Goal: Task Accomplishment & Management: Complete application form

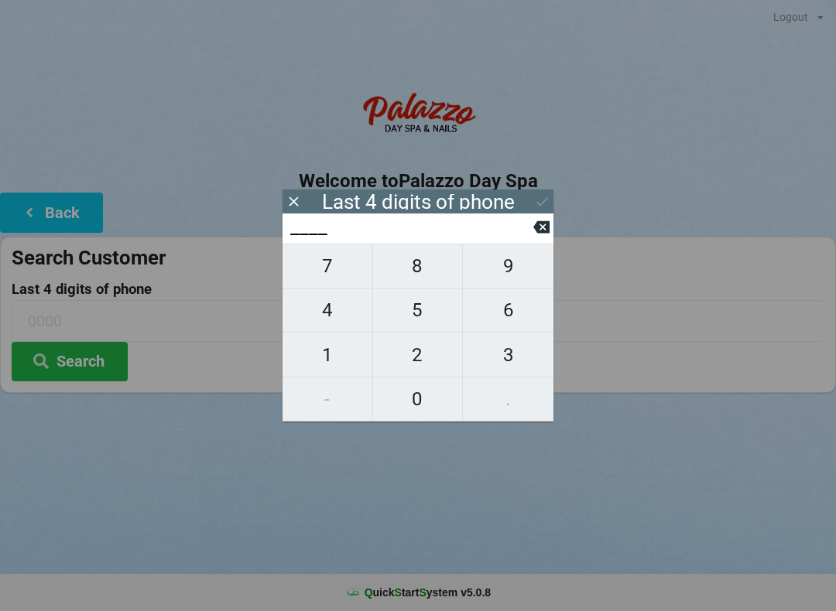
click at [426, 358] on span "2" at bounding box center [418, 355] width 90 height 32
type input "2___"
click at [510, 325] on span "6" at bounding box center [508, 310] width 91 height 32
type input "26__"
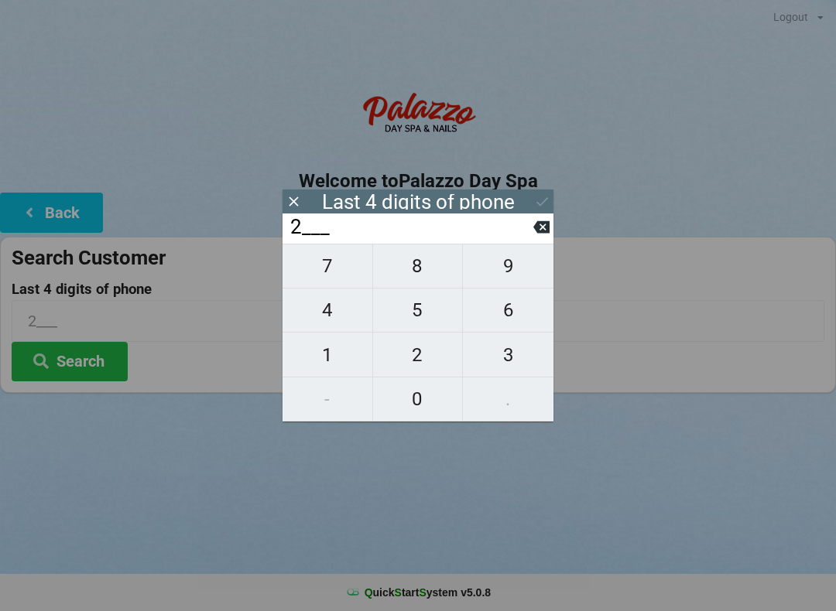
type input "26__"
click at [434, 355] on span "2" at bounding box center [418, 355] width 90 height 32
type input "262_"
click at [514, 316] on span "6" at bounding box center [508, 310] width 91 height 32
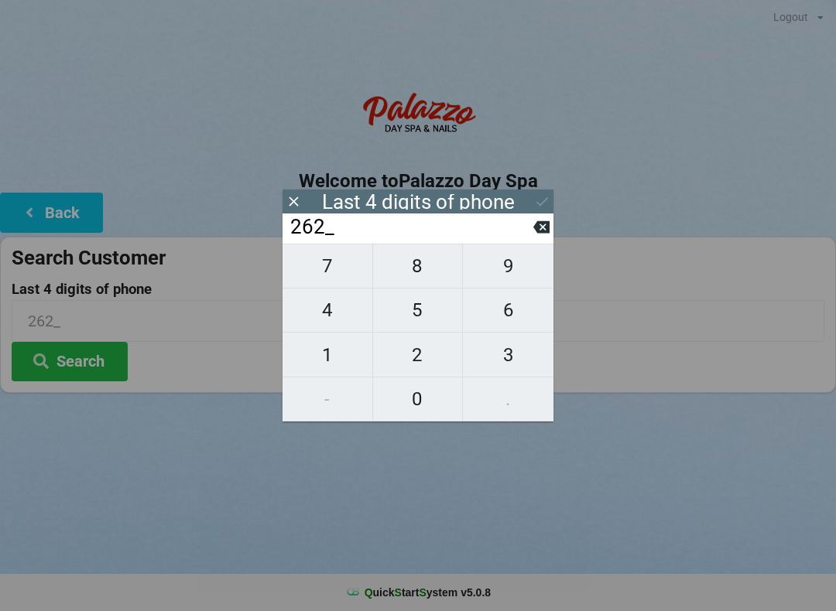
type input "2626"
click at [552, 196] on div "Last 4 digits of phone" at bounding box center [417, 202] width 271 height 24
click at [542, 208] on icon at bounding box center [542, 201] width 16 height 16
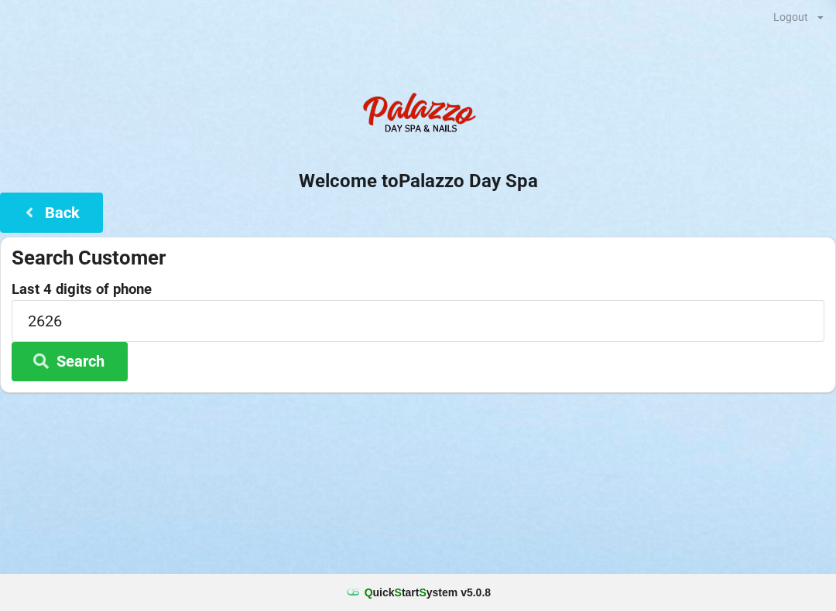
click at [104, 371] on button "Search" at bounding box center [70, 361] width 116 height 39
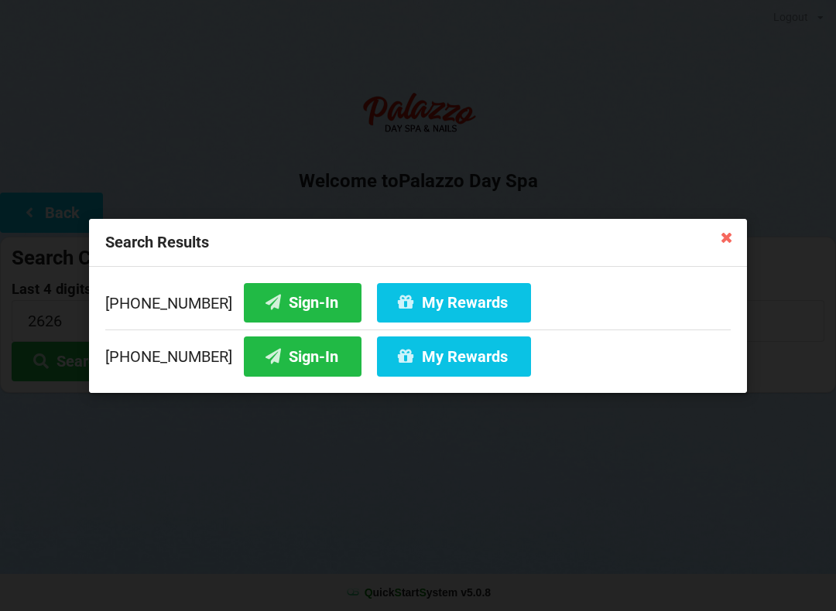
click at [296, 367] on button "Sign-In" at bounding box center [303, 356] width 118 height 39
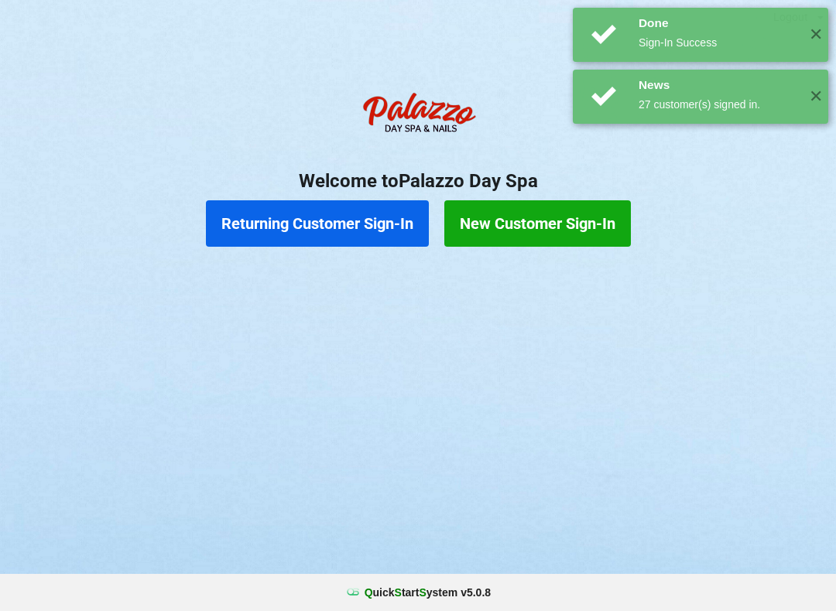
click at [363, 224] on button "Returning Customer Sign-In" at bounding box center [317, 223] width 223 height 46
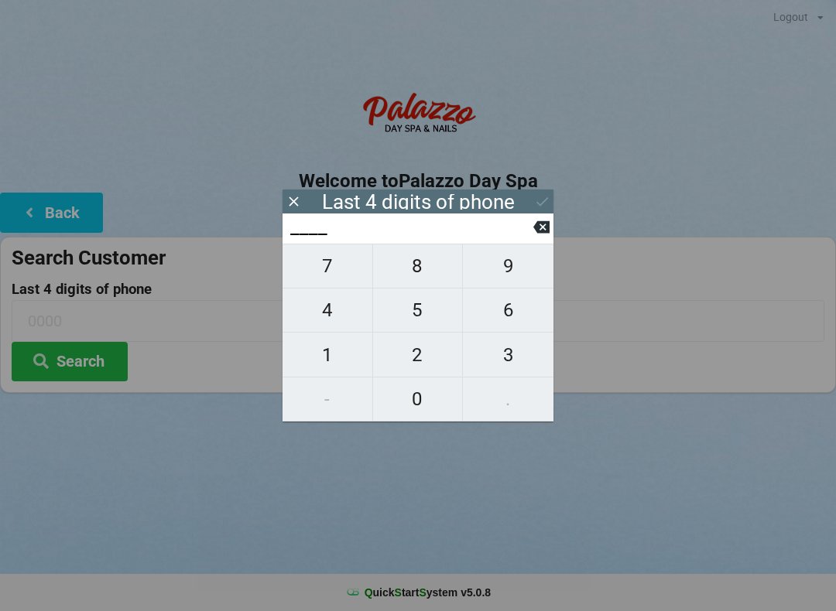
click at [425, 359] on span "2" at bounding box center [418, 355] width 90 height 32
type input "2___"
click at [510, 320] on span "6" at bounding box center [508, 310] width 91 height 32
type input "26__"
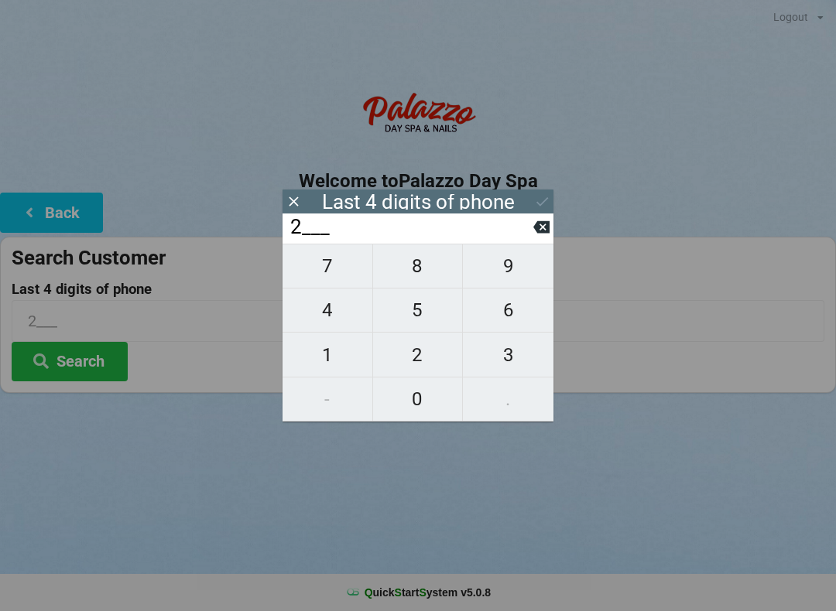
type input "26__"
click at [508, 326] on span "6" at bounding box center [508, 310] width 91 height 32
type input "266_"
click at [547, 234] on icon at bounding box center [541, 227] width 16 height 12
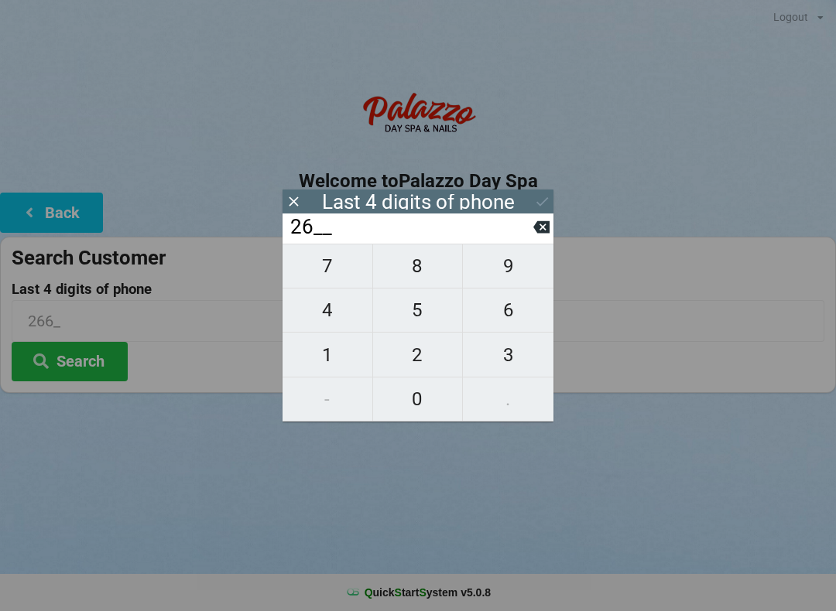
click at [443, 357] on span "2" at bounding box center [418, 355] width 90 height 32
type input "262_"
click at [514, 321] on span "6" at bounding box center [508, 310] width 91 height 32
type input "2626"
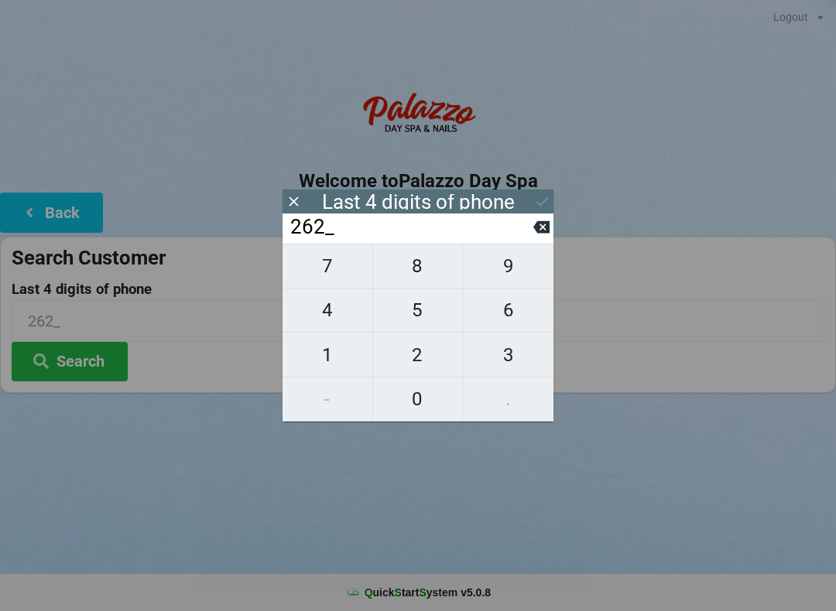
type input "2626"
click at [542, 204] on icon at bounding box center [542, 201] width 12 height 9
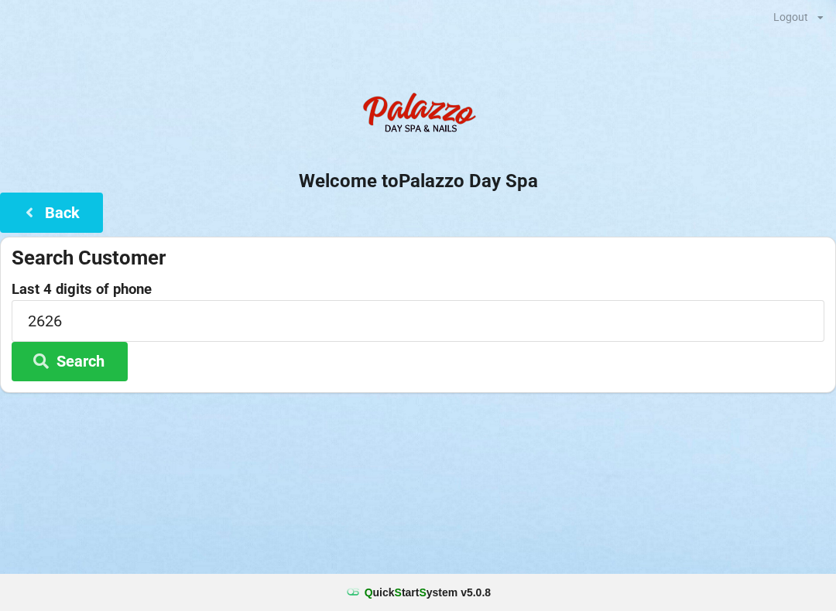
click at [100, 356] on button "Search" at bounding box center [70, 361] width 116 height 39
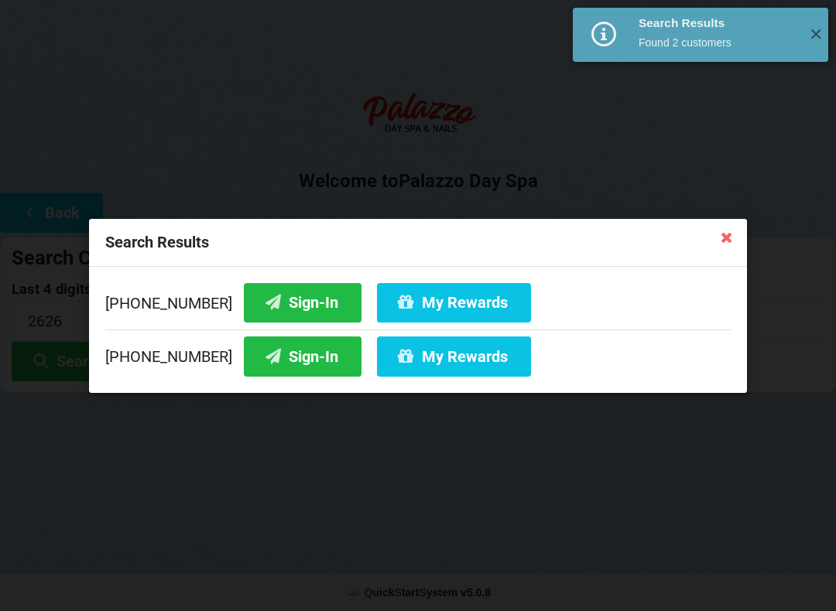
click at [458, 369] on button "My Rewards" at bounding box center [454, 356] width 154 height 39
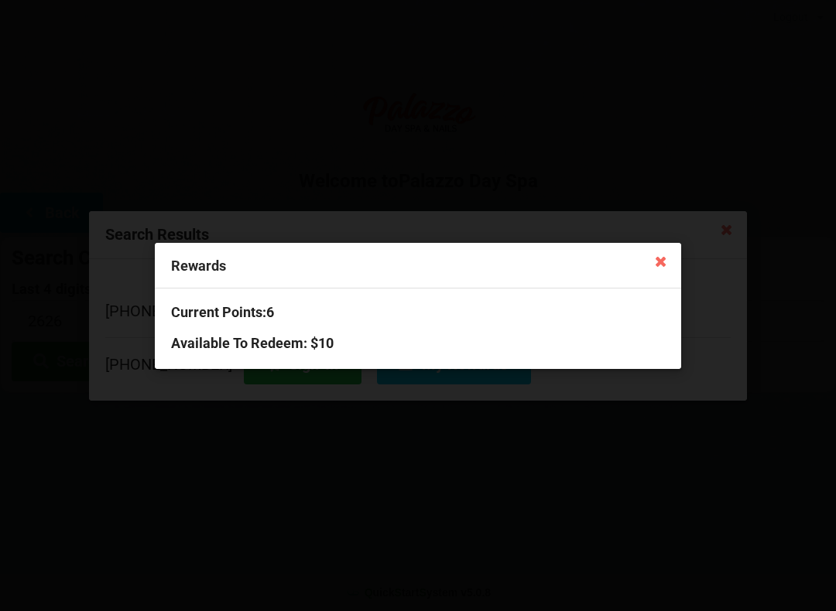
click at [656, 258] on icon at bounding box center [660, 260] width 25 height 25
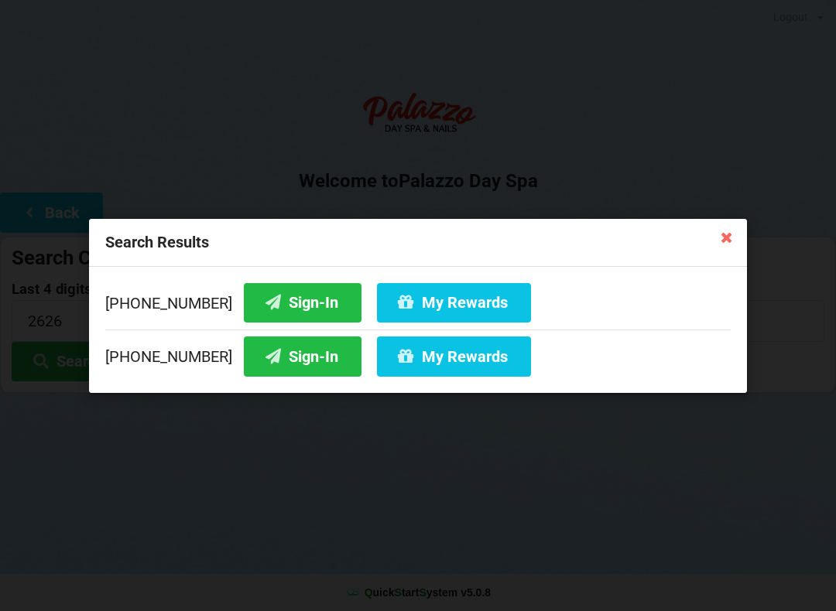
click at [727, 234] on icon at bounding box center [726, 236] width 25 height 25
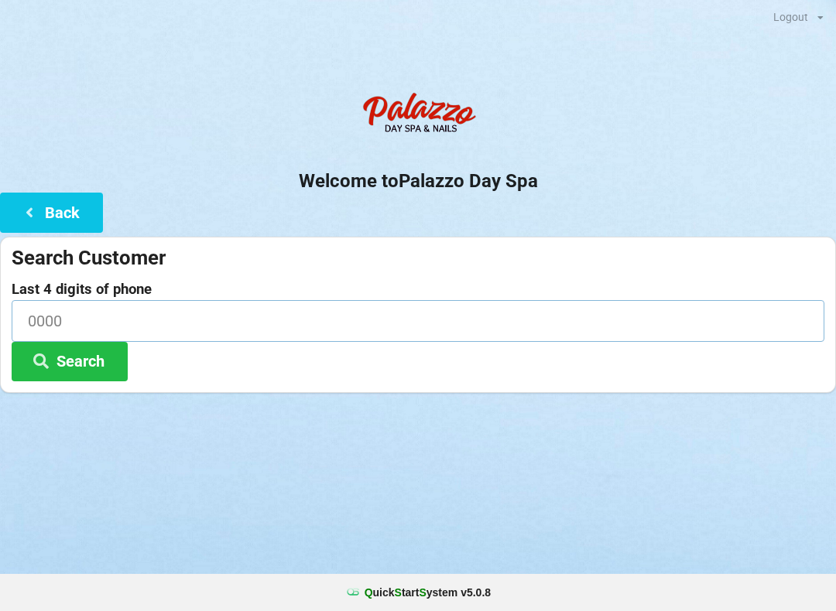
click at [84, 316] on input at bounding box center [418, 320] width 812 height 41
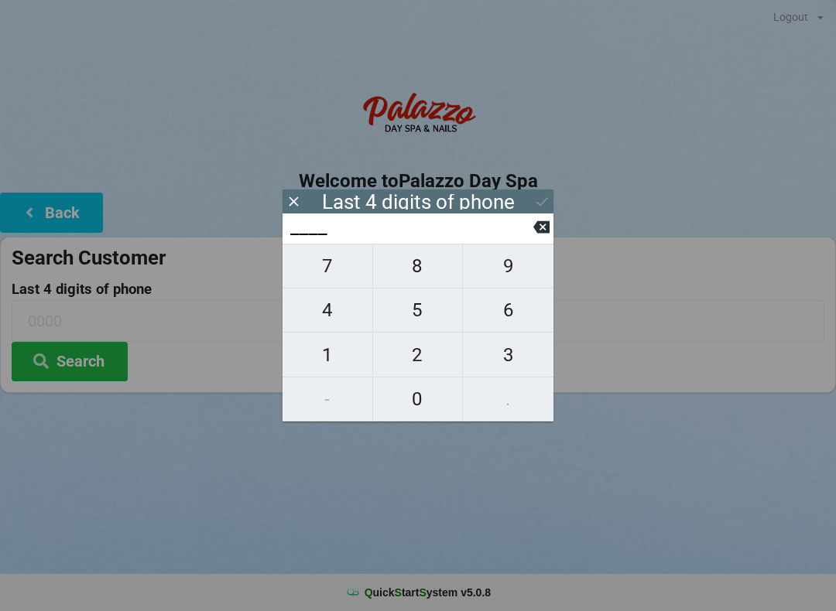
click at [434, 410] on span "0" at bounding box center [418, 399] width 90 height 32
type input "0___"
click at [415, 282] on span "8" at bounding box center [418, 266] width 90 height 32
type input "08__"
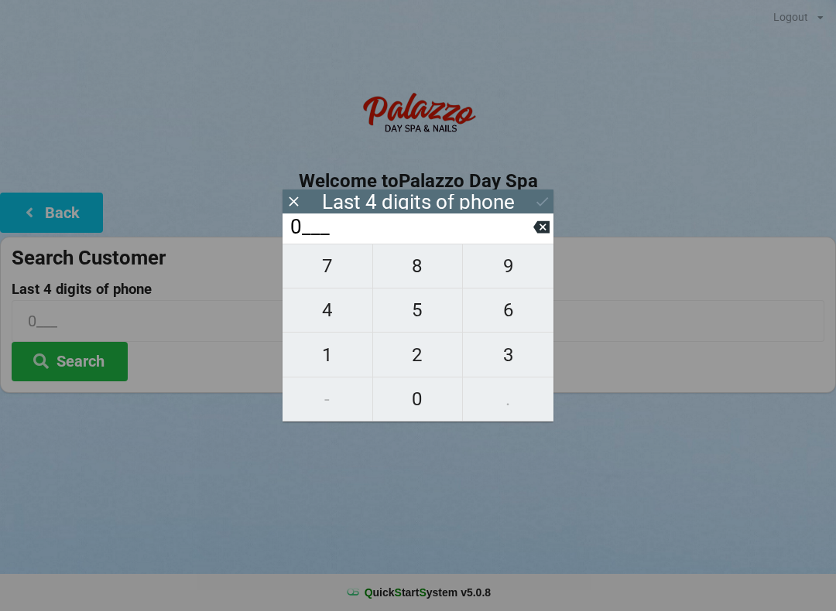
type input "08__"
click at [518, 269] on span "9" at bounding box center [508, 266] width 91 height 32
type input "089_"
click at [515, 365] on span "3" at bounding box center [508, 355] width 91 height 32
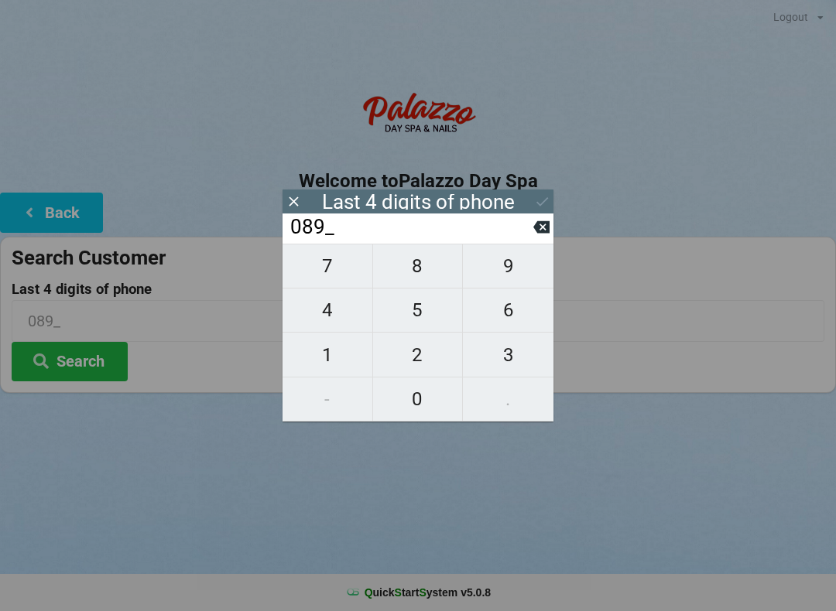
type input "0893"
click at [539, 206] on icon at bounding box center [542, 201] width 16 height 16
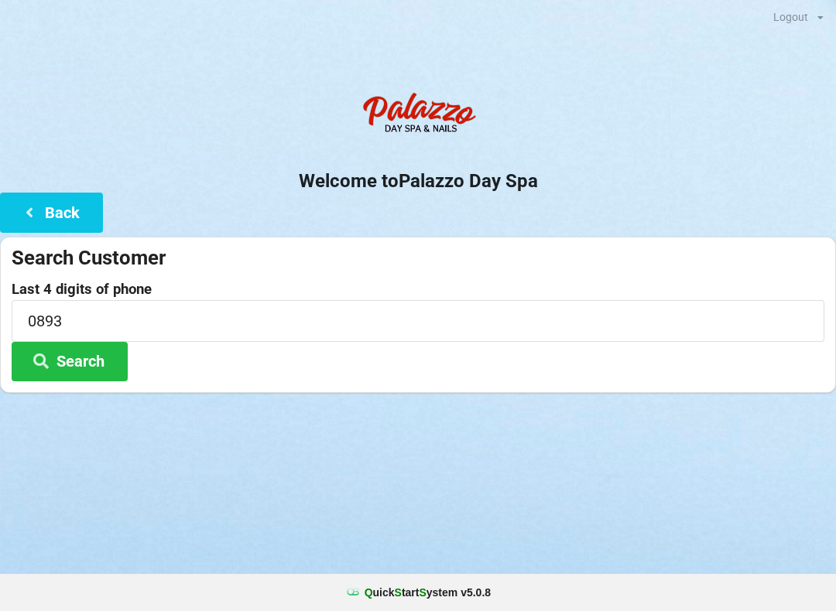
click at [91, 374] on button "Search" at bounding box center [70, 361] width 116 height 39
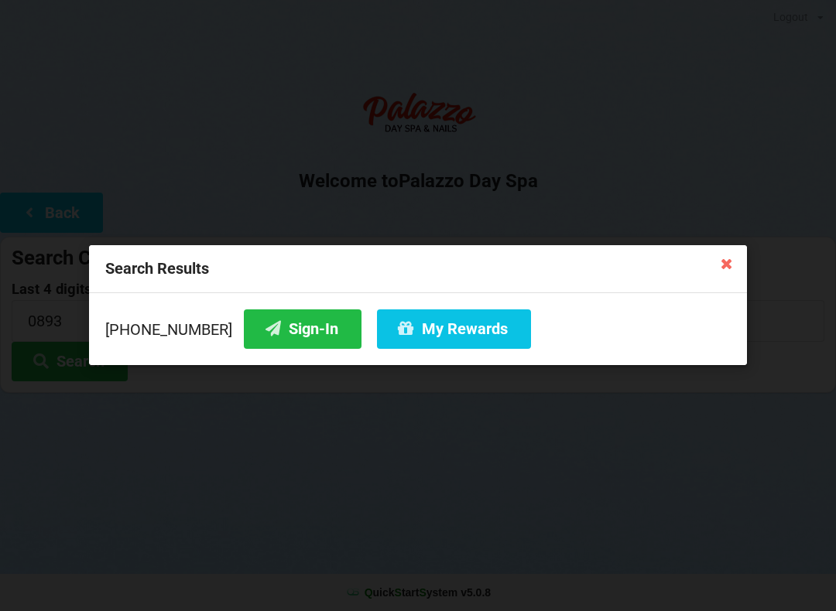
click at [282, 330] on button "Sign-In" at bounding box center [303, 328] width 118 height 39
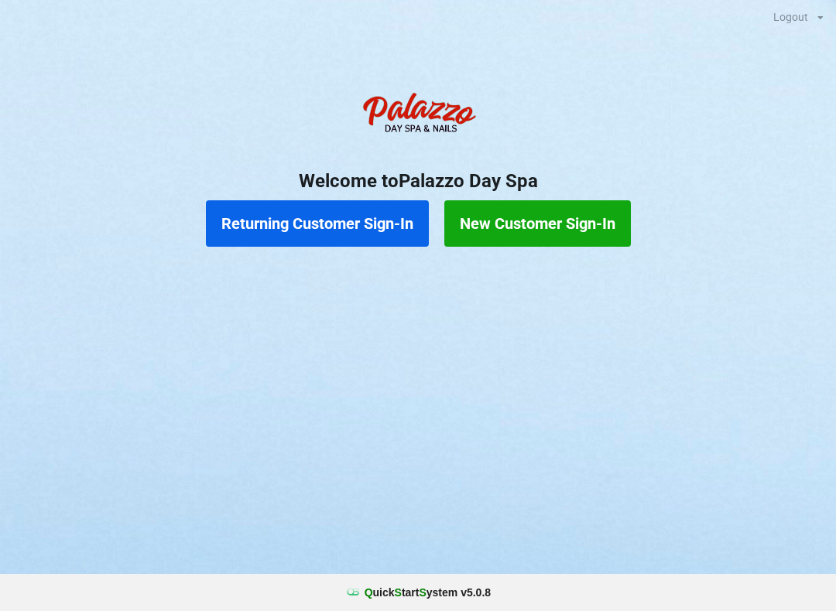
click at [279, 204] on button "Returning Customer Sign-In" at bounding box center [317, 223] width 223 height 46
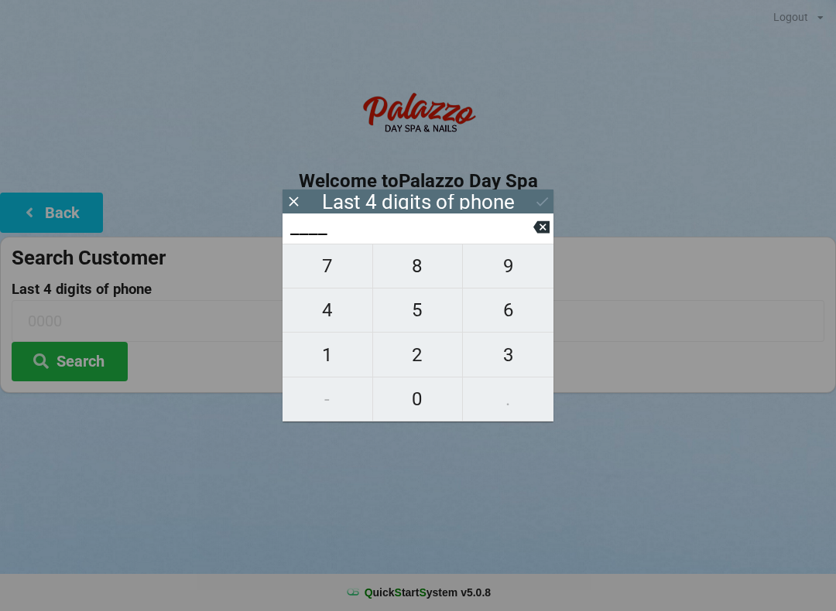
click at [326, 364] on span "1" at bounding box center [327, 355] width 90 height 32
type input "1___"
click at [330, 323] on span "4" at bounding box center [327, 310] width 90 height 32
type input "14__"
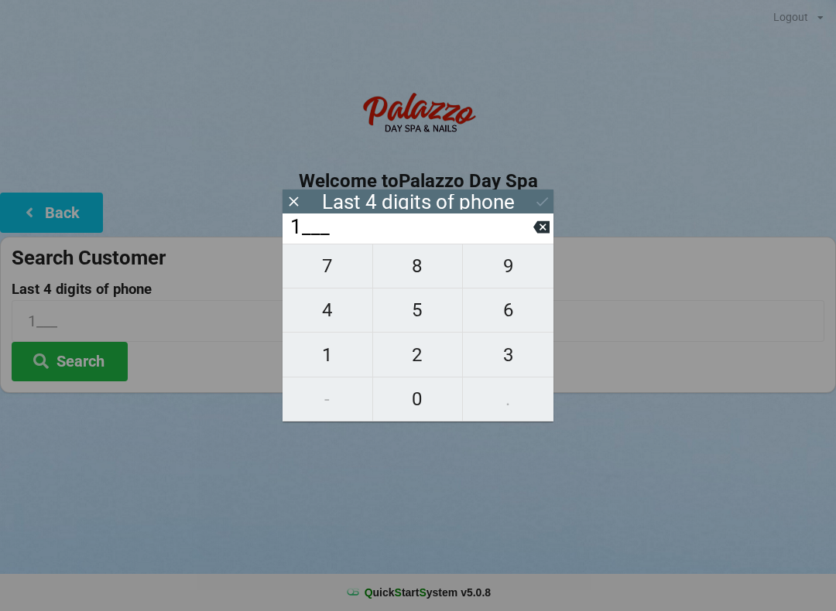
type input "14__"
click at [326, 323] on span "4" at bounding box center [327, 310] width 90 height 32
type input "144_"
click at [512, 274] on span "9" at bounding box center [508, 266] width 91 height 32
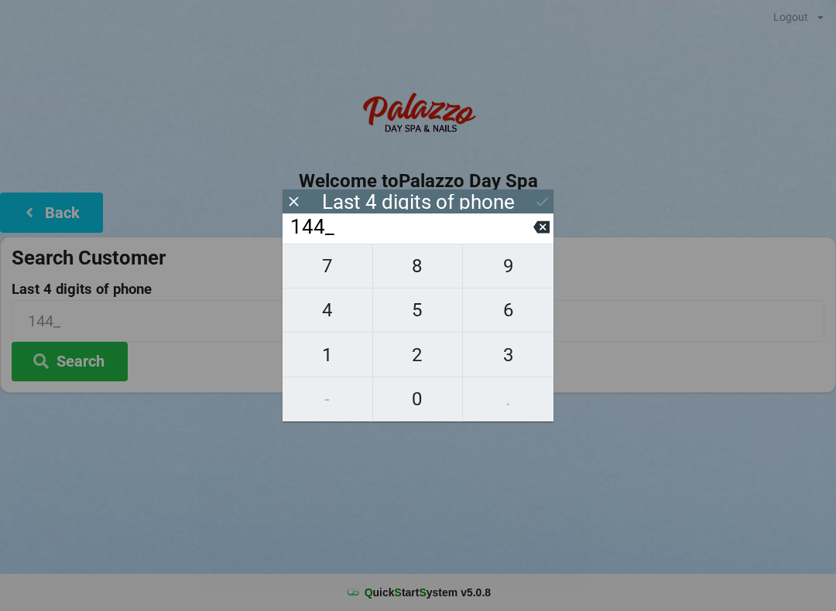
type input "1449"
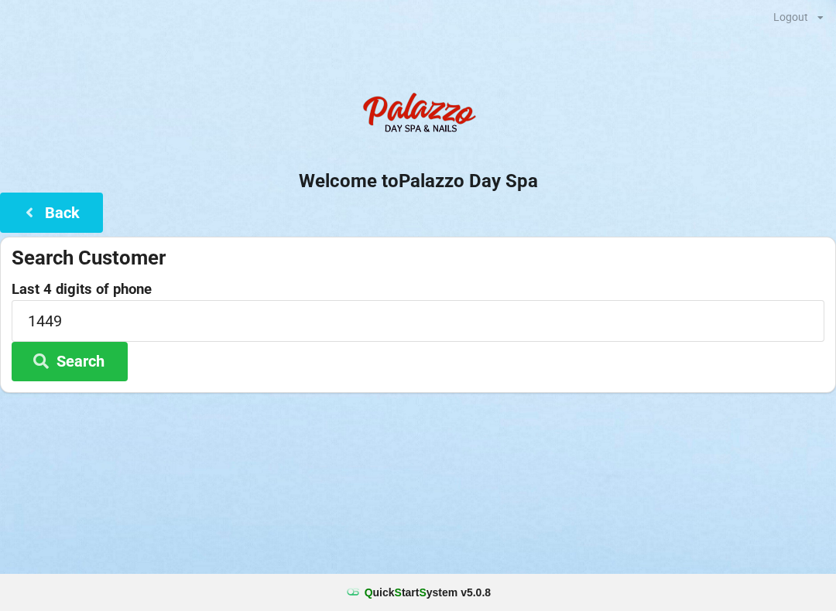
click at [91, 367] on button "Search" at bounding box center [70, 361] width 116 height 39
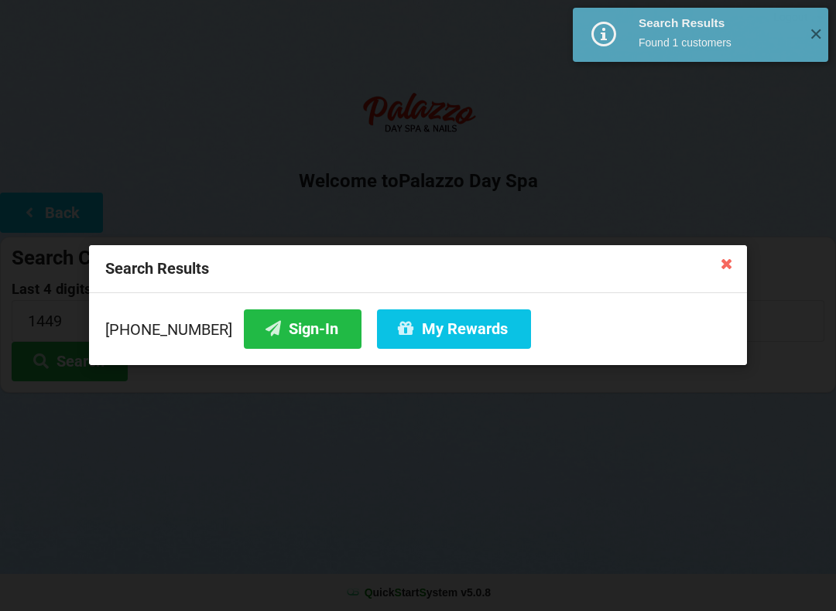
click at [283, 337] on button "Sign-In" at bounding box center [303, 328] width 118 height 39
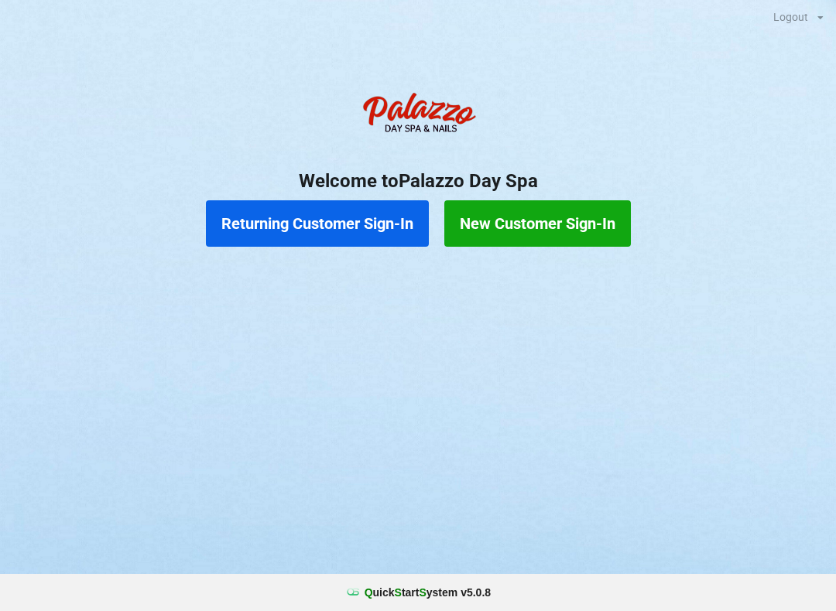
click at [331, 227] on button "Returning Customer Sign-In" at bounding box center [317, 223] width 223 height 46
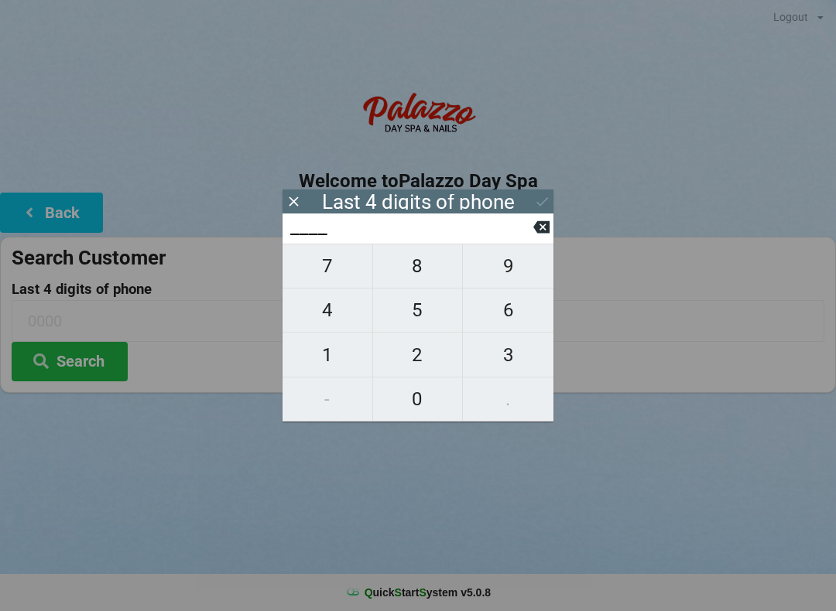
click at [521, 354] on span "3" at bounding box center [508, 355] width 91 height 32
type input "3___"
click at [521, 265] on span "9" at bounding box center [508, 266] width 91 height 32
type input "39__"
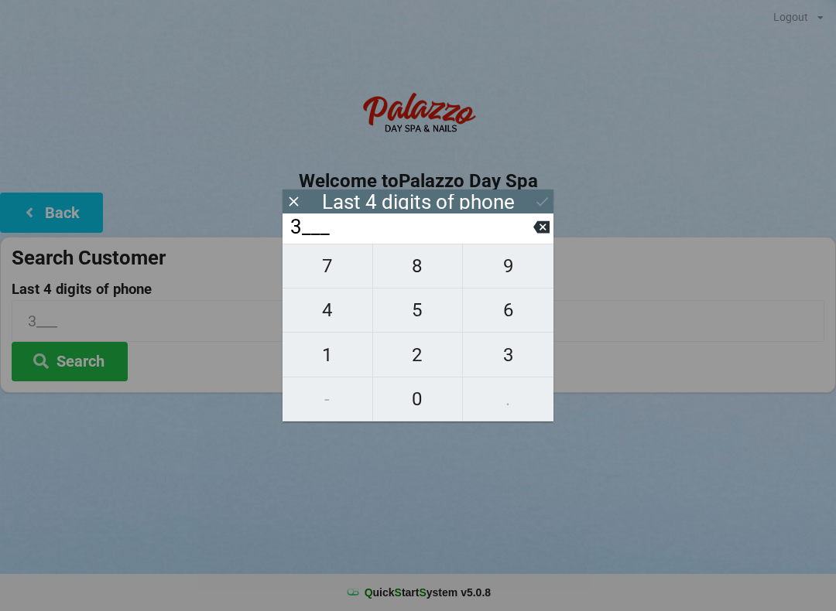
type input "39__"
click at [512, 357] on span "3" at bounding box center [508, 355] width 91 height 32
type input "393_"
click at [506, 275] on span "9" at bounding box center [508, 266] width 91 height 32
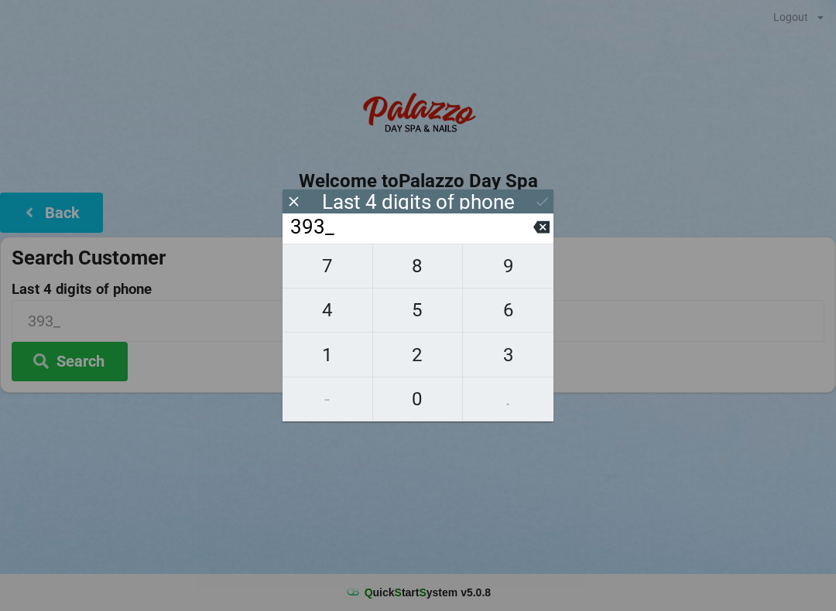
type input "3939"
click at [545, 193] on button at bounding box center [542, 201] width 16 height 21
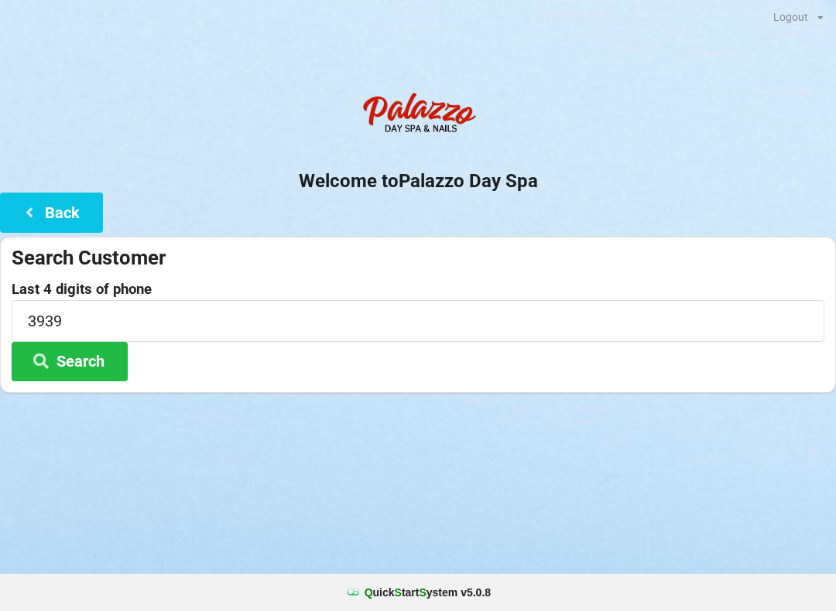
click at [91, 357] on button "Search" at bounding box center [70, 361] width 116 height 39
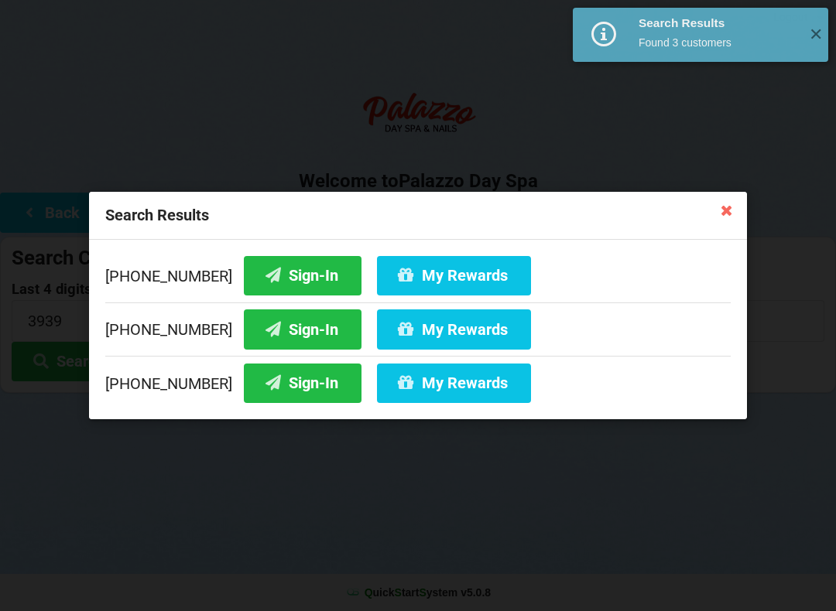
click at [297, 266] on button "Sign-In" at bounding box center [303, 275] width 118 height 39
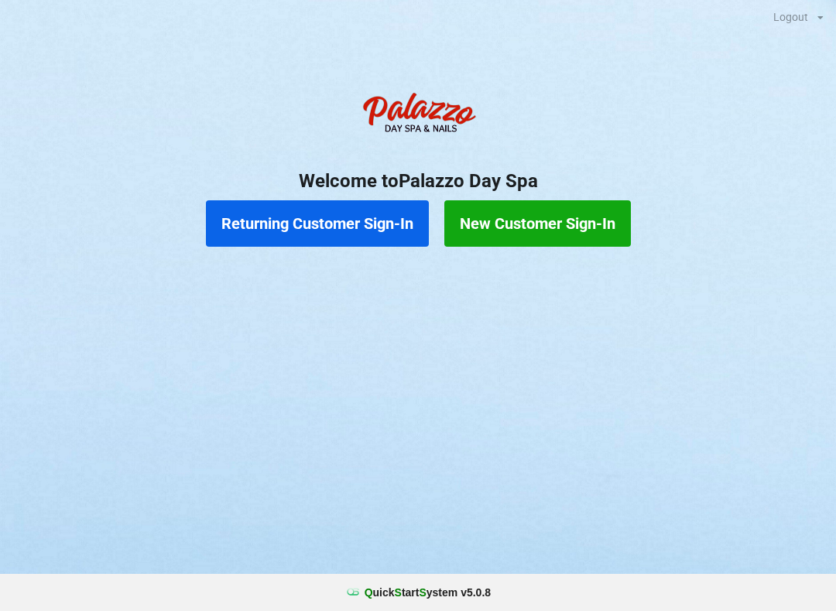
click at [542, 236] on button "New Customer Sign-In" at bounding box center [537, 223] width 186 height 46
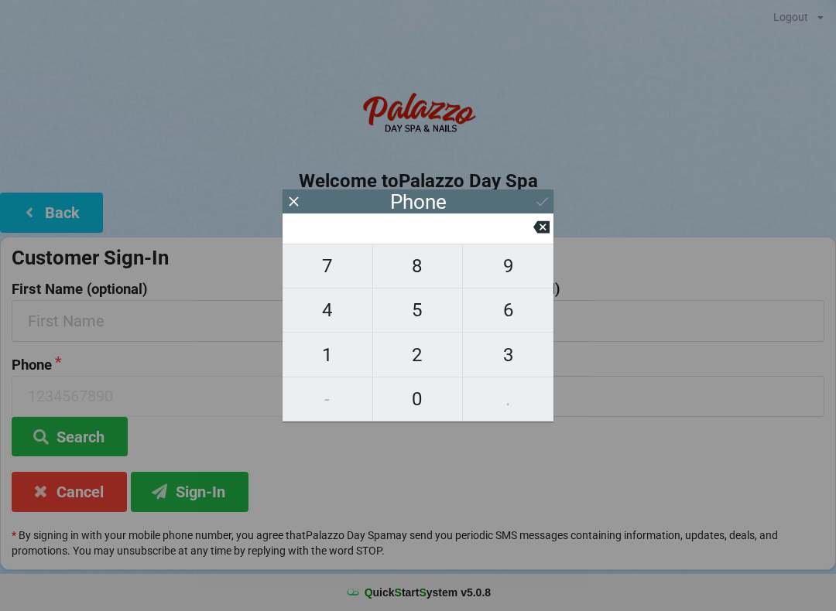
click at [320, 313] on span "4" at bounding box center [327, 310] width 90 height 32
type input "4"
click at [407, 398] on span "0" at bounding box center [418, 399] width 90 height 32
type input "40"
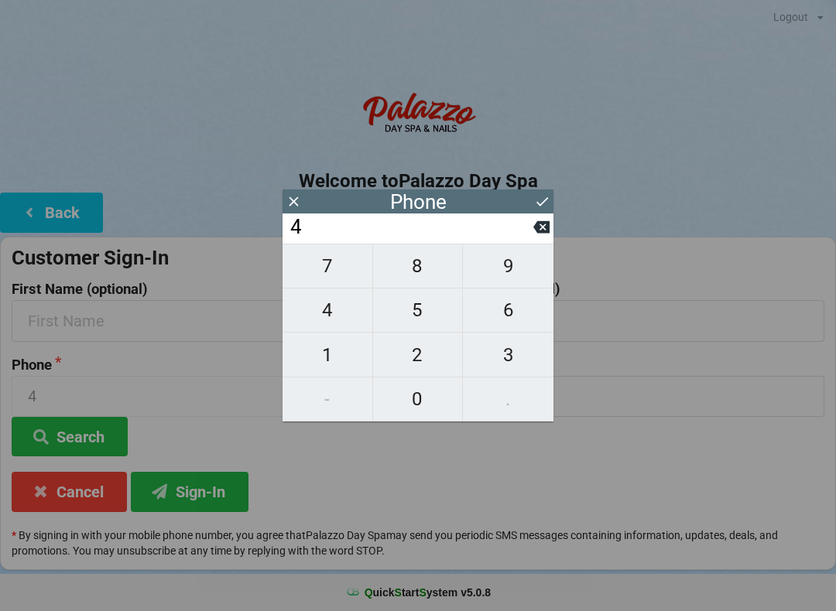
type input "40"
click at [323, 279] on span "7" at bounding box center [327, 266] width 90 height 32
type input "407"
click at [414, 361] on span "2" at bounding box center [418, 355] width 90 height 32
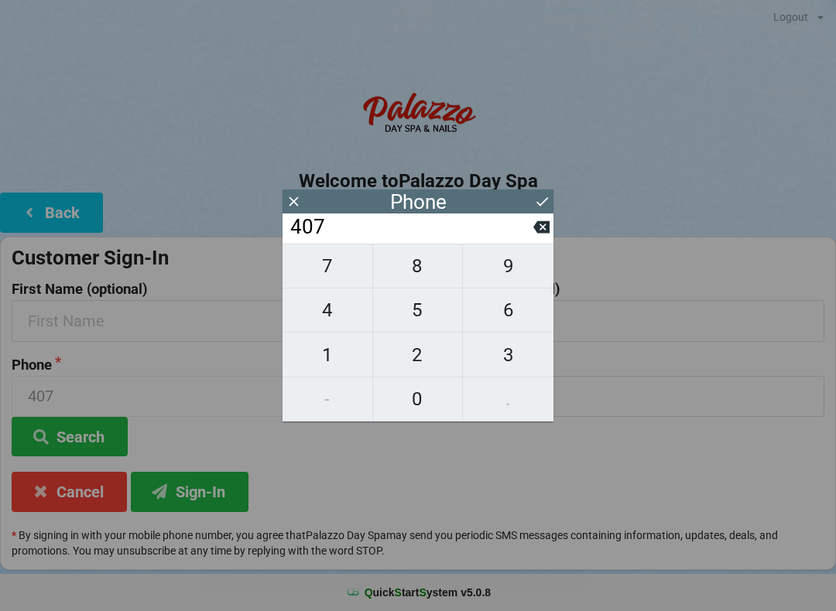
type input "4072"
click at [420, 271] on span "8" at bounding box center [418, 266] width 90 height 32
type input "40728"
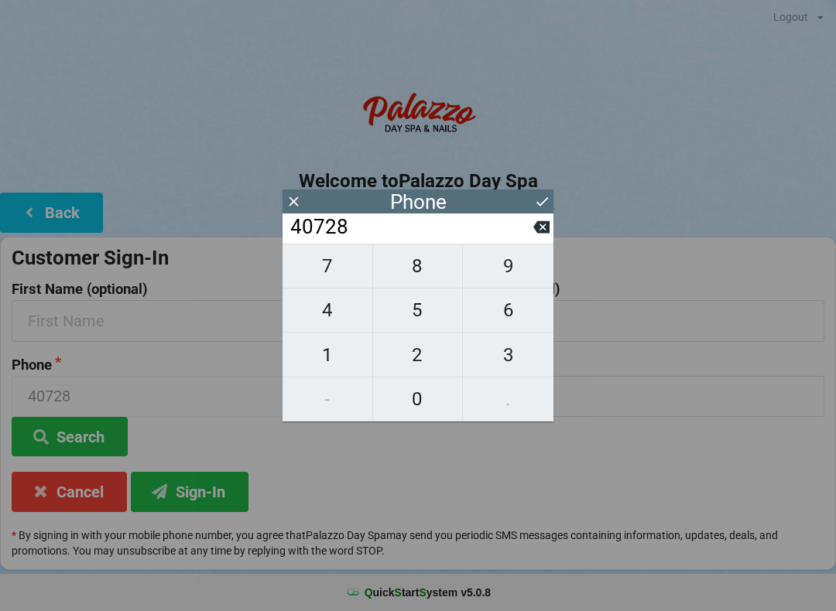
click at [512, 275] on span "9" at bounding box center [508, 266] width 91 height 32
type input "407289"
click at [330, 279] on span "7" at bounding box center [327, 266] width 90 height 32
type input "4072897"
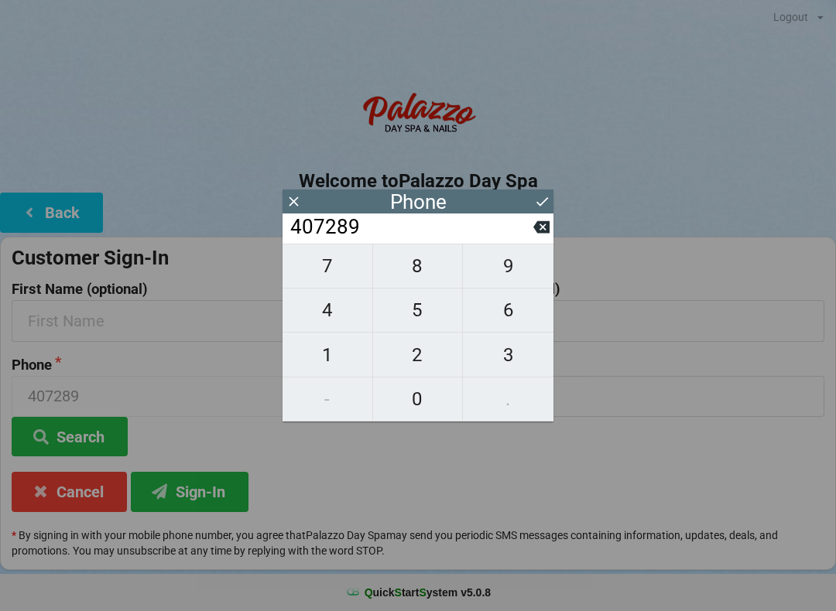
type input "4072897"
click at [509, 320] on span "6" at bounding box center [508, 310] width 91 height 32
type input "40728976"
click at [516, 261] on span "9" at bounding box center [508, 266] width 91 height 32
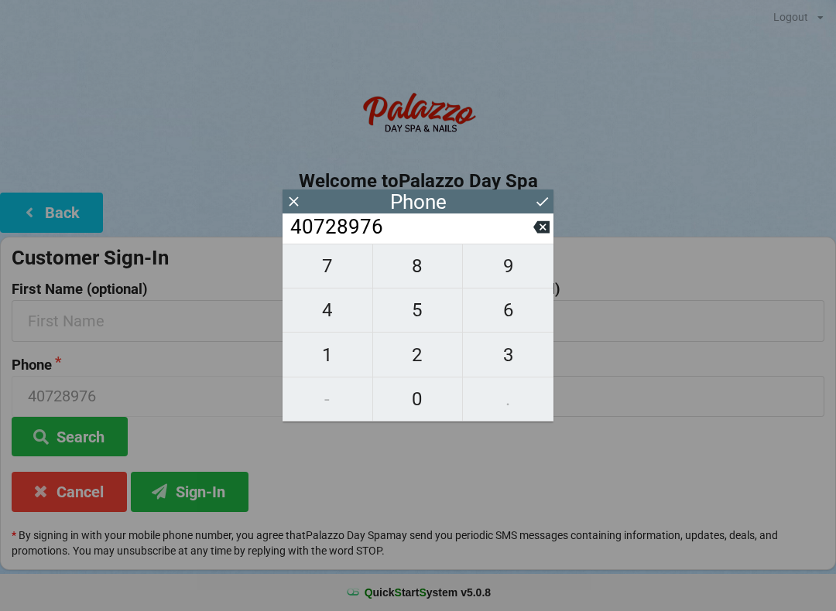
type input "407289769"
click at [419, 412] on span "0" at bounding box center [418, 399] width 90 height 32
type input "4072897690"
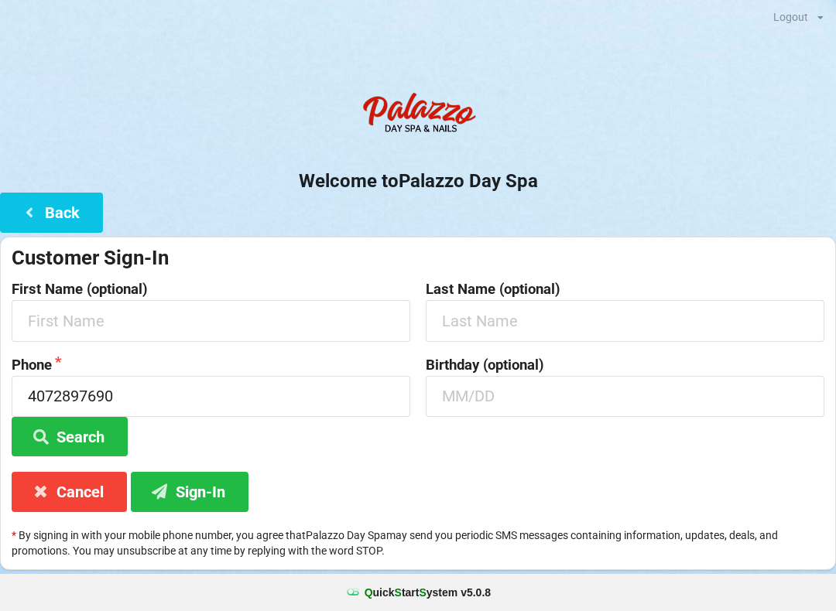
click at [79, 440] on button "Search" at bounding box center [70, 436] width 116 height 39
click at [70, 218] on button "Back" at bounding box center [51, 212] width 103 height 39
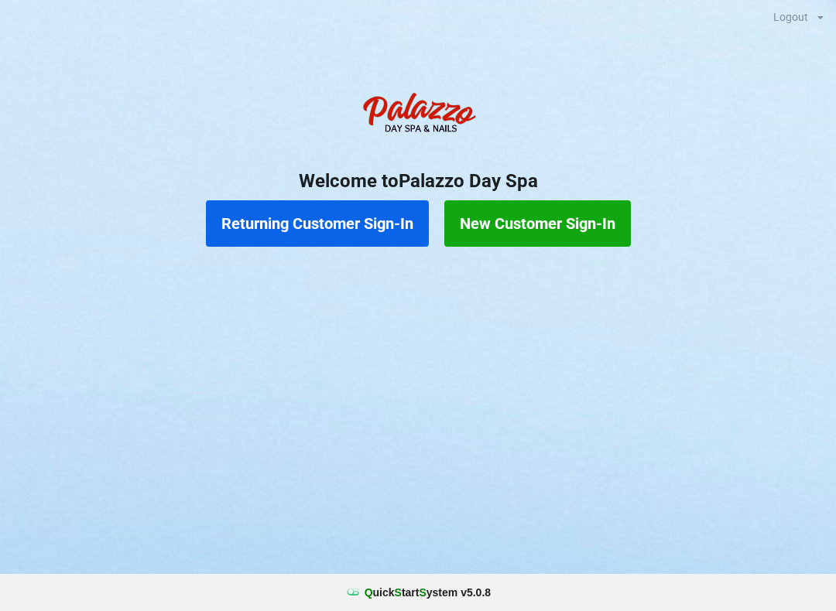
click at [333, 224] on button "Returning Customer Sign-In" at bounding box center [317, 223] width 223 height 46
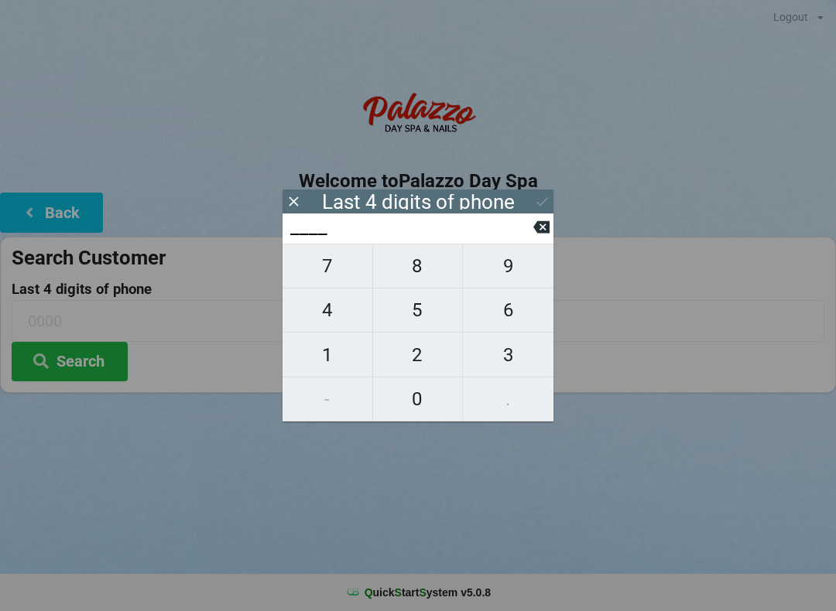
click at [325, 364] on span "1" at bounding box center [327, 355] width 90 height 32
type input "1___"
click at [508, 371] on span "3" at bounding box center [508, 355] width 91 height 32
type input "13__"
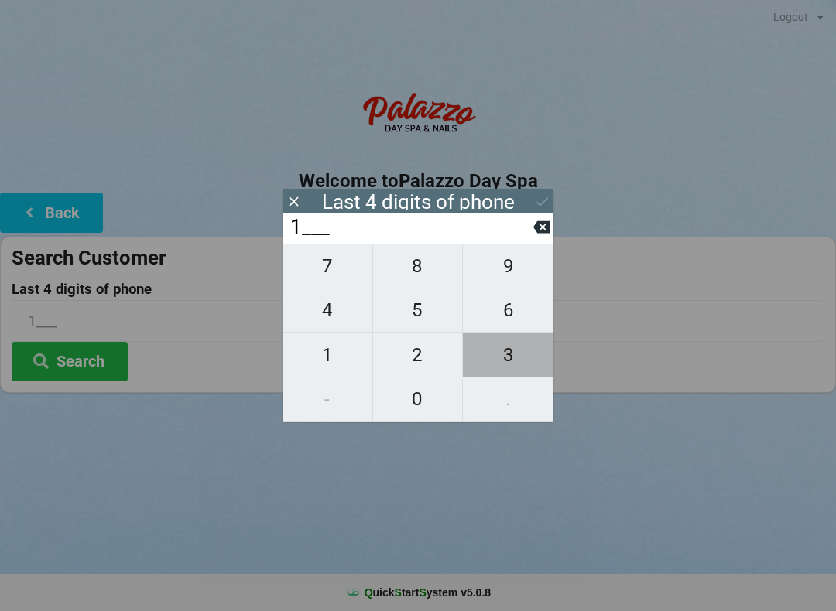
type input "13__"
click at [507, 326] on span "6" at bounding box center [508, 310] width 91 height 32
type input "136_"
click at [337, 272] on span "7" at bounding box center [327, 266] width 90 height 32
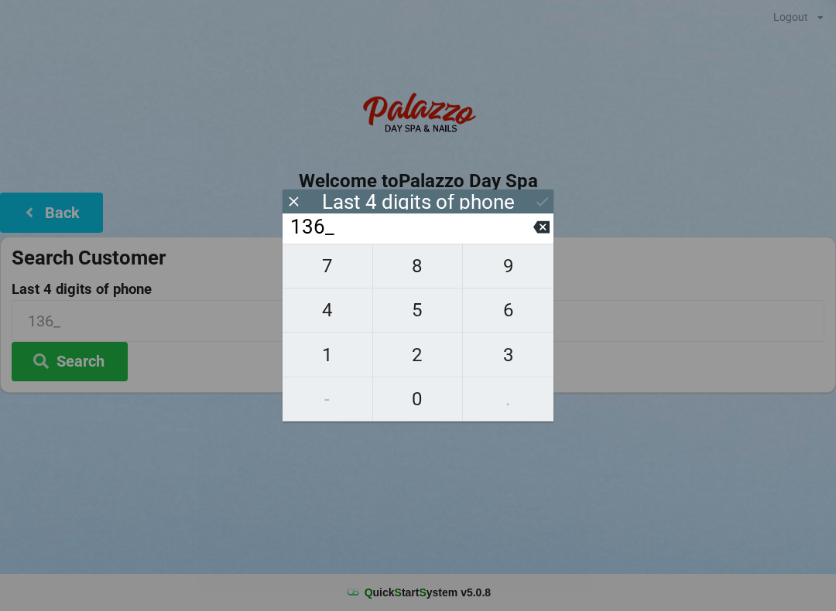
type input "1367"
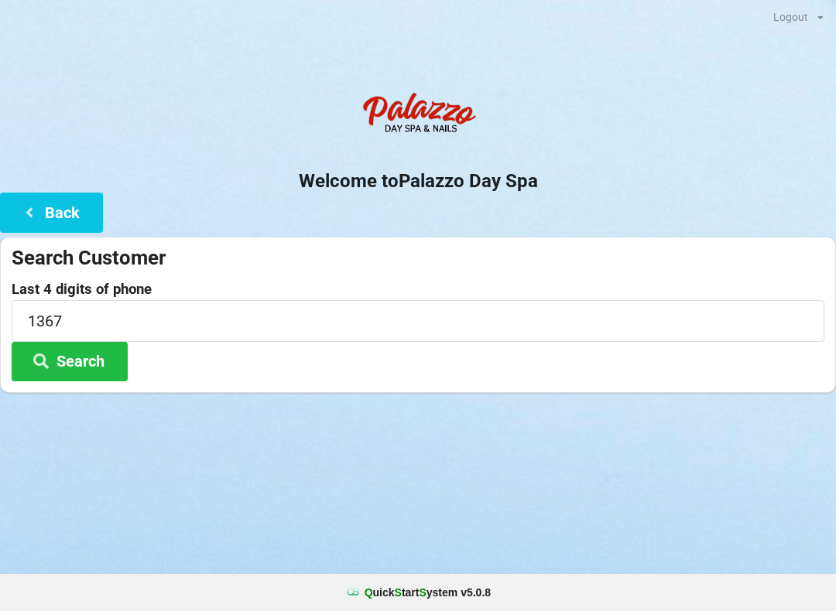
click at [91, 374] on button "Search" at bounding box center [70, 361] width 116 height 39
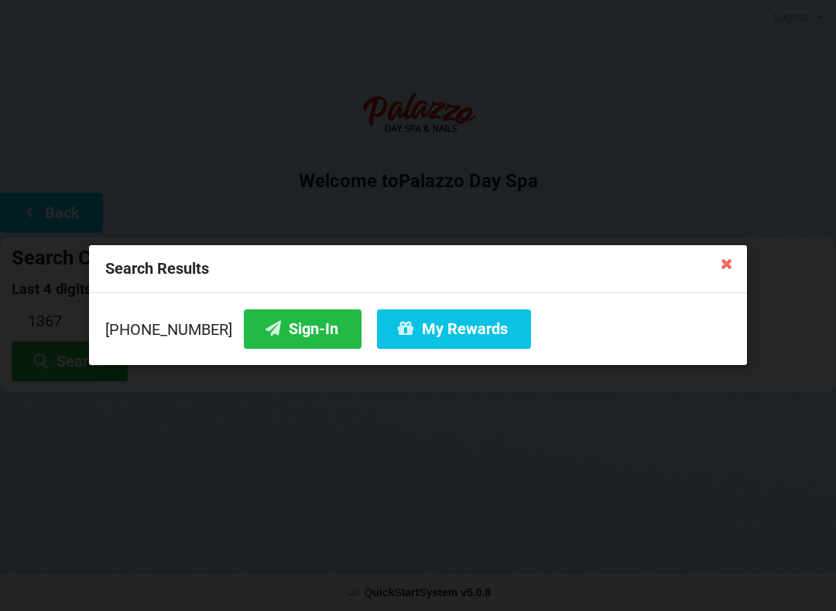
click at [263, 346] on button "Sign-In" at bounding box center [303, 328] width 118 height 39
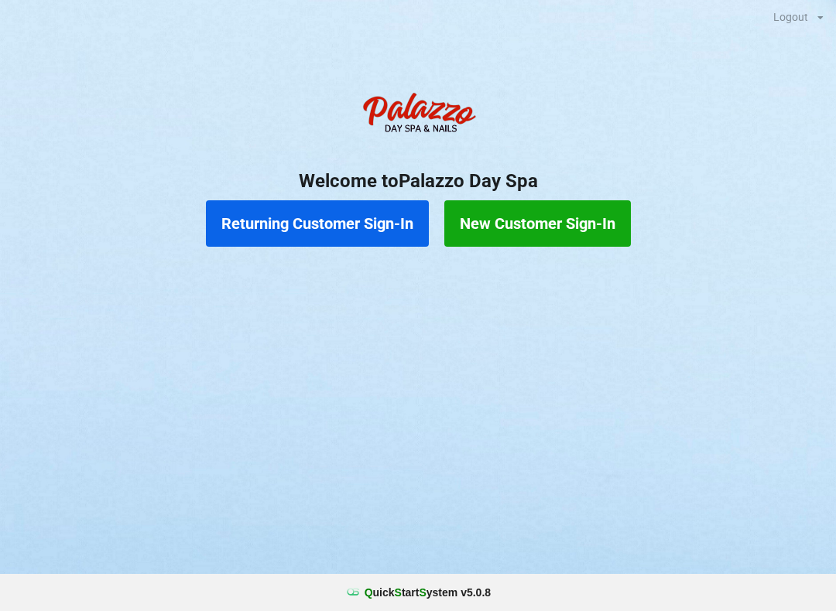
click at [552, 220] on button "New Customer Sign-In" at bounding box center [537, 223] width 186 height 46
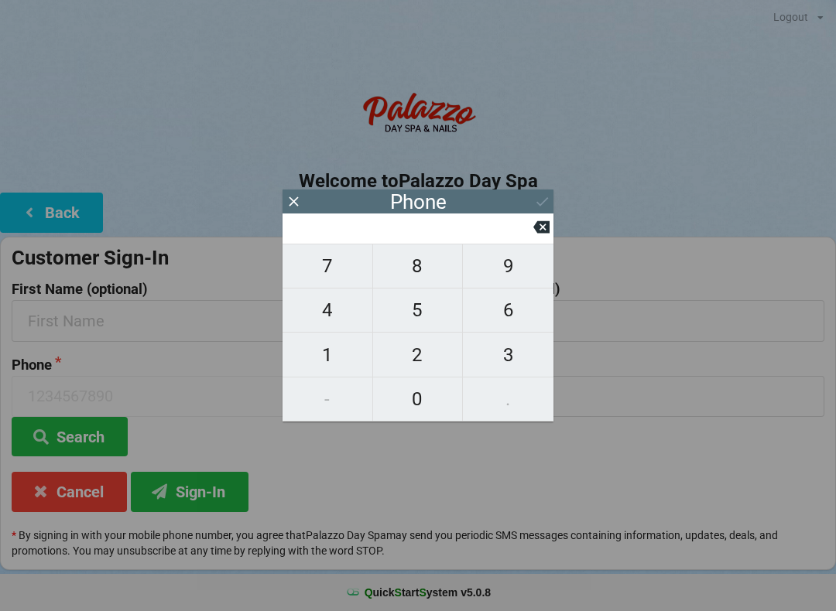
click at [506, 316] on span "6" at bounding box center [508, 310] width 91 height 32
type input "6"
click at [424, 272] on span "8" at bounding box center [418, 266] width 90 height 32
type input "68"
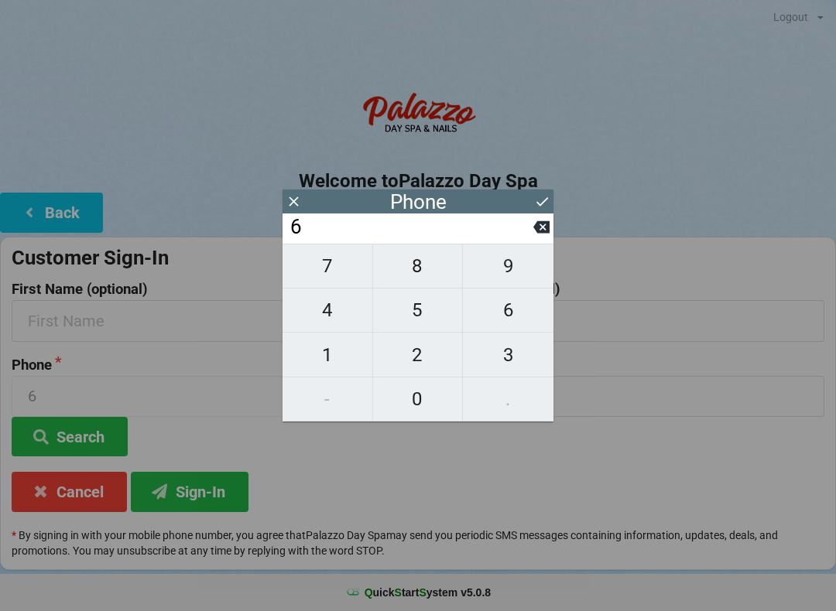
type input "68"
click at [496, 270] on span "9" at bounding box center [508, 266] width 91 height 32
type input "689"
click at [415, 351] on span "2" at bounding box center [418, 355] width 90 height 32
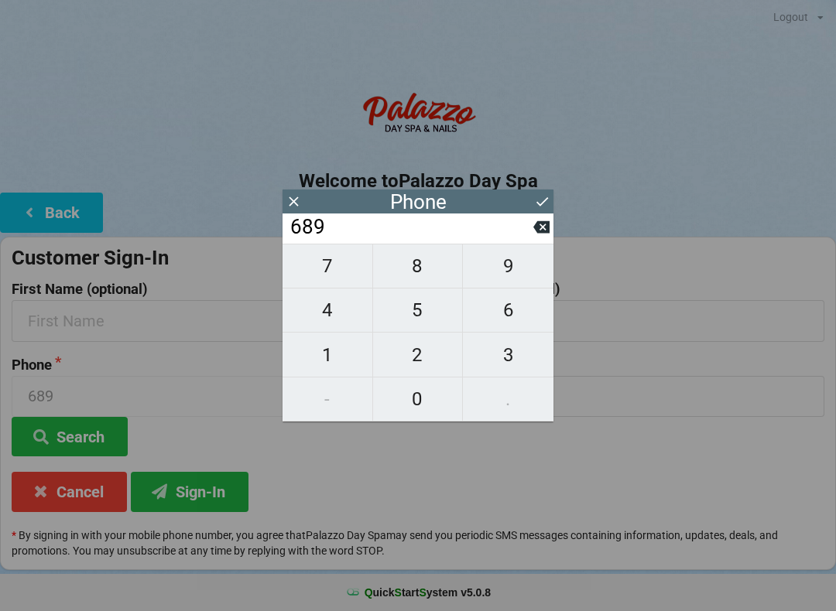
type input "6892"
click at [319, 277] on span "7" at bounding box center [327, 266] width 90 height 32
type input "68927"
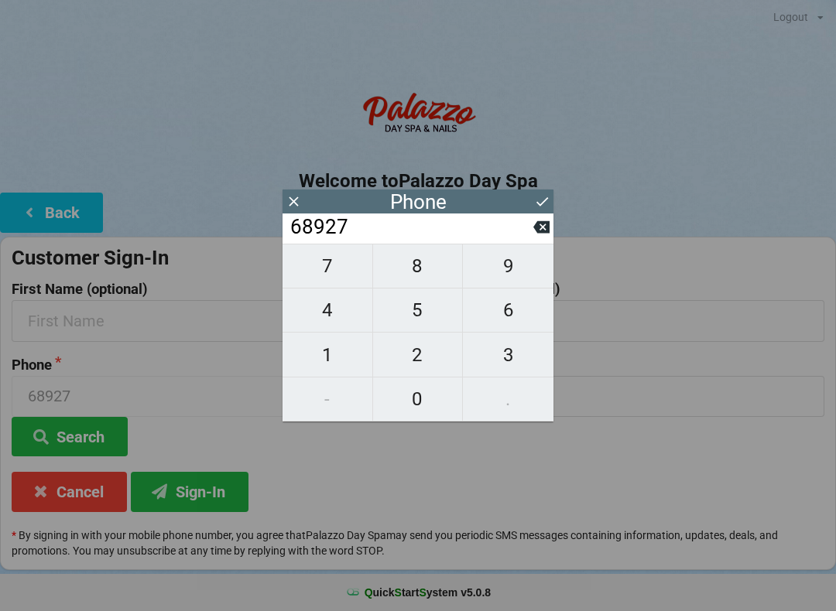
click at [507, 323] on span "6" at bounding box center [508, 310] width 91 height 32
type input "689276"
click at [405, 323] on span "5" at bounding box center [418, 310] width 90 height 32
type input "6892765"
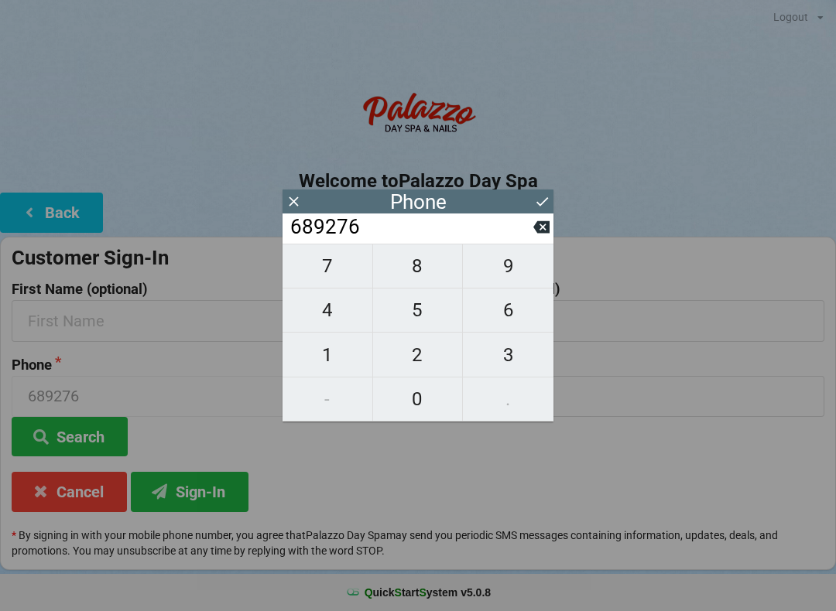
type input "6892765"
click at [330, 353] on span "1" at bounding box center [327, 355] width 90 height 32
type input "68927651"
click at [501, 323] on span "6" at bounding box center [508, 310] width 91 height 32
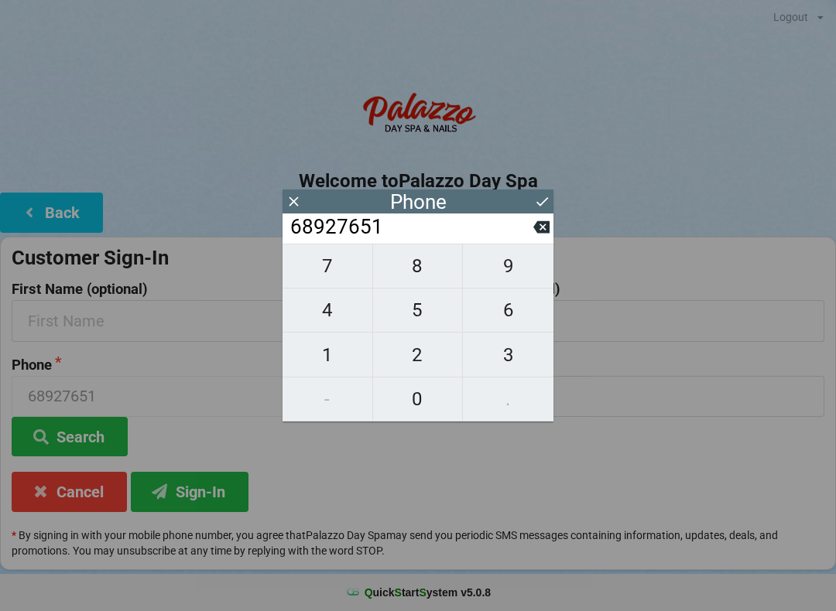
type input "689276516"
click at [492, 281] on span "9" at bounding box center [508, 266] width 91 height 32
type input "6892765169"
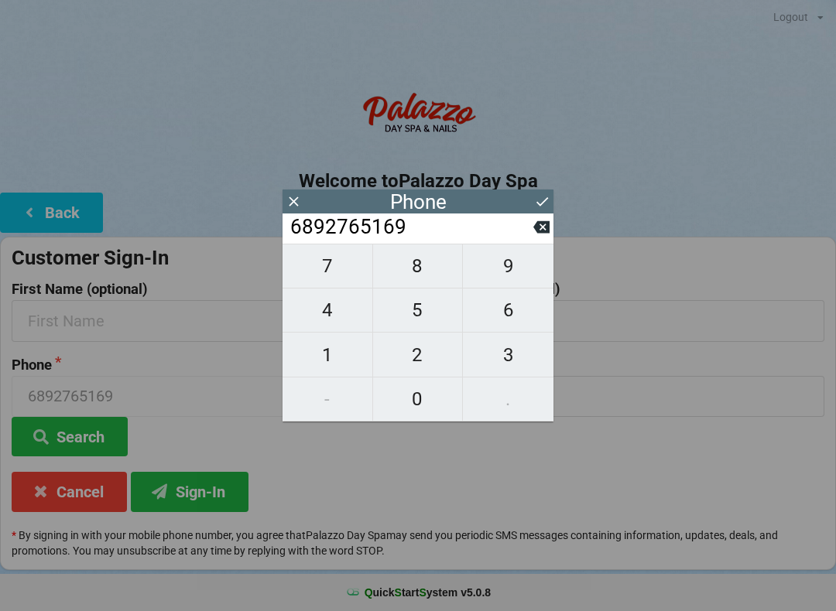
click at [535, 204] on icon at bounding box center [542, 201] width 16 height 16
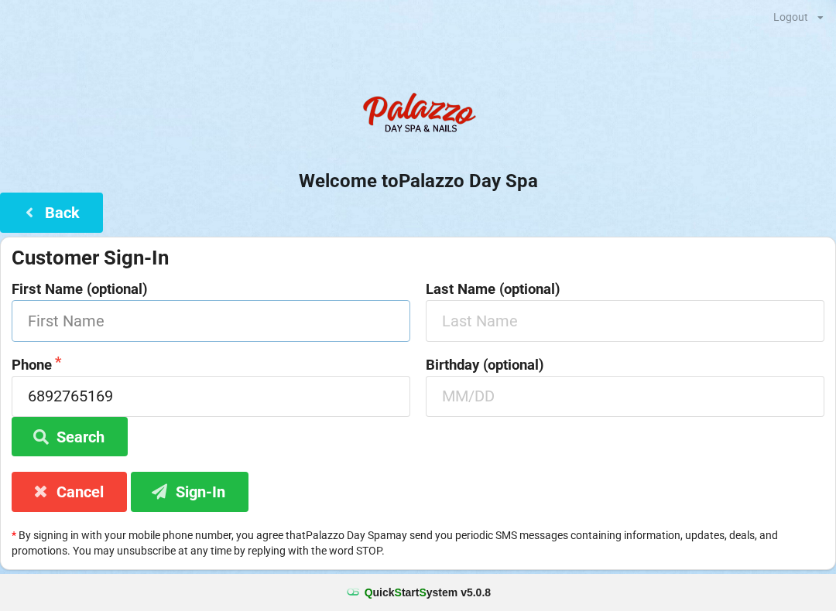
click at [199, 319] on input "text" at bounding box center [211, 320] width 398 height 41
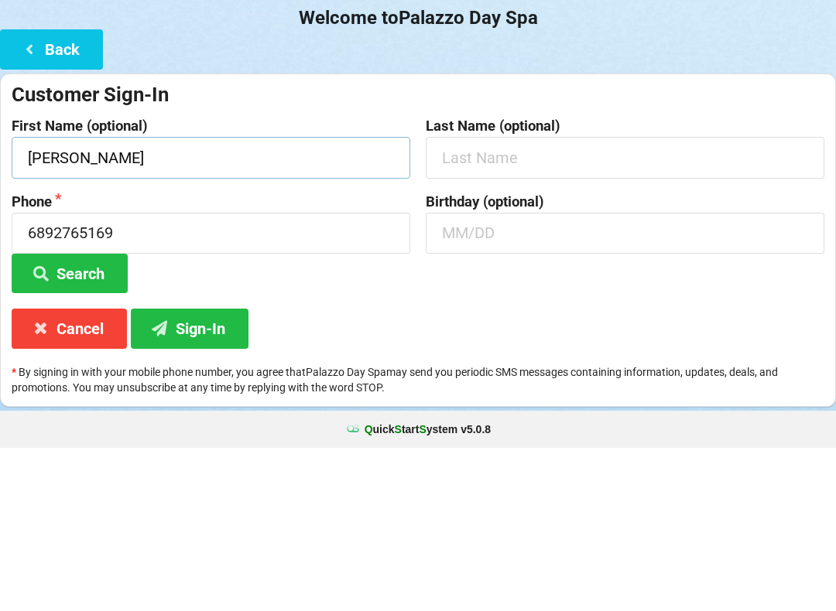
type input "[PERSON_NAME]"
click at [661, 300] on input "text" at bounding box center [624, 320] width 398 height 41
type input "[PERSON_NAME]"
click at [555, 376] on input "text" at bounding box center [624, 396] width 398 height 41
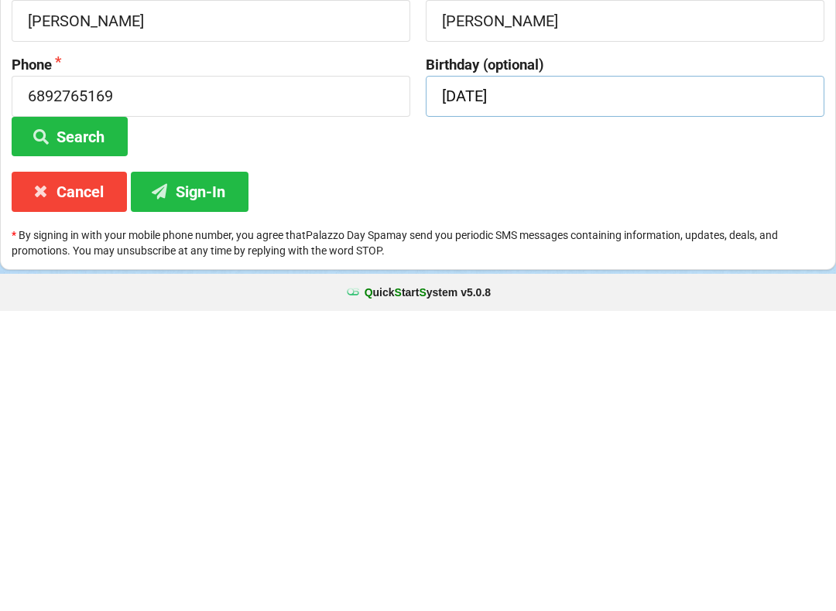
click at [215, 472] on button "Sign-In" at bounding box center [190, 491] width 118 height 39
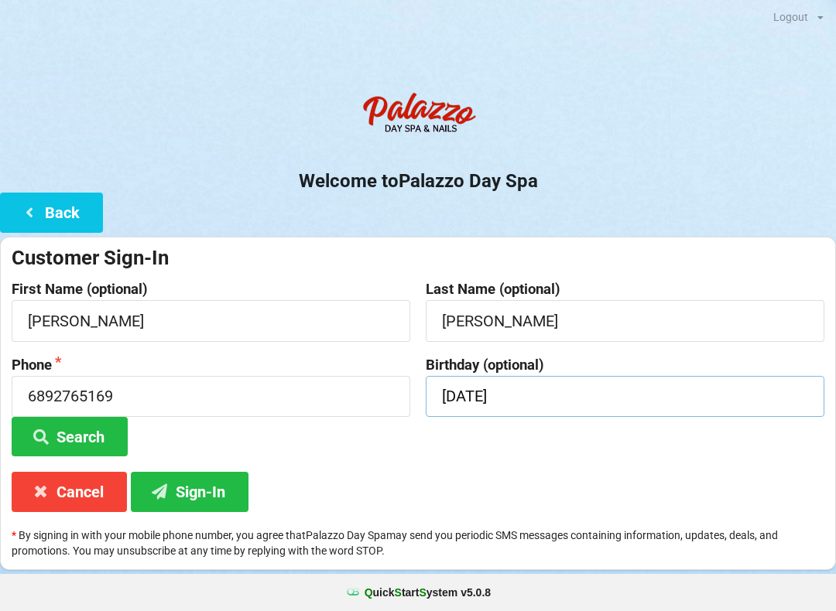
click at [588, 387] on input "[DATE]" at bounding box center [624, 396] width 398 height 41
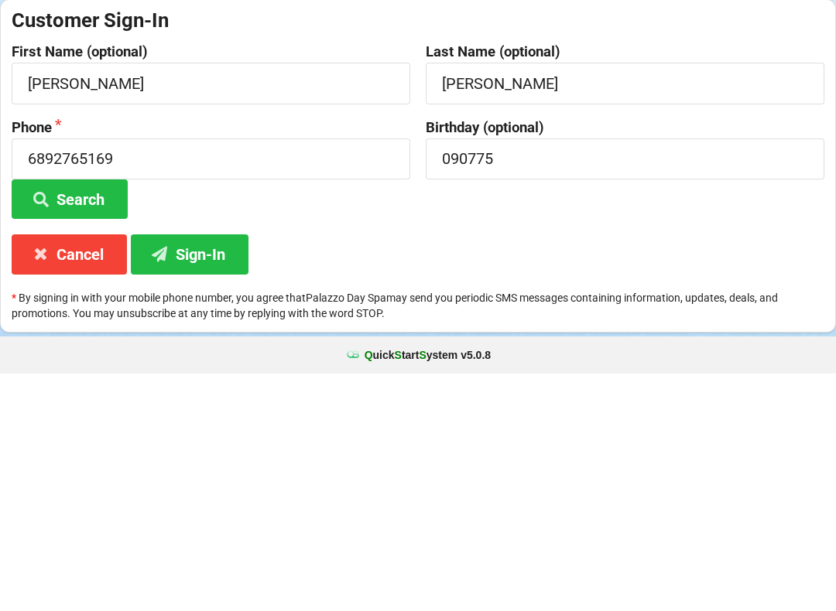
click at [729, 244] on div "Customer Sign-In First Name (optional) [PERSON_NAME] Last Name (optional) [PERS…" at bounding box center [418, 403] width 836 height 333
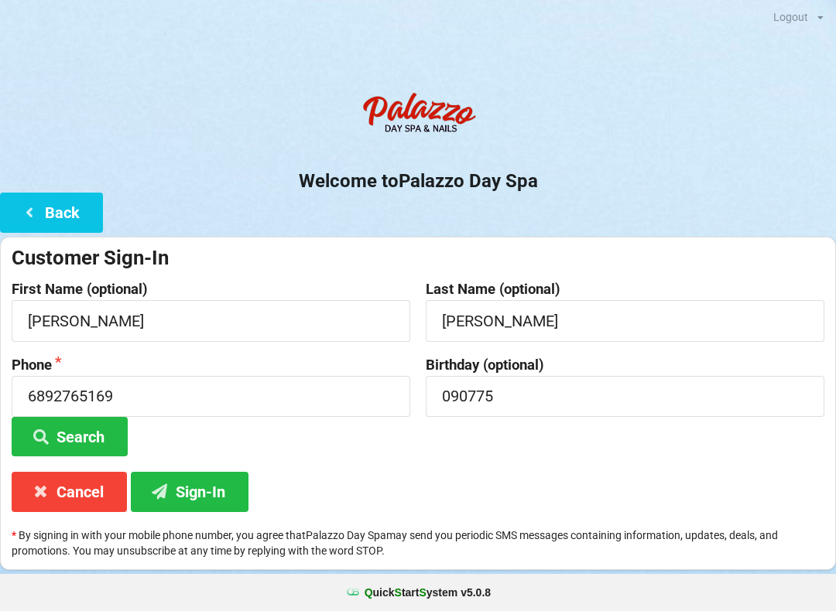
click at [200, 490] on button "Sign-In" at bounding box center [190, 491] width 118 height 39
click at [638, 396] on input "090775" at bounding box center [624, 396] width 398 height 41
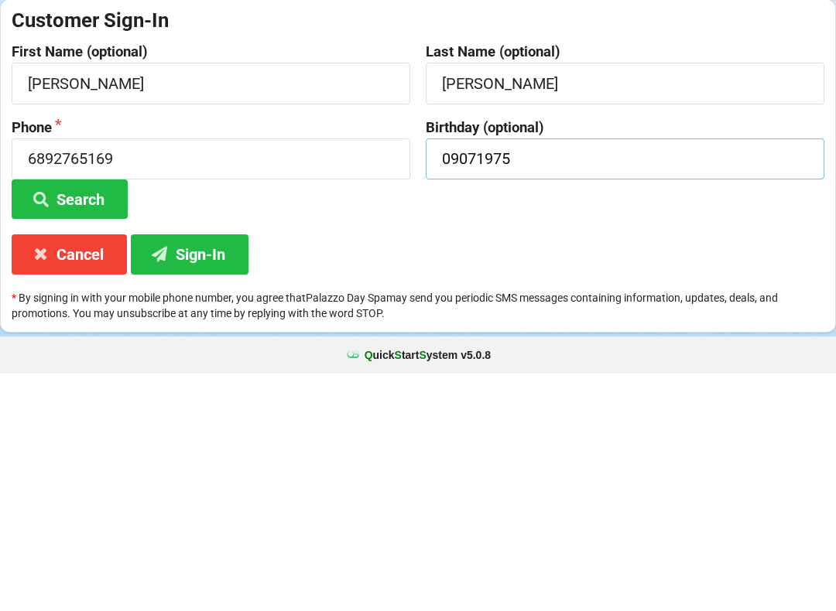
type input "09071975"
click at [200, 472] on button "Sign-In" at bounding box center [190, 491] width 118 height 39
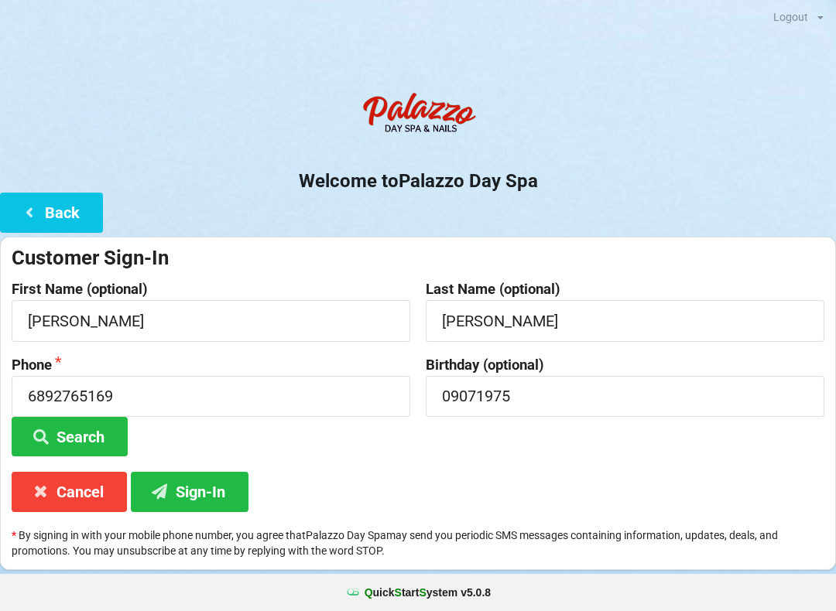
click at [72, 491] on button "Cancel" at bounding box center [69, 491] width 115 height 39
click at [79, 209] on button "Back" at bounding box center [51, 212] width 103 height 39
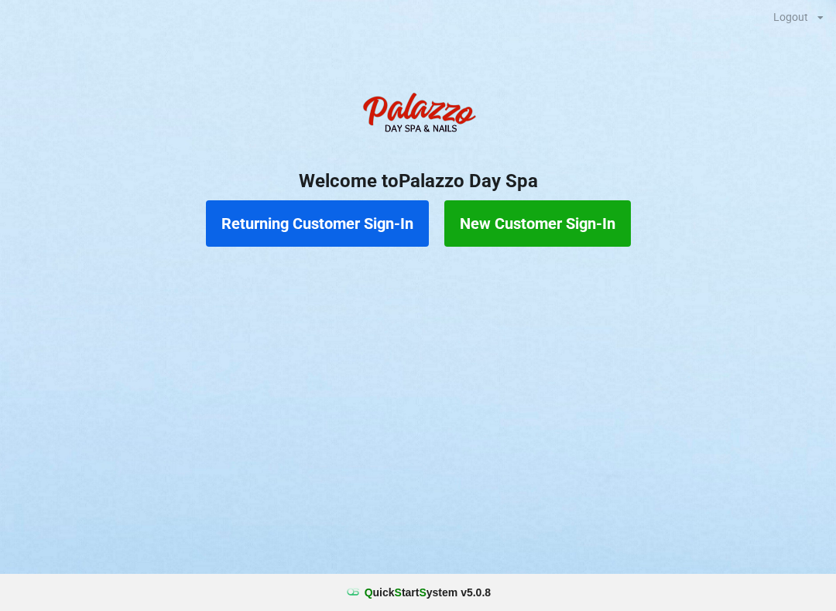
click at [335, 228] on button "Returning Customer Sign-In" at bounding box center [317, 223] width 223 height 46
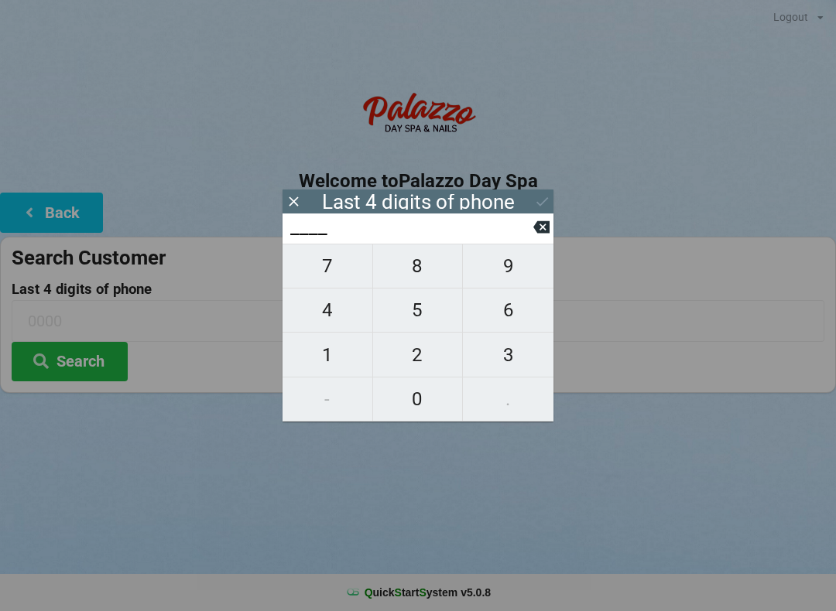
click at [341, 276] on span "7" at bounding box center [327, 266] width 90 height 32
type input "7___"
click at [423, 270] on span "8" at bounding box center [418, 266] width 90 height 32
type input "78__"
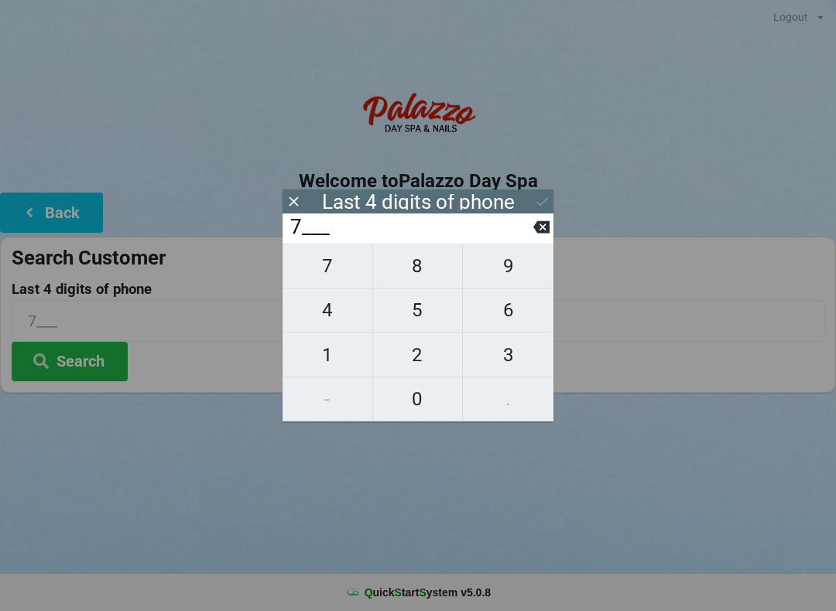
type input "78__"
click at [511, 355] on span "3" at bounding box center [508, 355] width 91 height 32
type input "783_"
click at [418, 397] on span "0" at bounding box center [418, 399] width 90 height 32
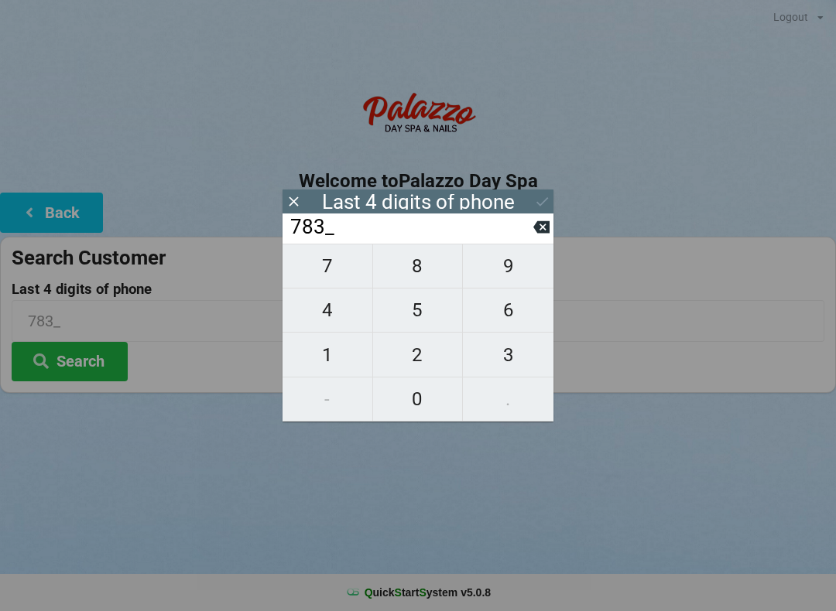
type input "7830"
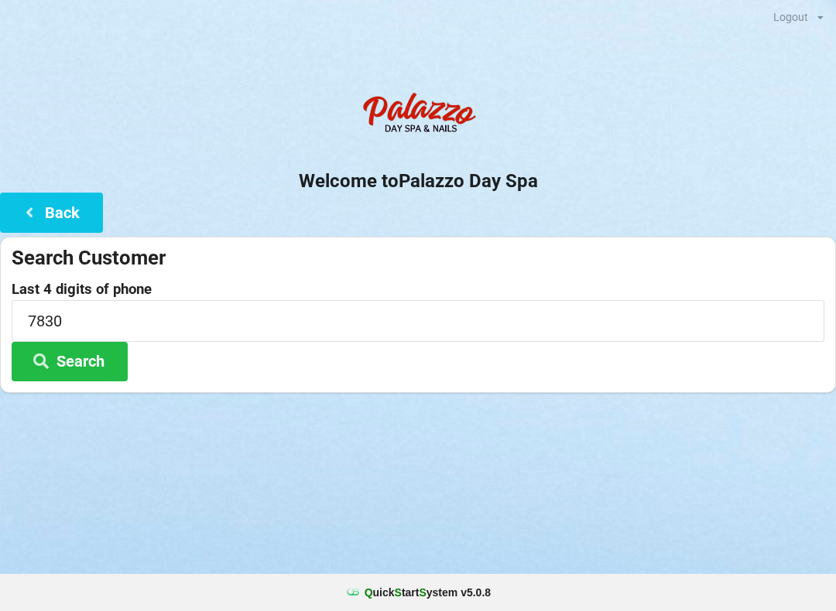
click at [115, 406] on div at bounding box center [418, 412] width 836 height 39
click at [83, 370] on button "Search" at bounding box center [70, 361] width 116 height 39
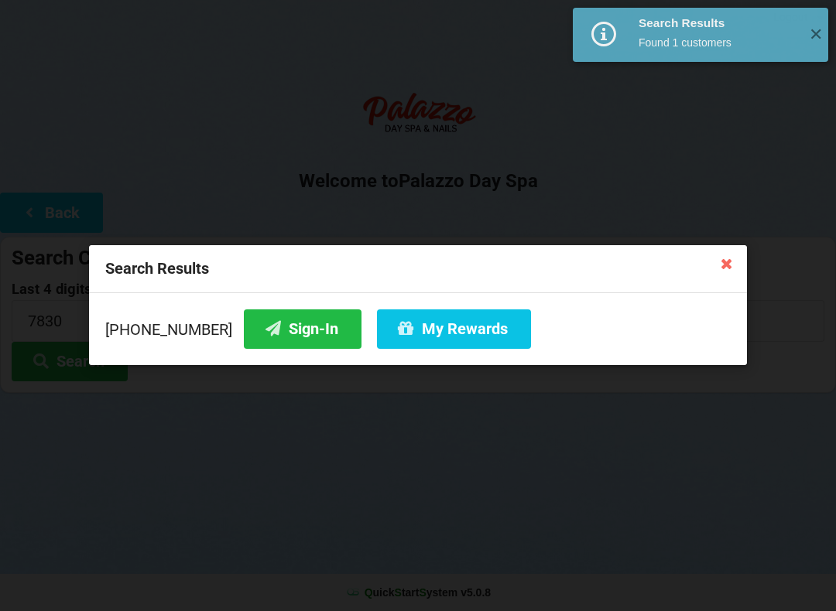
click at [278, 329] on button "Sign-In" at bounding box center [303, 328] width 118 height 39
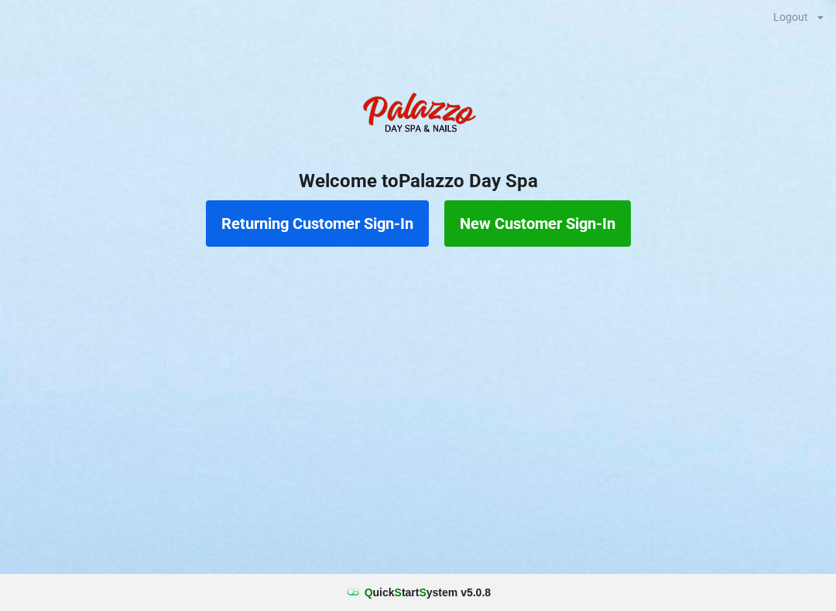
click at [368, 229] on button "Returning Customer Sign-In" at bounding box center [317, 223] width 223 height 46
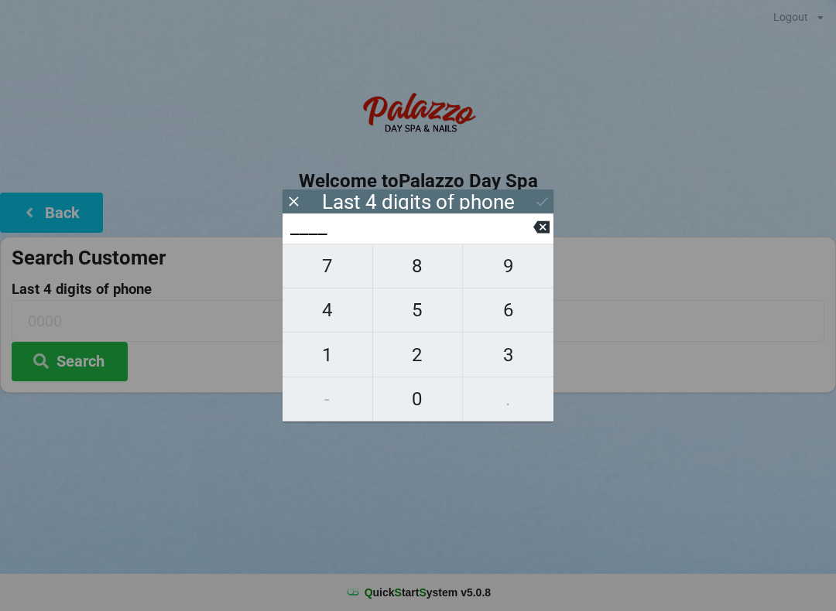
click at [329, 280] on span "7" at bounding box center [327, 266] width 90 height 32
type input "7___"
click at [406, 271] on span "8" at bounding box center [418, 266] width 90 height 32
type input "78__"
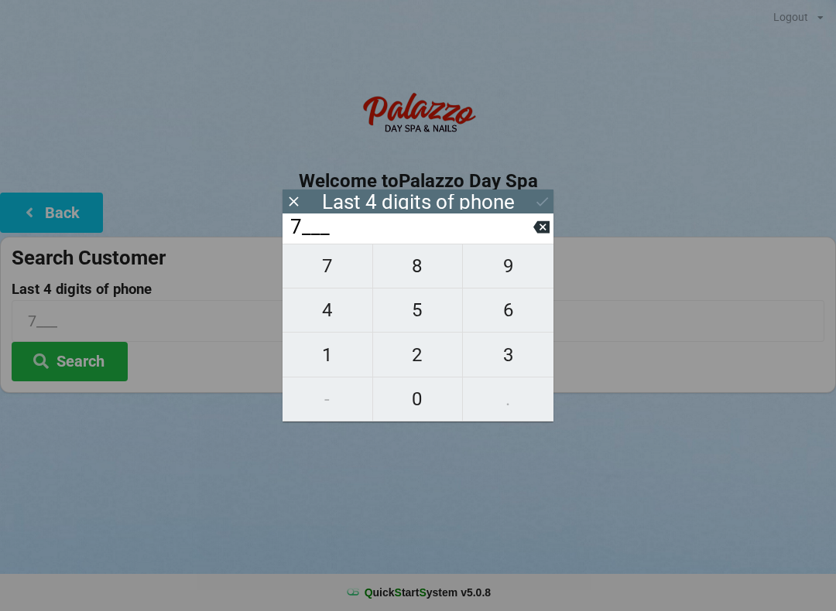
type input "78__"
click at [506, 357] on span "3" at bounding box center [508, 355] width 91 height 32
type input "783_"
click at [406, 411] on span "0" at bounding box center [418, 399] width 90 height 32
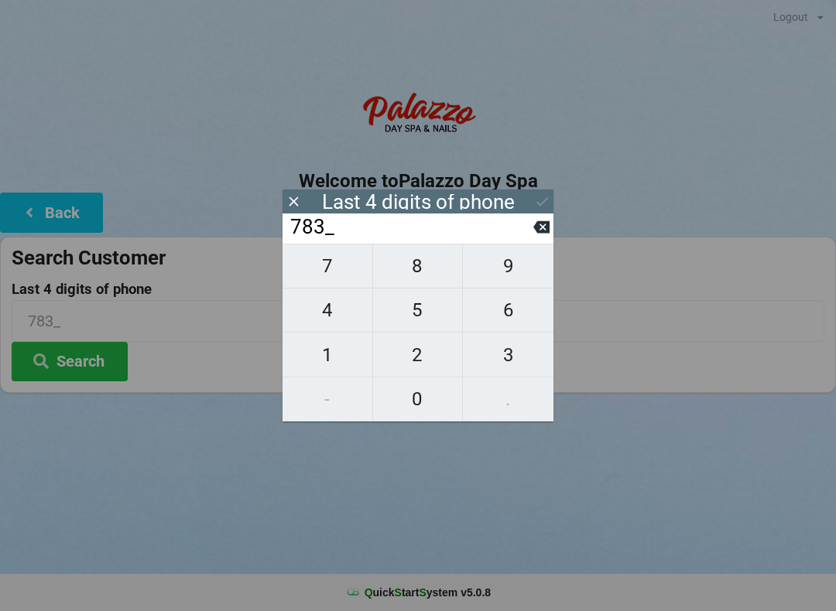
type input "7830"
click at [453, 511] on div "Logout Logout Sign-In Welcome to Palazzo Day Spa Back Search Customer Last 4 di…" at bounding box center [418, 305] width 836 height 611
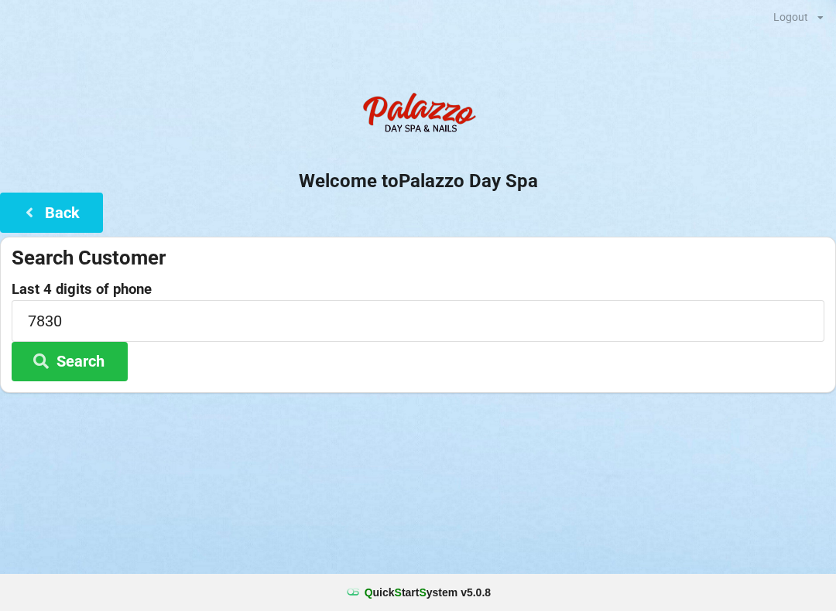
click at [99, 360] on button "Search" at bounding box center [70, 361] width 116 height 39
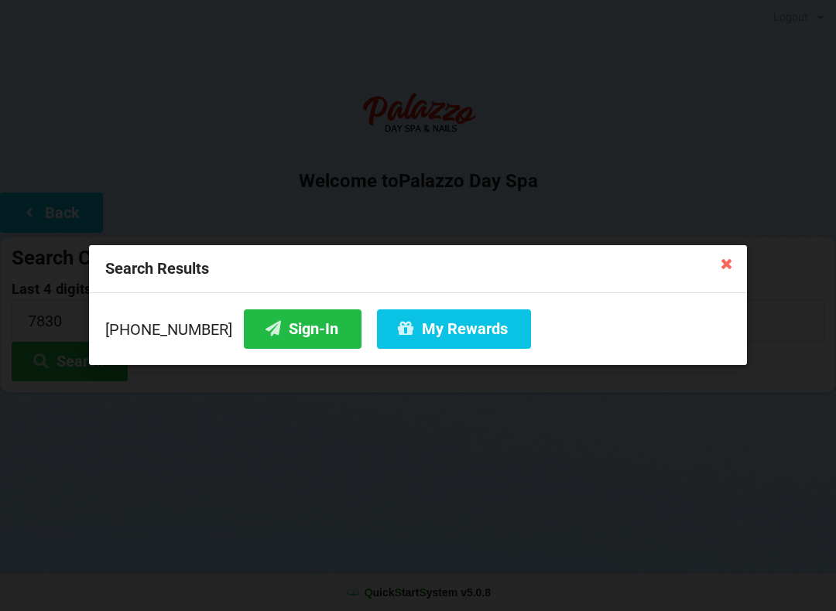
click at [434, 338] on button "My Rewards" at bounding box center [454, 328] width 154 height 39
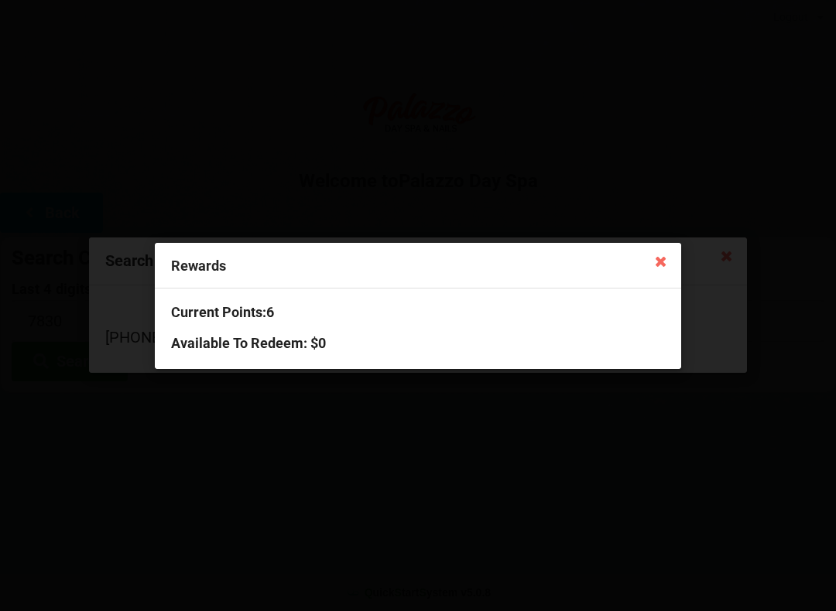
click at [652, 257] on icon at bounding box center [660, 260] width 25 height 25
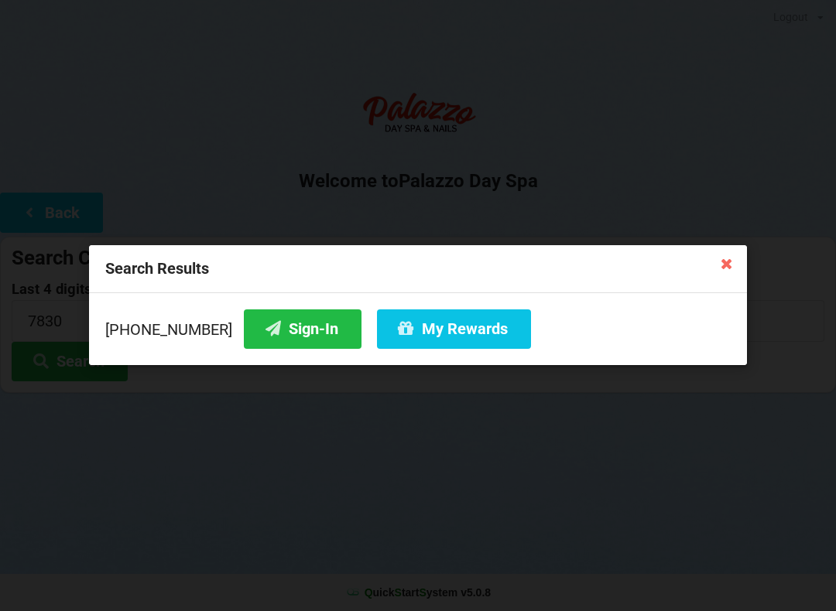
click at [279, 320] on button "Sign-In" at bounding box center [303, 328] width 118 height 39
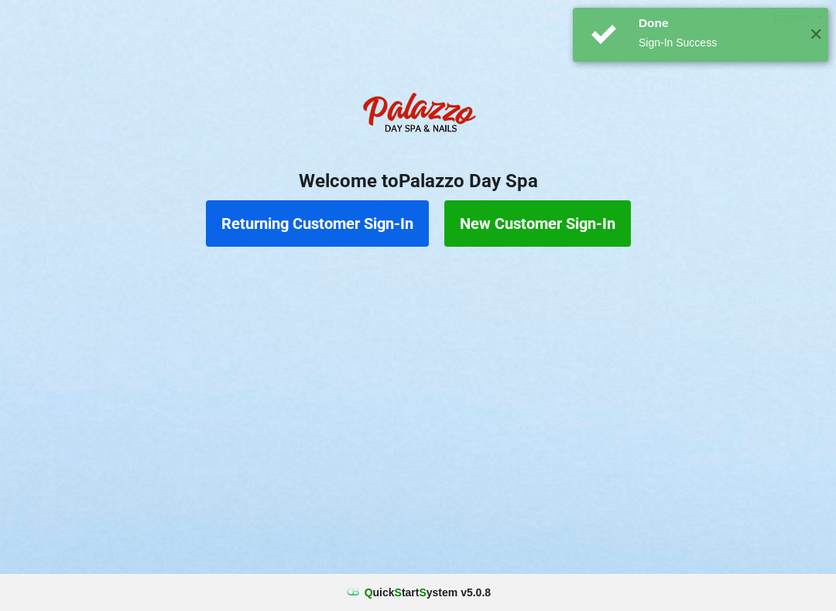
click at [368, 224] on button "Returning Customer Sign-In" at bounding box center [317, 223] width 223 height 46
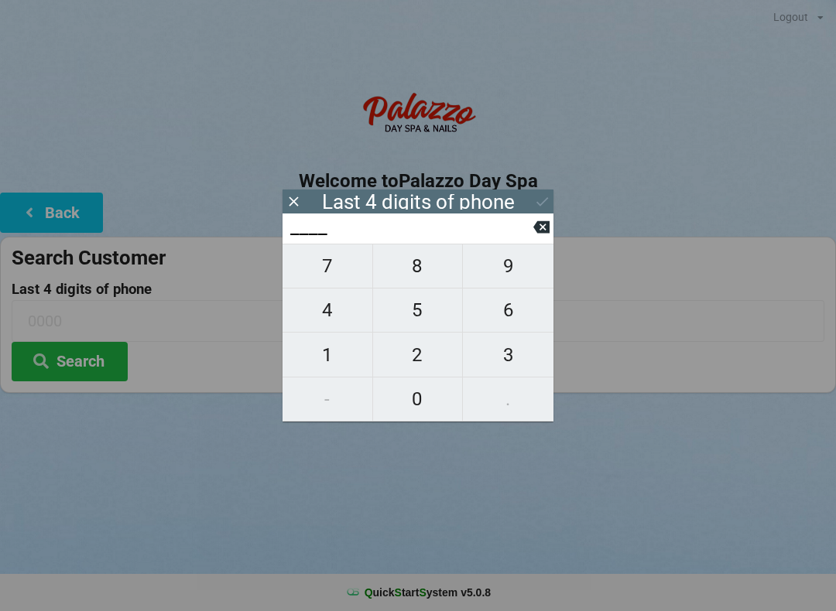
click at [425, 278] on span "8" at bounding box center [418, 266] width 90 height 32
type input "8___"
click at [517, 371] on span "3" at bounding box center [508, 355] width 91 height 32
type input "83__"
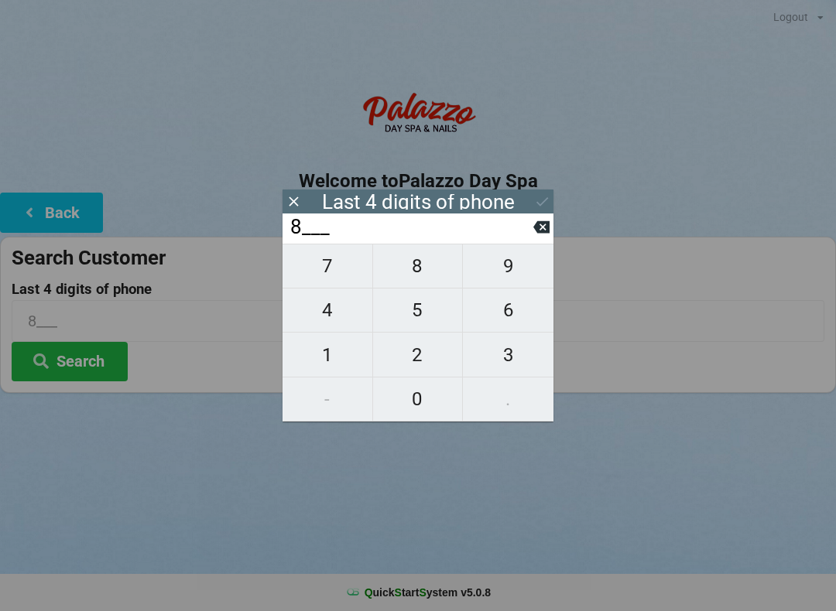
type input "83__"
click at [508, 323] on span "6" at bounding box center [508, 310] width 91 height 32
type input "836_"
click at [511, 326] on span "6" at bounding box center [508, 310] width 91 height 32
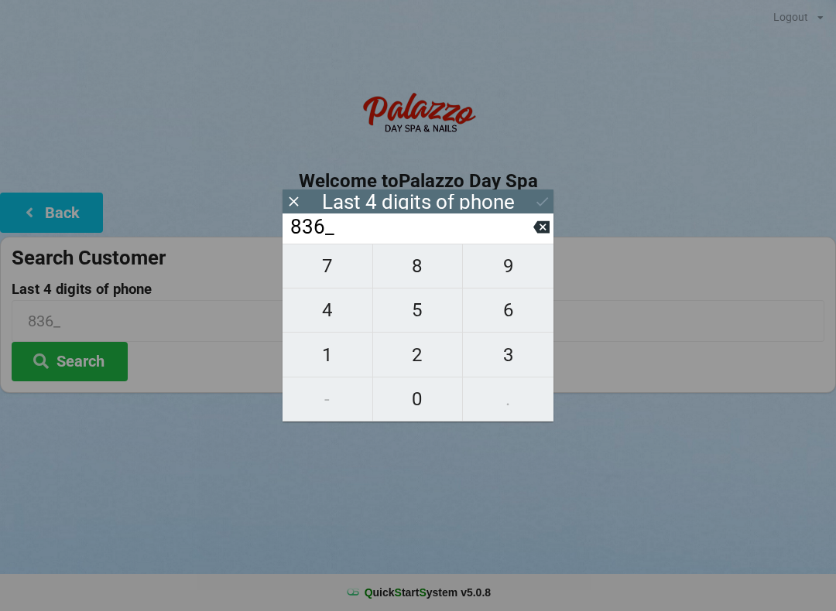
type input "8366"
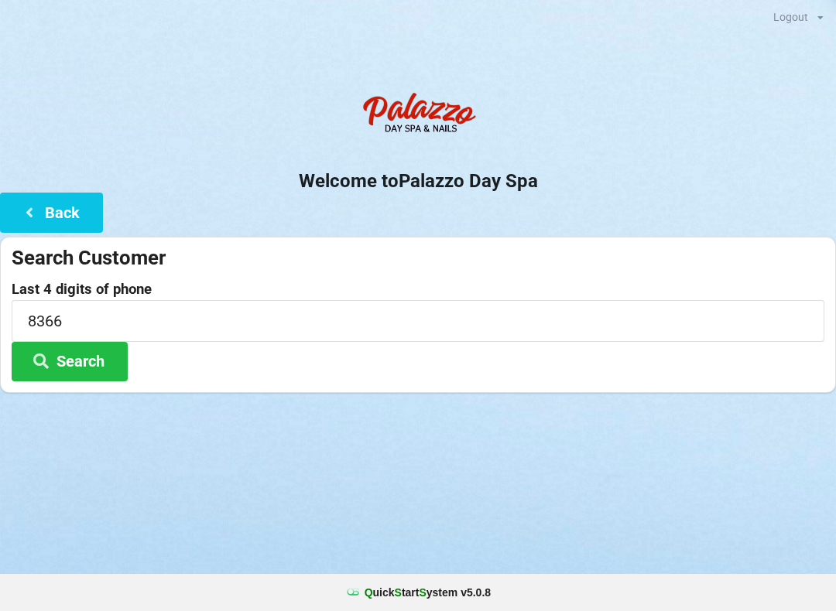
click at [557, 232] on div "Welcome to Palazzo Day Spa Back Search Customer Last 4 digits of phone 8366 Sea…" at bounding box center [418, 238] width 836 height 309
click at [97, 355] on button "Search" at bounding box center [70, 361] width 116 height 39
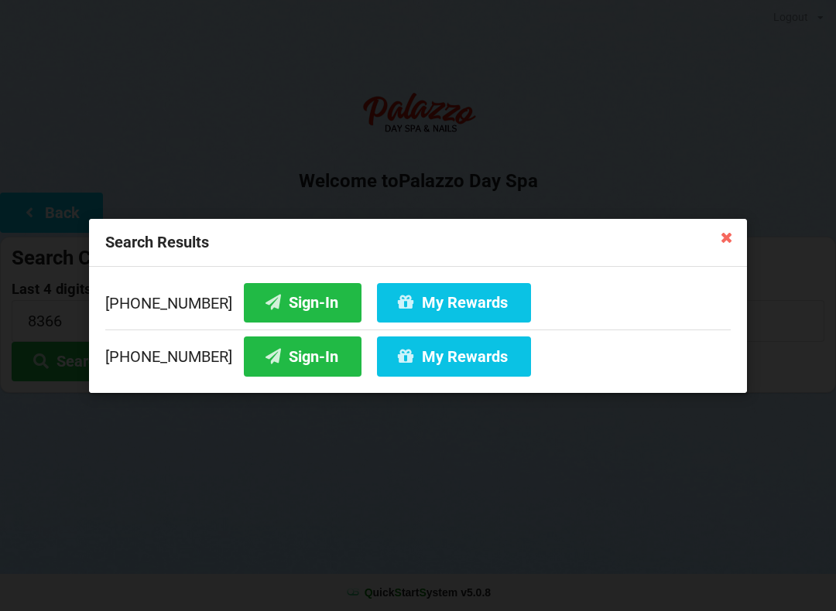
click at [283, 289] on button "Sign-In" at bounding box center [303, 301] width 118 height 39
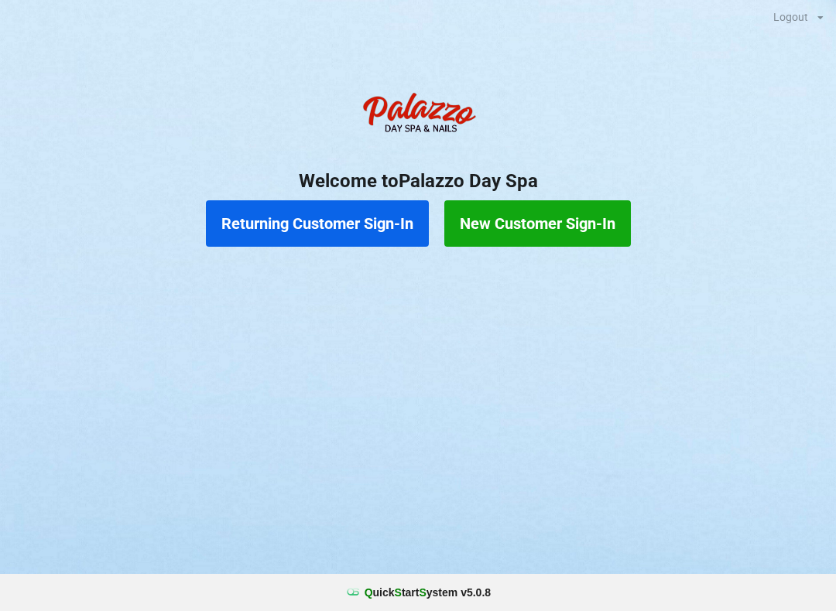
click at [325, 190] on h2 "Welcome to [GEOGRAPHIC_DATA]" at bounding box center [418, 181] width 836 height 24
click at [365, 208] on button "Returning Customer Sign-In" at bounding box center [317, 223] width 223 height 46
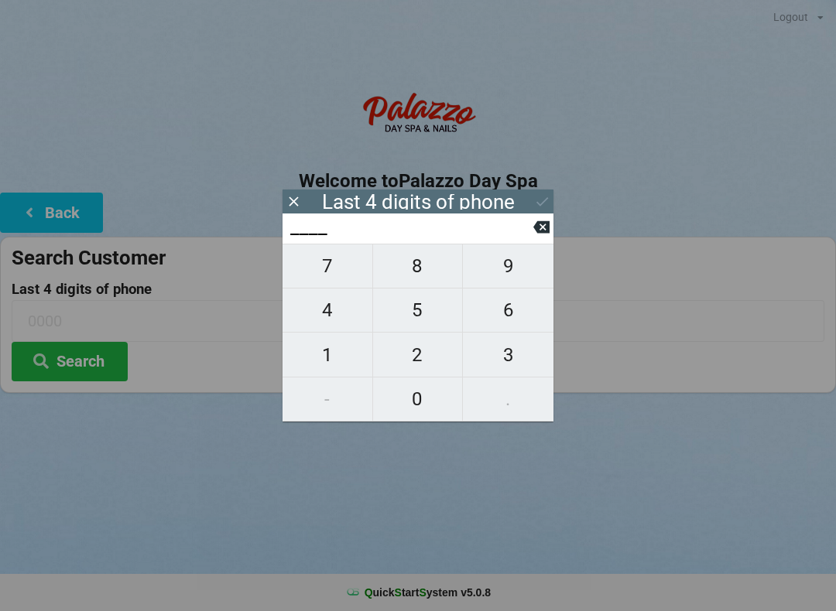
click at [333, 324] on span "4" at bounding box center [327, 310] width 90 height 32
type input "4___"
click at [419, 398] on span "0" at bounding box center [418, 399] width 90 height 32
type input "40__"
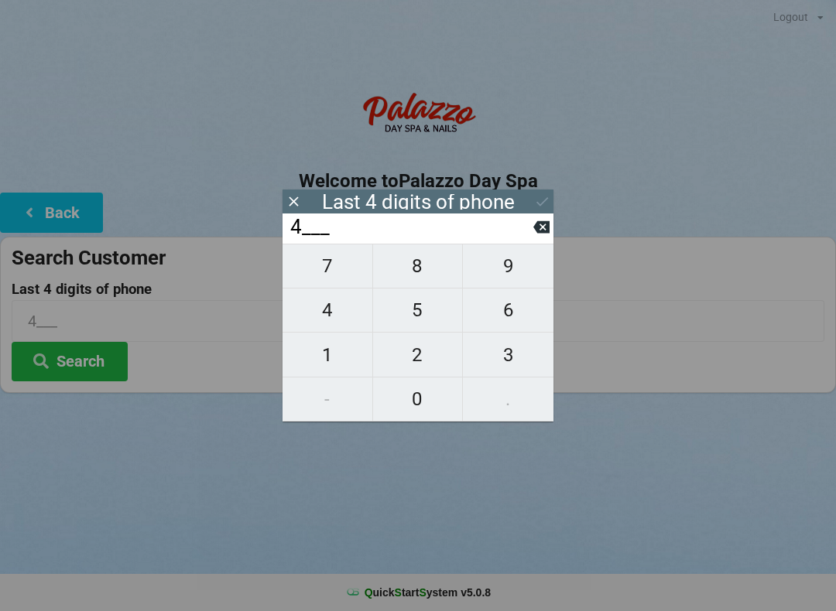
type input "40__"
click at [343, 369] on span "1" at bounding box center [327, 355] width 90 height 32
type input "401_"
click at [348, 393] on div "7 8 9 4 5 6 1 2 3 - 0 ." at bounding box center [417, 333] width 271 height 178
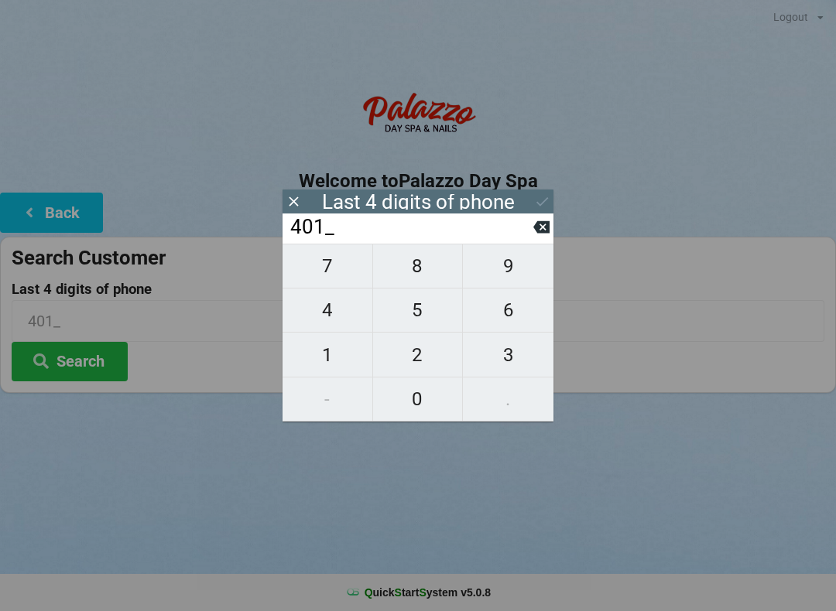
click at [334, 265] on span "7" at bounding box center [327, 266] width 90 height 32
type input "4017"
click at [542, 234] on icon at bounding box center [541, 227] width 16 height 12
click at [536, 235] on icon at bounding box center [541, 227] width 16 height 16
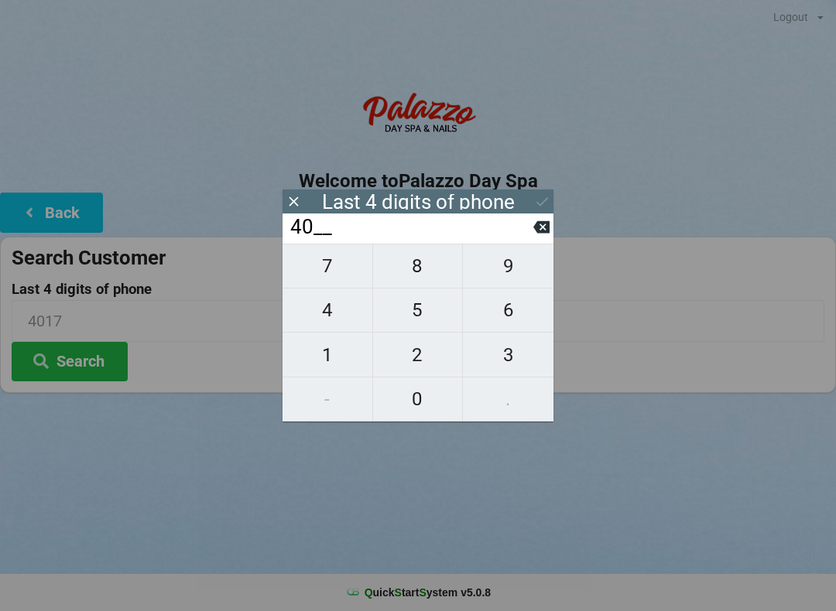
click at [338, 281] on span "7" at bounding box center [327, 266] width 90 height 32
type input "407_"
click at [343, 320] on span "4" at bounding box center [327, 310] width 90 height 32
type input "4074"
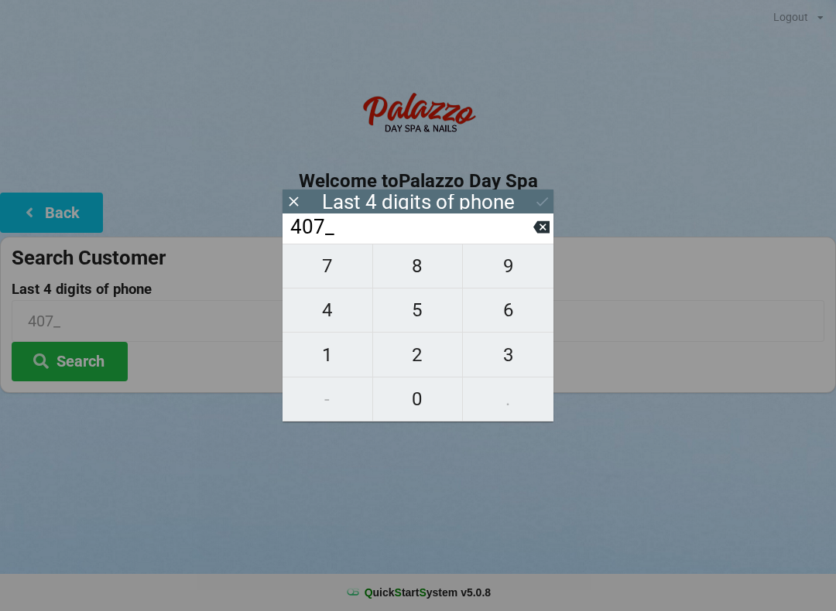
type input "4074"
click at [512, 352] on div "7 8 9 4 5 6 1 2 3 - 0 ." at bounding box center [417, 333] width 271 height 178
click at [504, 279] on div "7 8 9 4 5 6 1 2 3 - 0 ." at bounding box center [417, 333] width 271 height 178
click at [412, 232] on input "4074" at bounding box center [411, 227] width 244 height 25
click at [531, 237] on input "4074" at bounding box center [411, 227] width 244 height 25
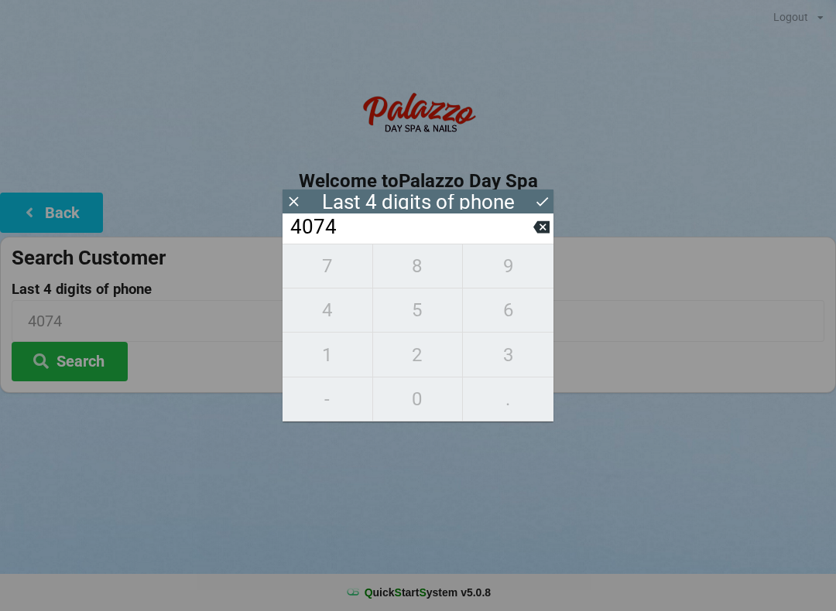
click at [531, 240] on input "4074" at bounding box center [411, 227] width 244 height 25
click at [528, 240] on input "4074" at bounding box center [411, 227] width 244 height 25
click at [524, 240] on input "4074" at bounding box center [411, 227] width 244 height 25
click at [519, 240] on input "4074" at bounding box center [411, 227] width 244 height 25
click at [397, 240] on input "4074" at bounding box center [411, 227] width 244 height 25
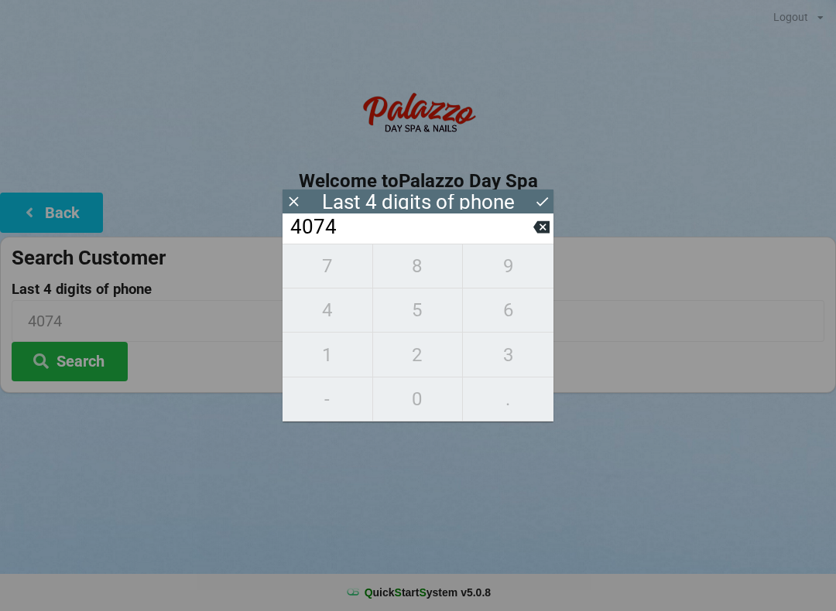
click at [363, 233] on input "4074" at bounding box center [411, 227] width 244 height 25
click at [535, 235] on icon at bounding box center [541, 227] width 16 height 16
click at [532, 233] on input "407_" at bounding box center [411, 227] width 244 height 25
click at [533, 234] on icon at bounding box center [541, 227] width 16 height 16
click at [526, 240] on input "40__" at bounding box center [411, 227] width 244 height 25
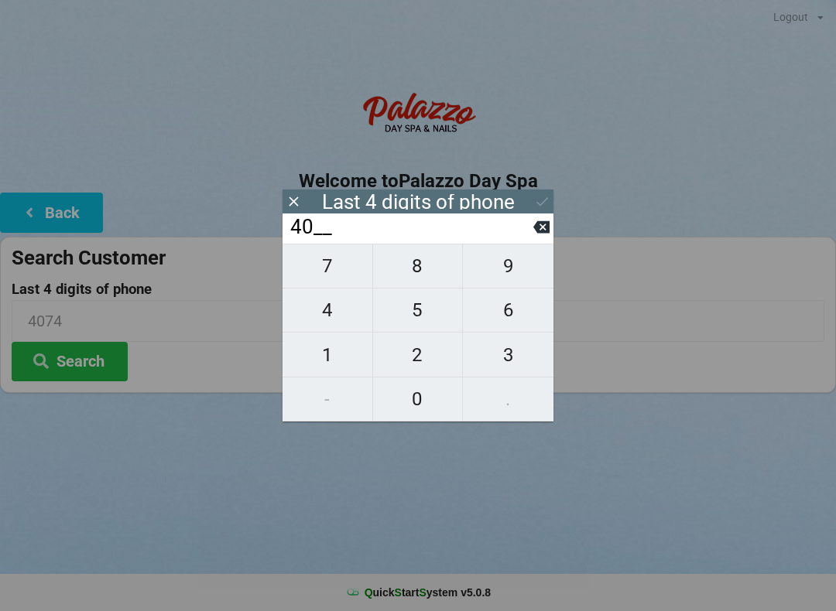
click at [528, 240] on input "40__" at bounding box center [411, 227] width 244 height 25
click at [524, 235] on input "40__" at bounding box center [411, 227] width 244 height 25
click at [523, 235] on input "40__" at bounding box center [411, 227] width 244 height 25
click at [538, 235] on icon at bounding box center [541, 227] width 16 height 16
click at [533, 238] on button at bounding box center [541, 227] width 16 height 21
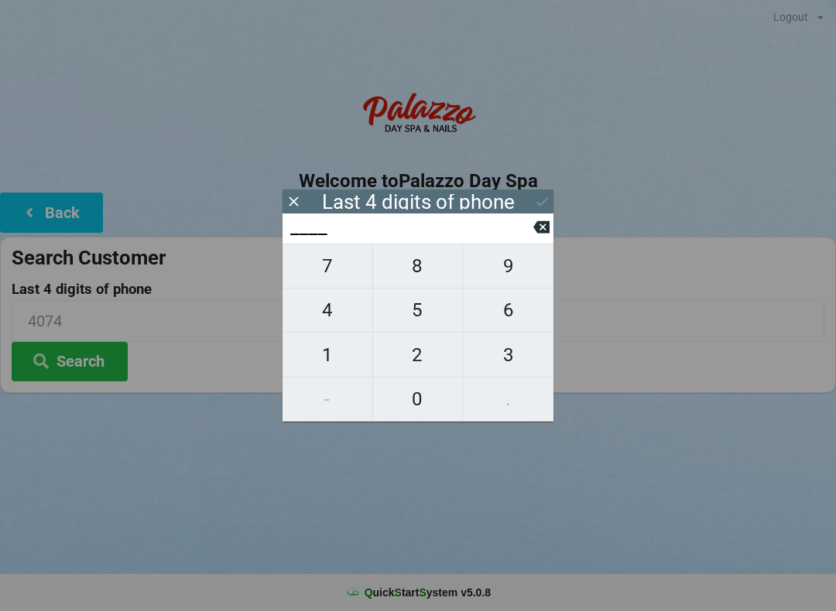
click at [531, 240] on input "____" at bounding box center [411, 227] width 244 height 25
click at [517, 354] on span "3" at bounding box center [508, 355] width 91 height 32
type input "3___"
click at [415, 357] on span "2" at bounding box center [418, 355] width 90 height 32
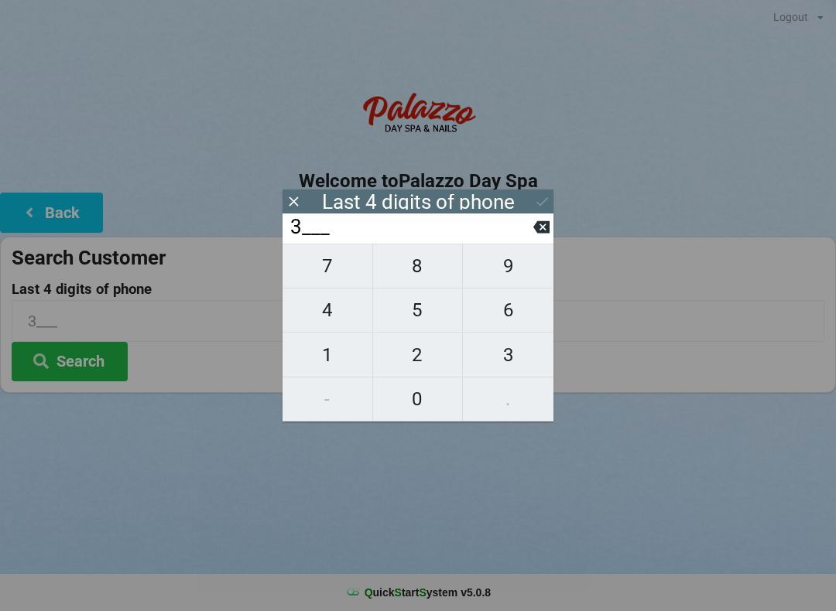
type input "32__"
click at [412, 351] on span "2" at bounding box center [418, 355] width 90 height 32
type input "322_"
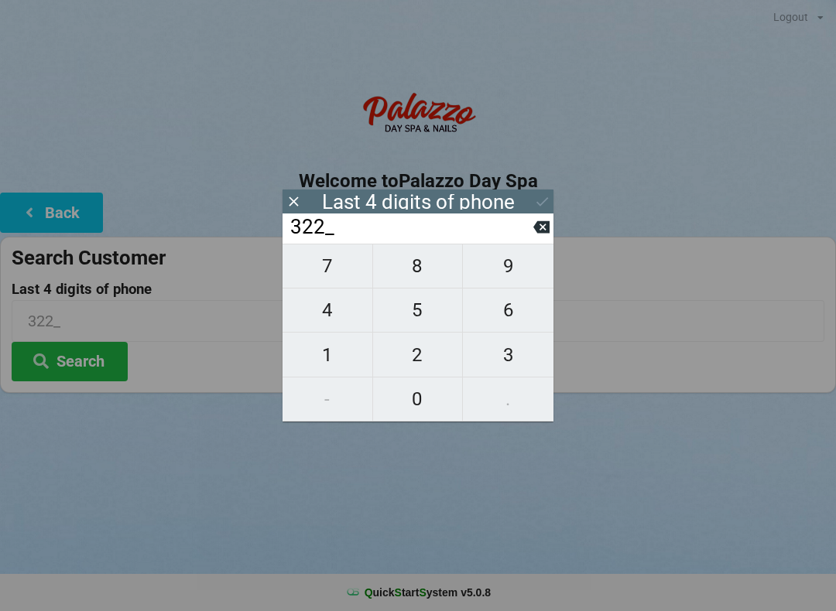
click at [329, 347] on span "1" at bounding box center [327, 355] width 90 height 32
type input "3221"
click at [527, 196] on div "Last 4 digits of phone" at bounding box center [417, 202] width 271 height 24
click at [535, 205] on icon at bounding box center [542, 201] width 16 height 16
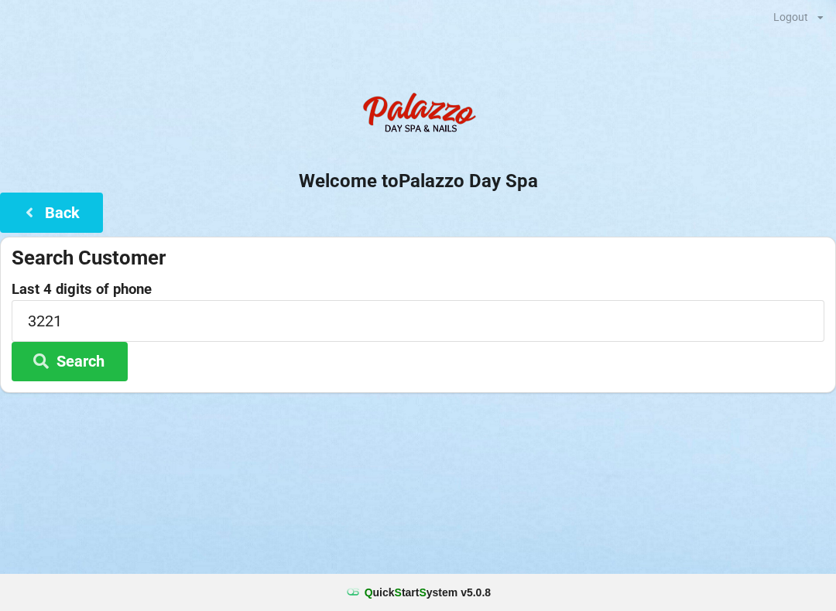
click at [111, 370] on button "Search" at bounding box center [70, 361] width 116 height 39
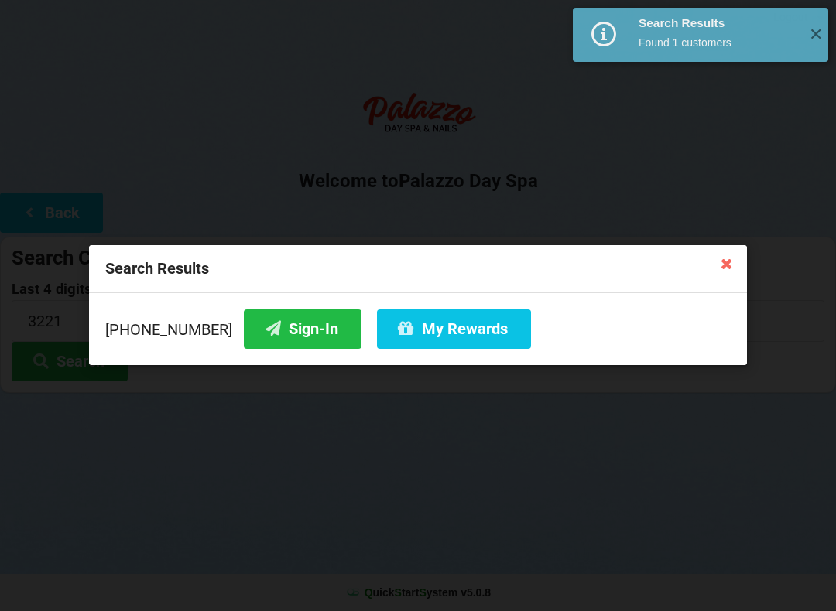
click at [272, 322] on button "Sign-In" at bounding box center [303, 328] width 118 height 39
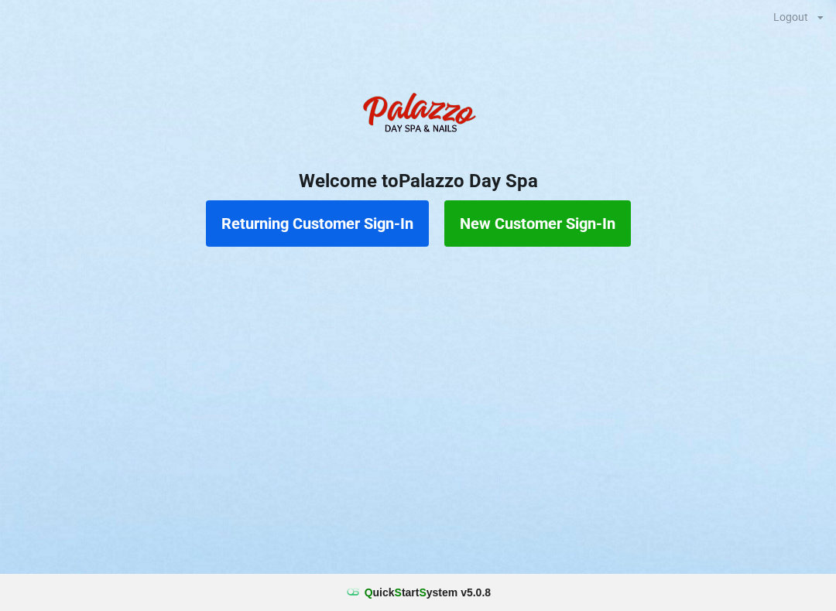
click at [576, 238] on button "New Customer Sign-In" at bounding box center [537, 223] width 186 height 46
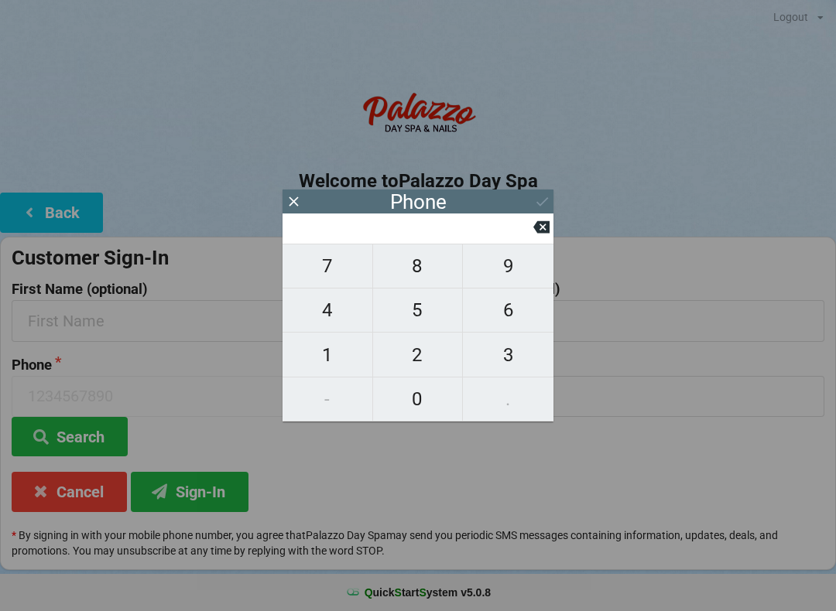
click at [501, 312] on span "6" at bounding box center [508, 310] width 91 height 32
type input "6"
click at [416, 278] on span "8" at bounding box center [418, 266] width 90 height 32
type input "68"
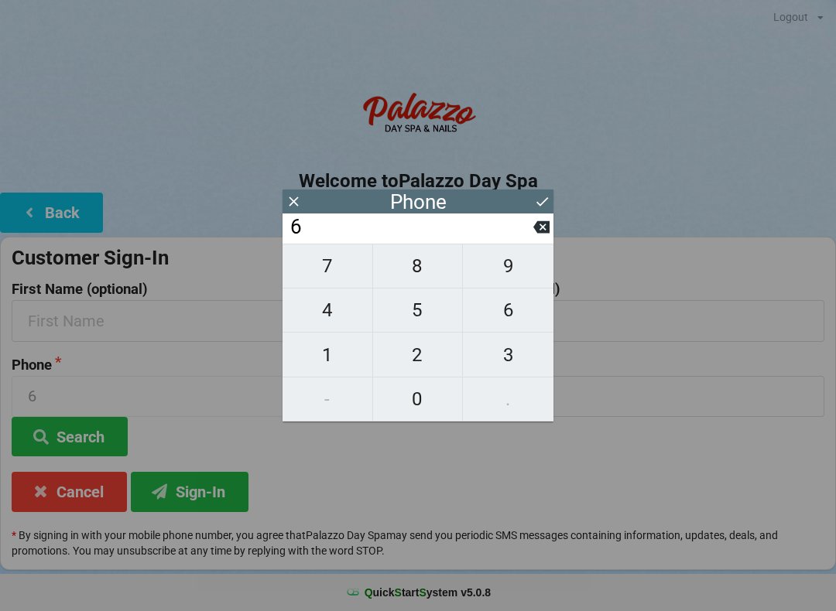
type input "68"
click at [500, 268] on span "9" at bounding box center [508, 266] width 91 height 32
type input "689"
click at [416, 361] on span "2" at bounding box center [418, 355] width 90 height 32
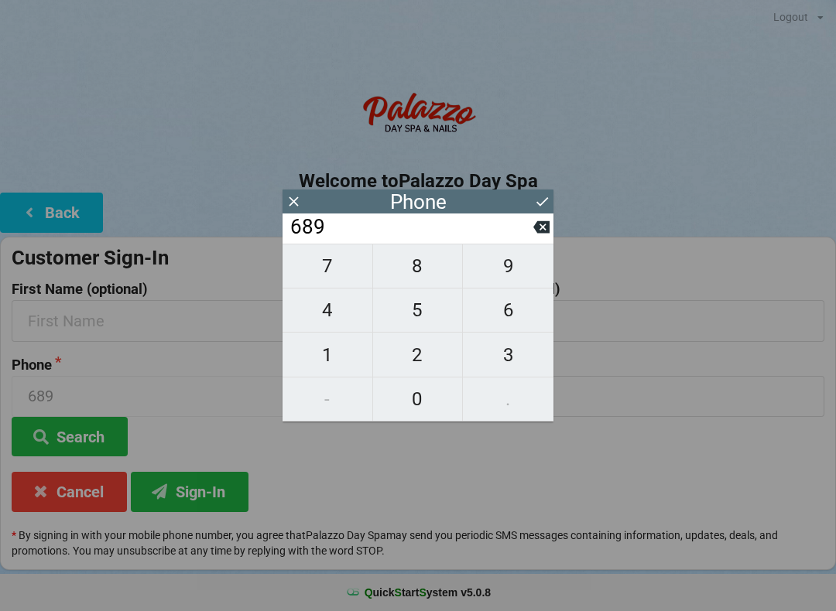
type input "6892"
click at [324, 275] on span "7" at bounding box center [327, 266] width 90 height 32
type input "68927"
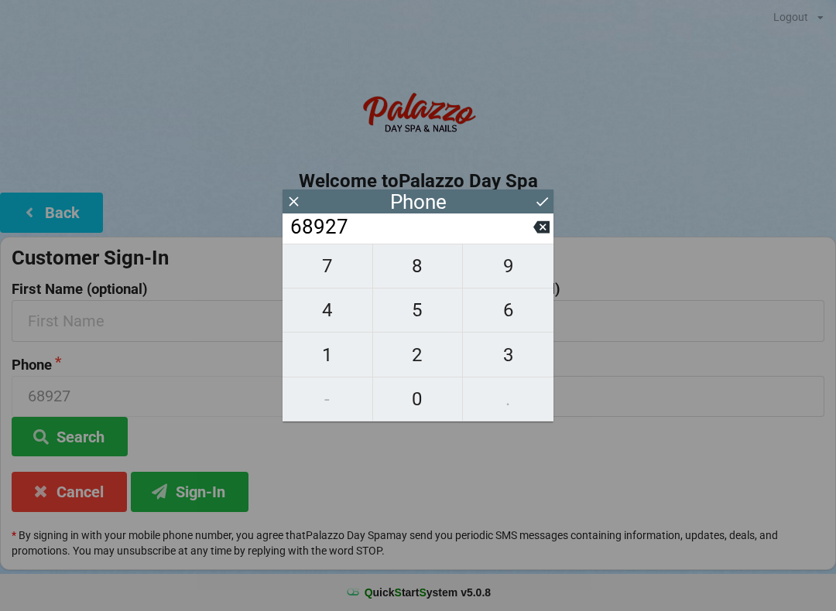
click at [515, 320] on span "6" at bounding box center [508, 310] width 91 height 32
type input "689276"
click at [412, 317] on span "5" at bounding box center [418, 310] width 90 height 32
type input "6892765"
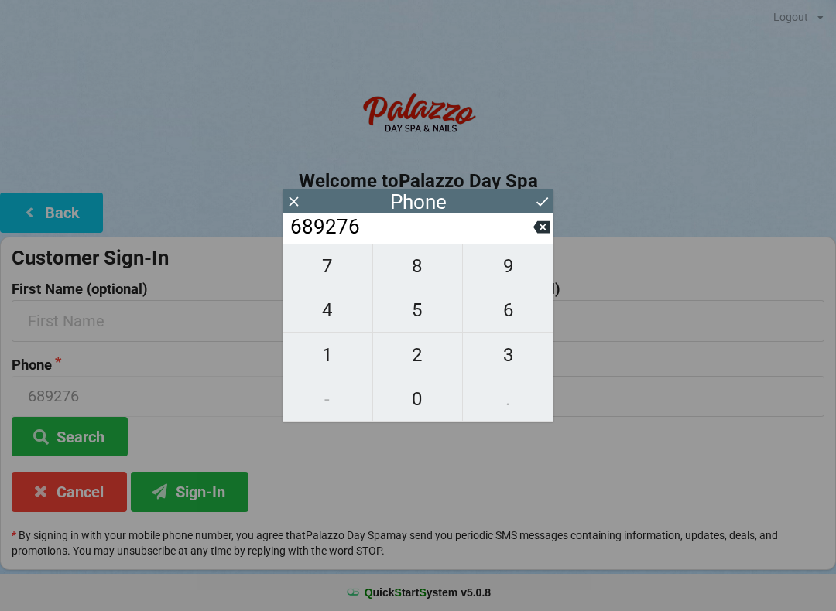
type input "6892765"
click at [326, 357] on span "1" at bounding box center [327, 355] width 90 height 32
type input "68927651"
click at [504, 321] on span "6" at bounding box center [508, 310] width 91 height 32
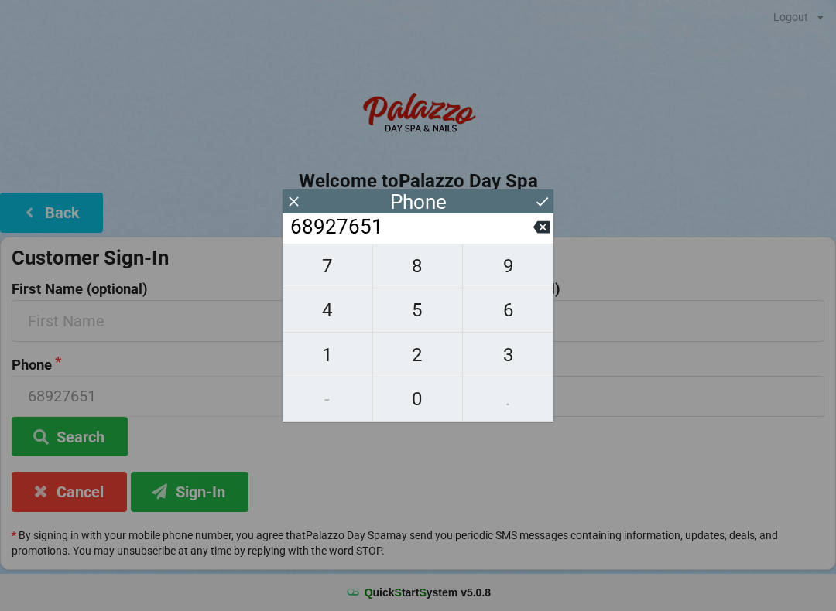
type input "689276516"
click at [507, 276] on span "9" at bounding box center [508, 266] width 91 height 32
type input "6892765169"
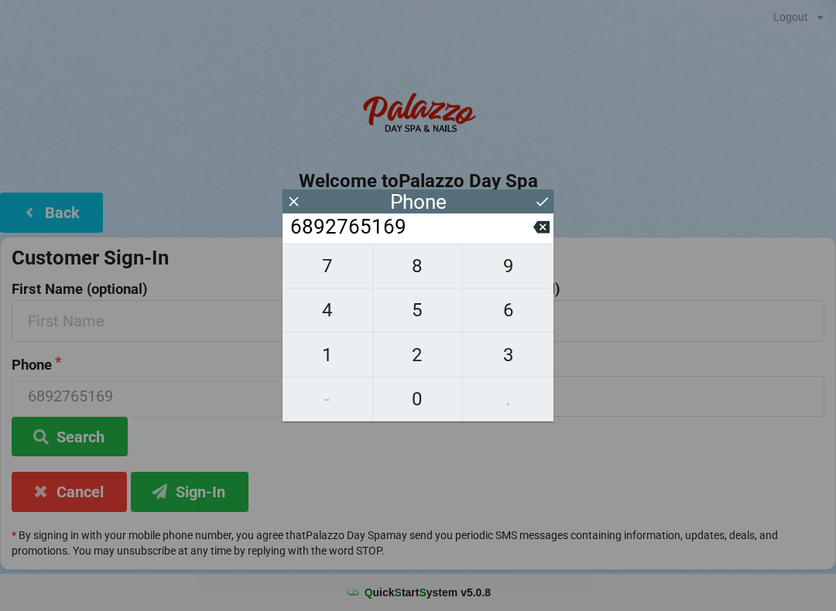
click at [538, 207] on icon at bounding box center [542, 201] width 16 height 16
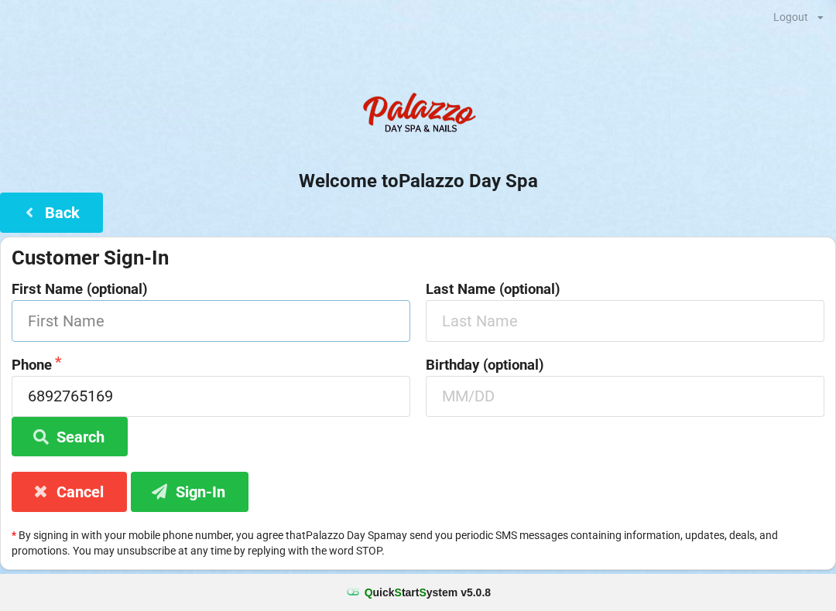
click at [109, 320] on input "text" at bounding box center [211, 320] width 398 height 41
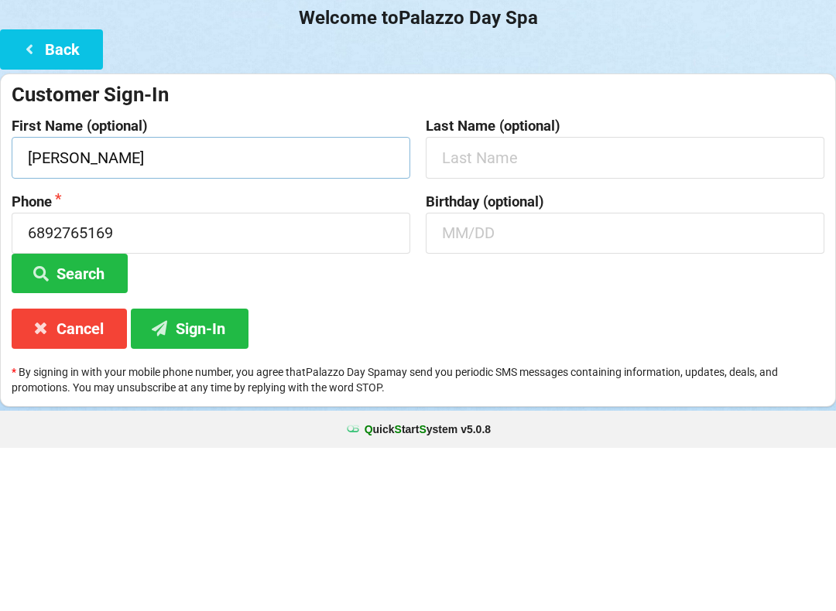
type input "[PERSON_NAME]"
click at [599, 300] on input "text" at bounding box center [624, 320] width 398 height 41
type input "[PERSON_NAME]"
click at [483, 376] on input "text" at bounding box center [624, 396] width 398 height 41
type input "09/07"
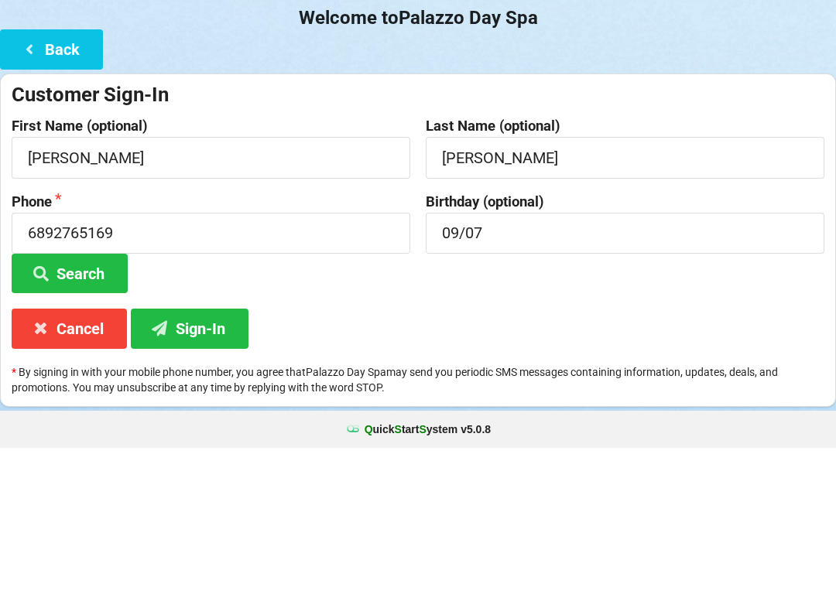
click at [97, 417] on button "Search" at bounding box center [70, 436] width 116 height 39
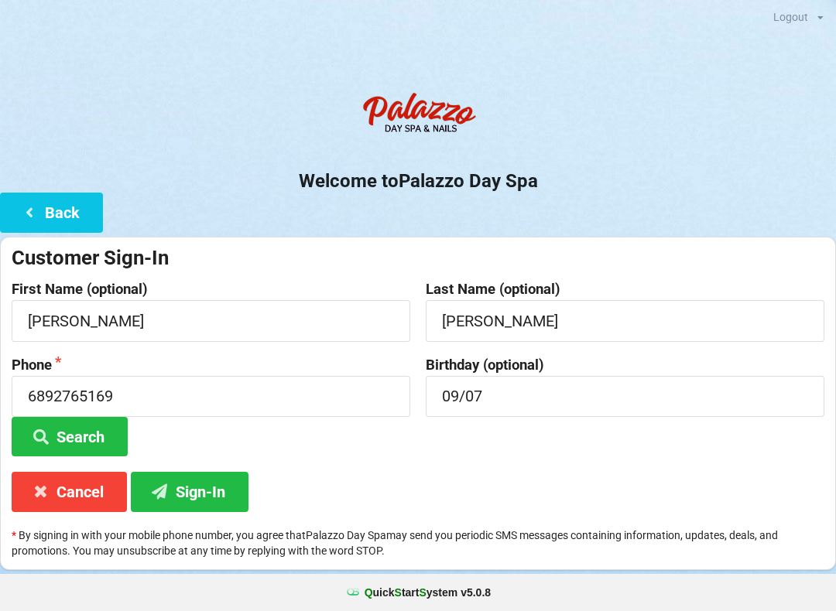
click at [213, 494] on button "Sign-In" at bounding box center [190, 491] width 118 height 39
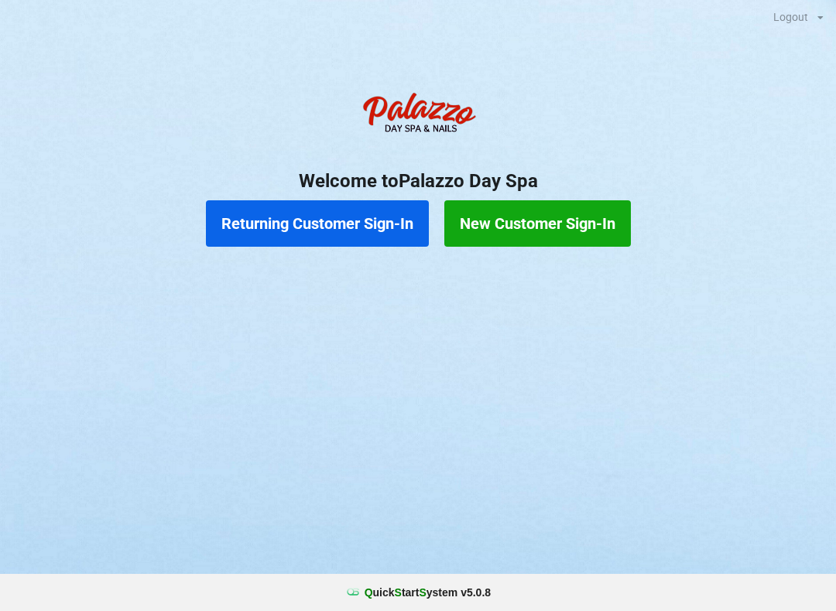
click at [570, 210] on button "New Customer Sign-In" at bounding box center [537, 223] width 186 height 46
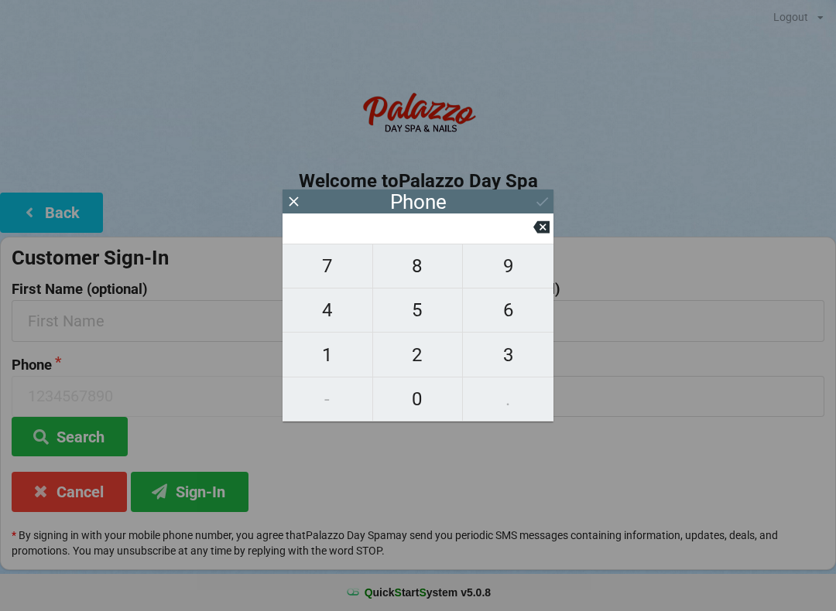
click at [510, 316] on span "6" at bounding box center [508, 310] width 91 height 32
type input "6"
click at [419, 268] on span "8" at bounding box center [418, 266] width 90 height 32
type input "68"
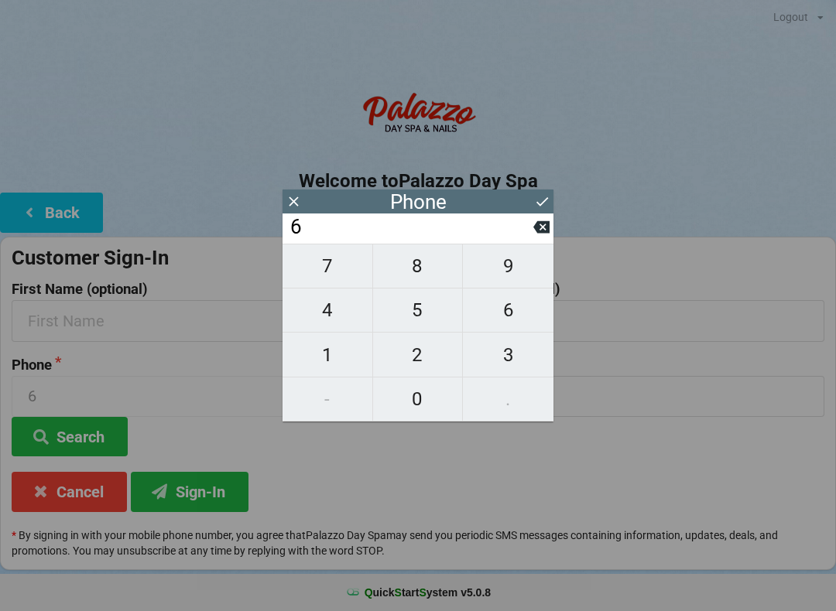
type input "68"
click at [500, 259] on span "9" at bounding box center [508, 266] width 91 height 32
type input "689"
click at [422, 352] on span "2" at bounding box center [418, 355] width 90 height 32
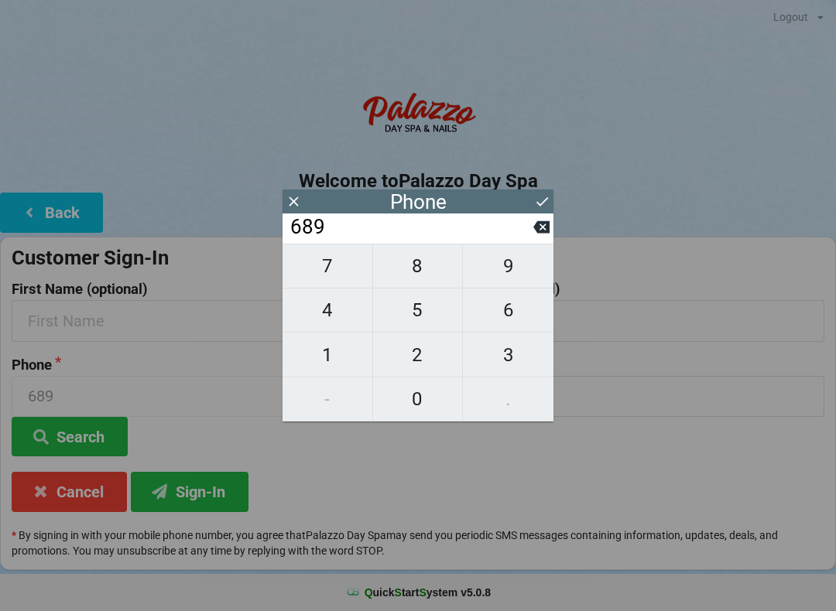
type input "6892"
click at [515, 261] on span "9" at bounding box center [508, 266] width 91 height 32
type input "68929"
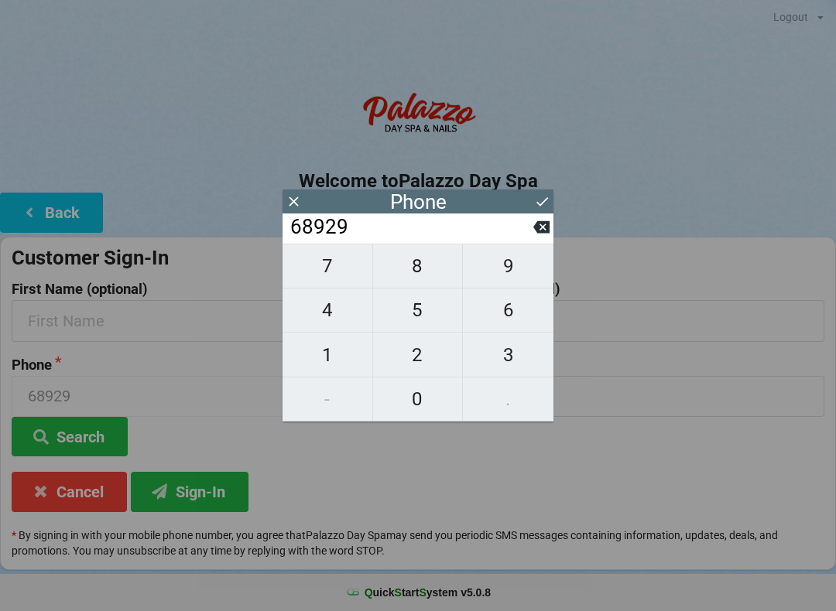
click at [421, 301] on span "5" at bounding box center [418, 310] width 90 height 32
type input "689295"
click at [510, 265] on span "9" at bounding box center [508, 266] width 91 height 32
type input "6892959"
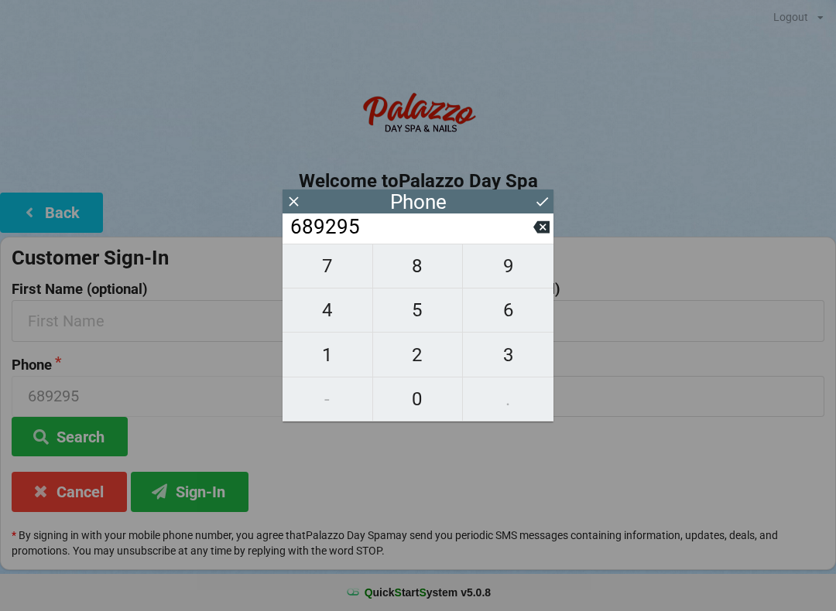
type input "6892959"
click at [423, 313] on span "5" at bounding box center [418, 310] width 90 height 32
type input "68929595"
click at [422, 357] on span "2" at bounding box center [418, 355] width 90 height 32
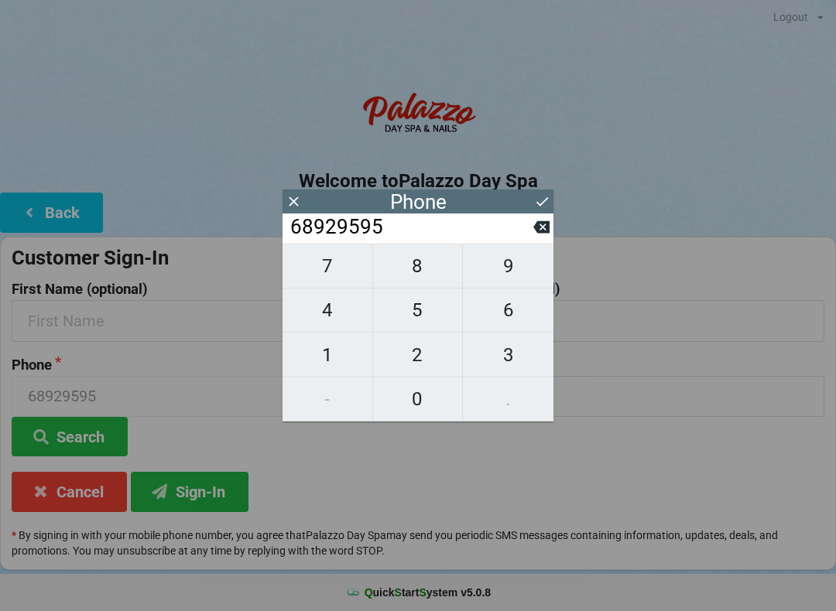
type input "689295952"
click at [432, 346] on span "2" at bounding box center [418, 355] width 90 height 32
type input "6892959522"
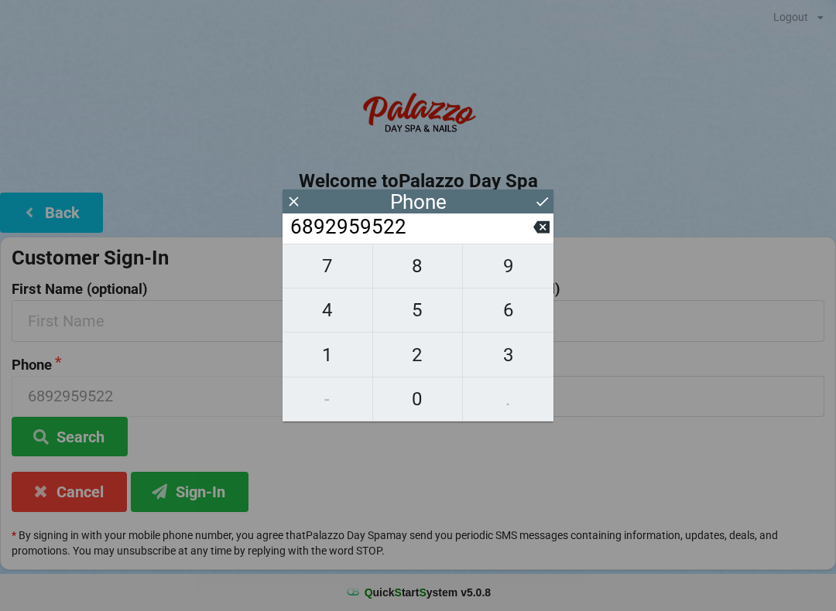
click at [540, 192] on button at bounding box center [542, 201] width 16 height 21
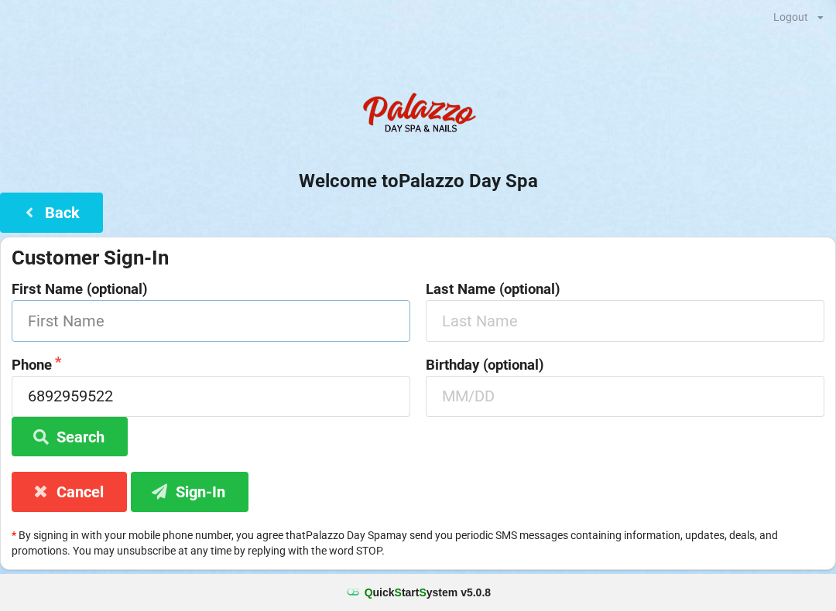
click at [318, 301] on input "text" at bounding box center [211, 320] width 398 height 41
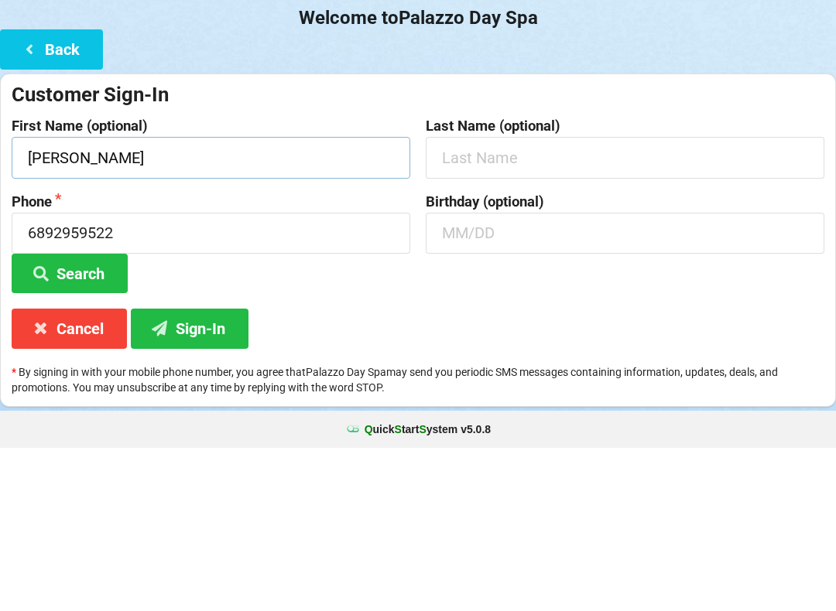
type input "[PERSON_NAME]"
click at [565, 300] on input "text" at bounding box center [624, 320] width 398 height 41
type input "[PERSON_NAME]"
click at [538, 376] on input "text" at bounding box center [624, 396] width 398 height 41
type input "03/22"
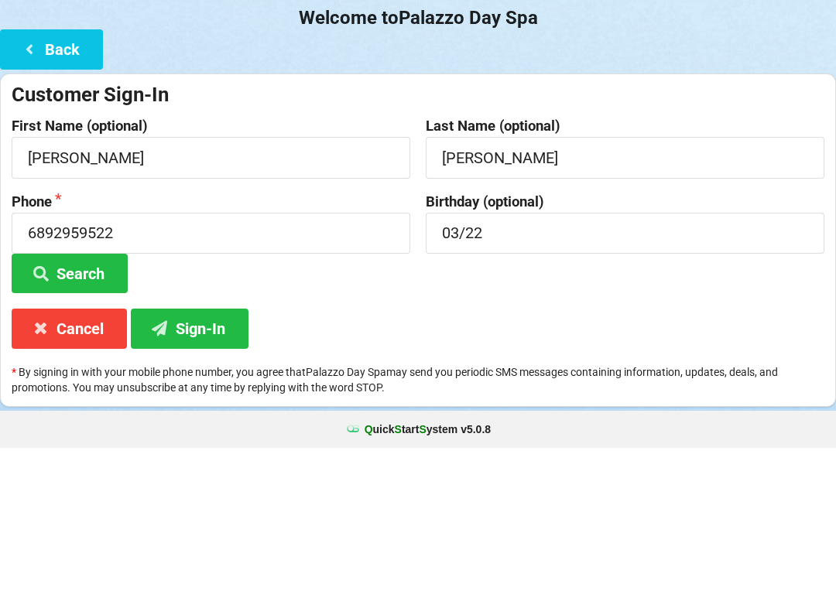
click at [748, 357] on div "Birthday (optional) 03/22" at bounding box center [625, 407] width 414 height 100
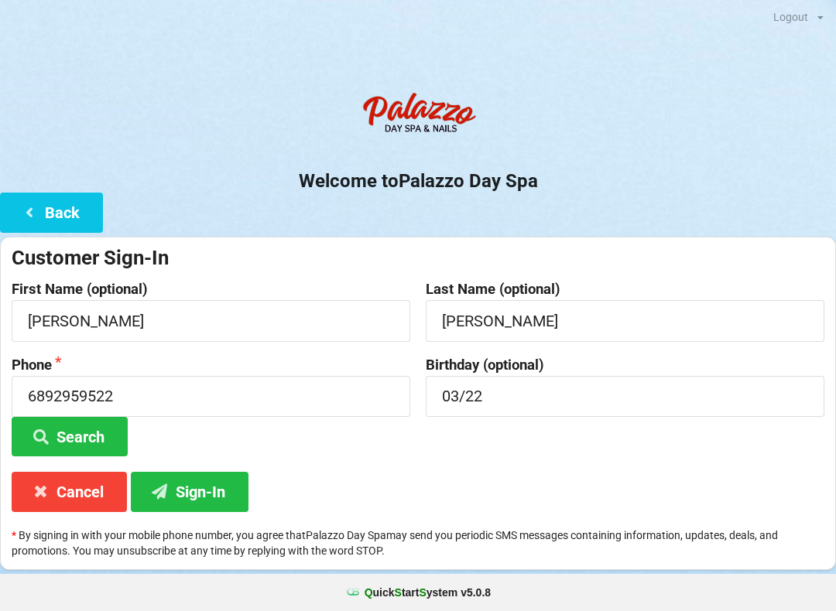
click at [217, 476] on button "Sign-In" at bounding box center [190, 491] width 118 height 39
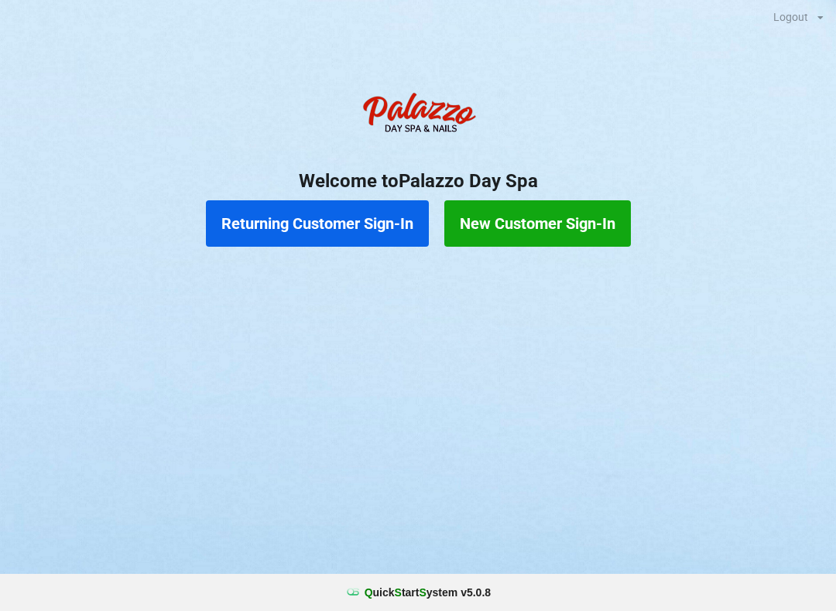
click at [369, 224] on button "Returning Customer Sign-In" at bounding box center [317, 223] width 223 height 46
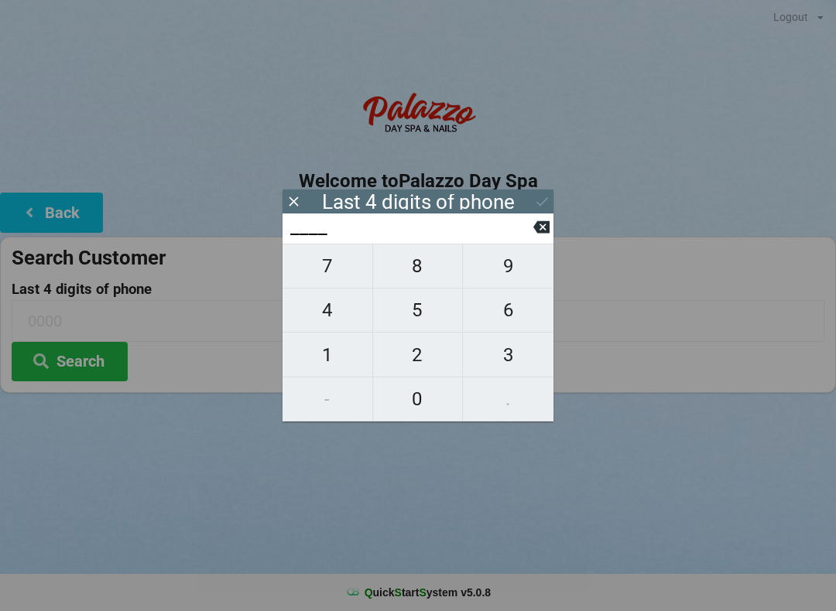
click at [512, 310] on span "6" at bounding box center [508, 310] width 91 height 32
type input "6___"
click at [347, 276] on span "7" at bounding box center [327, 266] width 90 height 32
type input "67__"
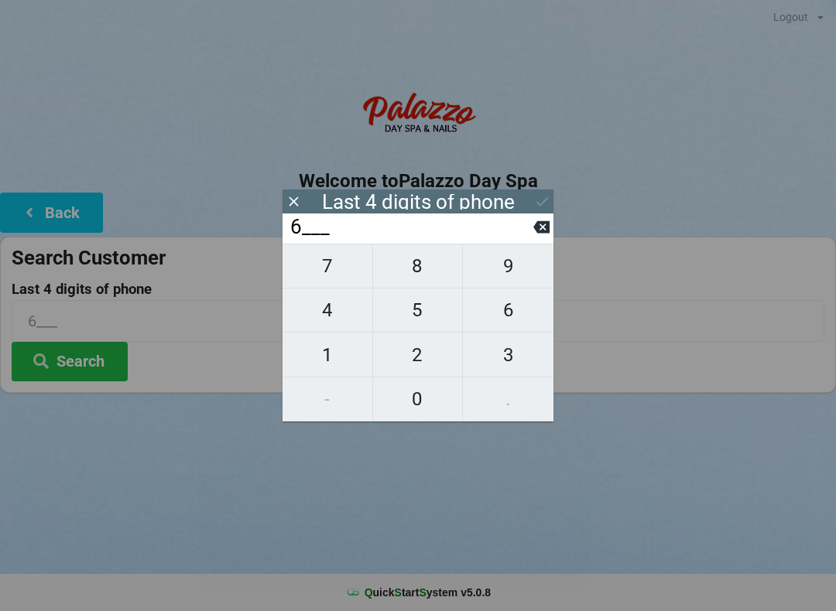
type input "67__"
click at [335, 309] on span "4" at bounding box center [327, 310] width 90 height 32
type input "674_"
click at [430, 389] on span "0" at bounding box center [418, 399] width 90 height 32
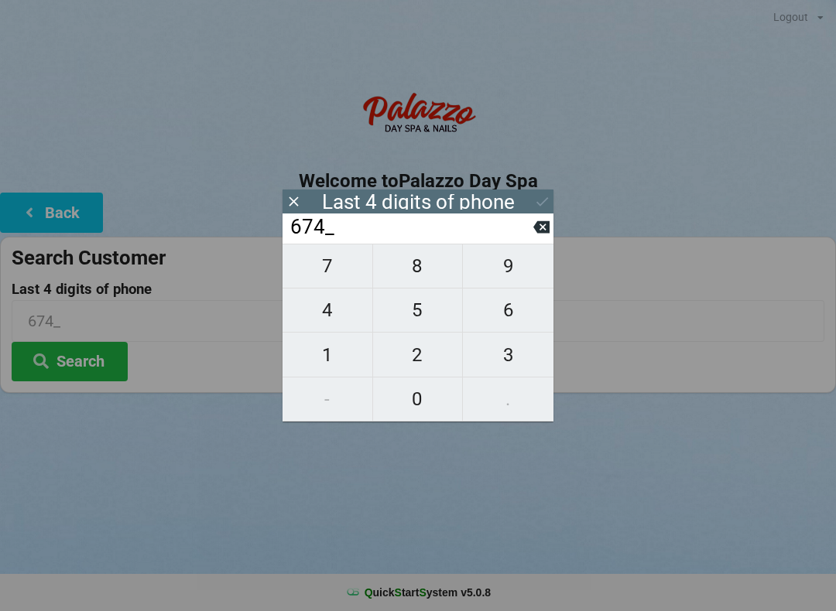
type input "6740"
click at [534, 201] on icon at bounding box center [542, 201] width 16 height 16
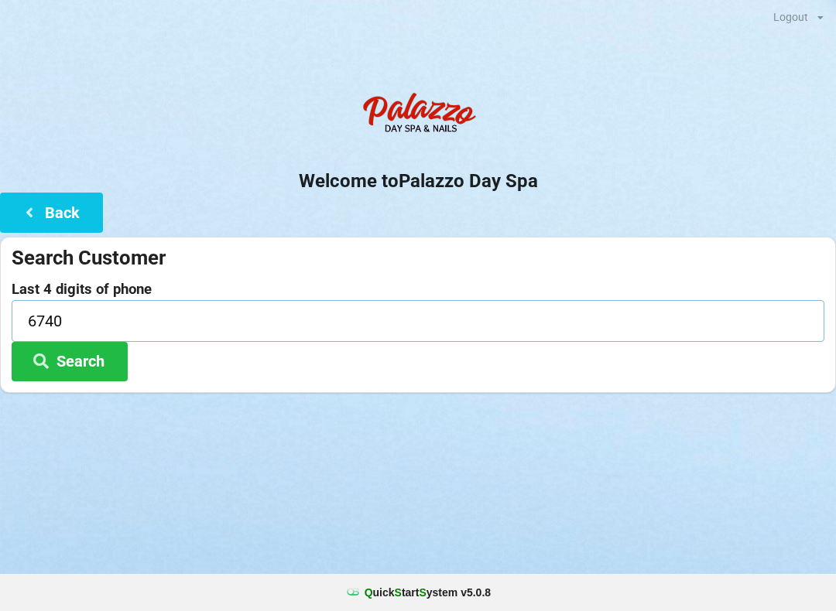
click at [68, 320] on input "6740" at bounding box center [418, 320] width 812 height 41
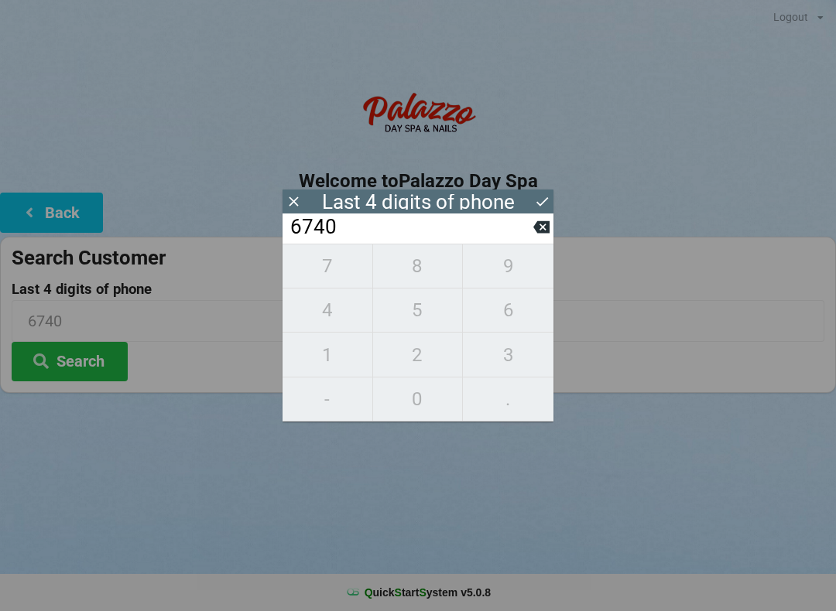
click at [541, 210] on button at bounding box center [542, 201] width 16 height 21
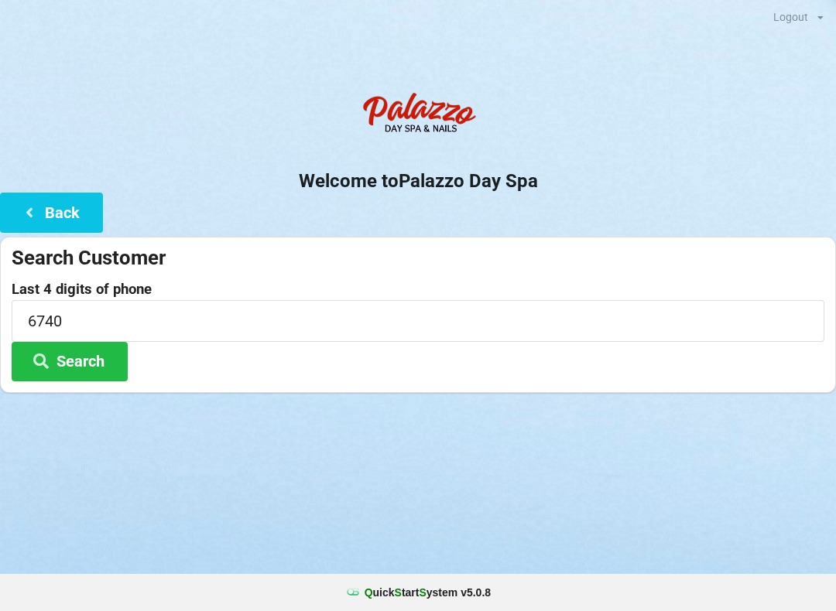
click at [79, 351] on button "Search" at bounding box center [70, 361] width 116 height 39
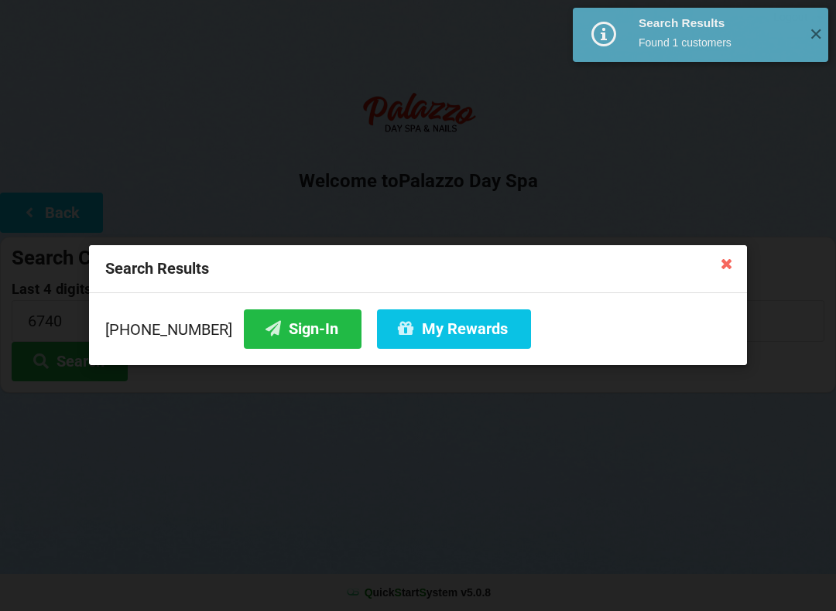
click at [253, 322] on button "Sign-In" at bounding box center [303, 328] width 118 height 39
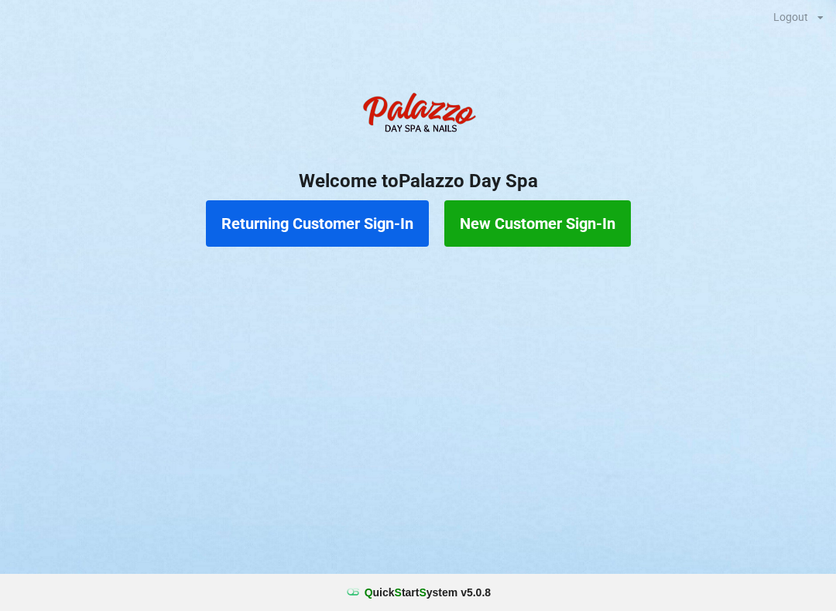
click at [308, 228] on button "Returning Customer Sign-In" at bounding box center [317, 223] width 223 height 46
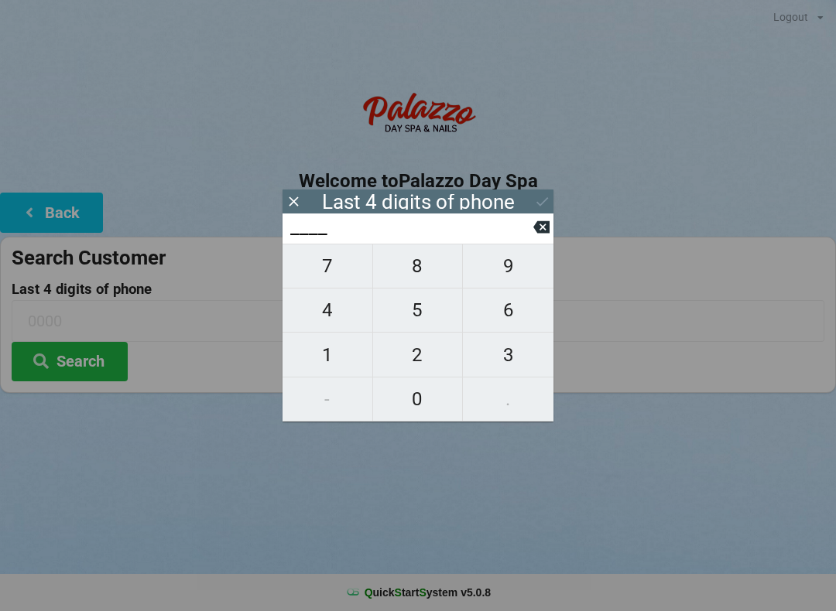
click at [419, 347] on span "2" at bounding box center [418, 355] width 90 height 32
type input "2___"
click at [330, 274] on span "7" at bounding box center [327, 266] width 90 height 32
type input "27__"
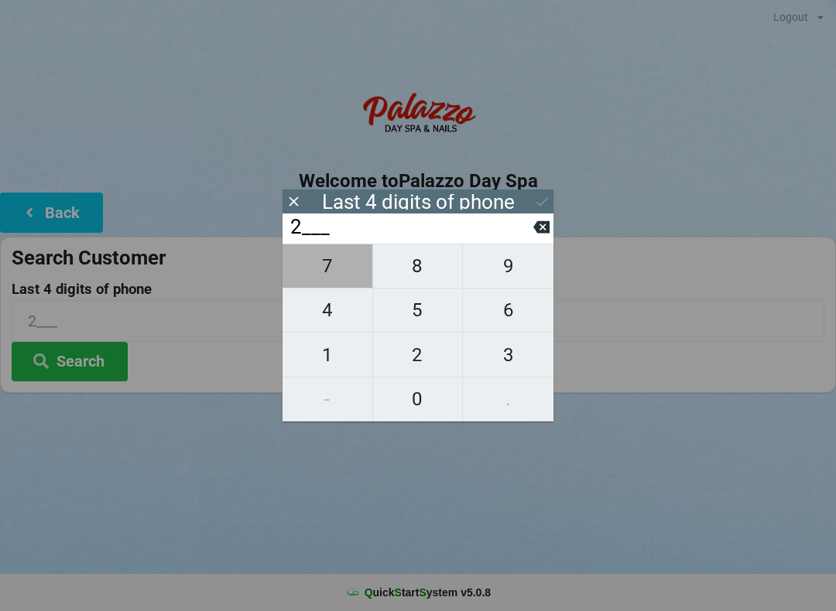
type input "27__"
click at [501, 280] on span "9" at bounding box center [508, 266] width 91 height 32
type input "279_"
click at [415, 265] on span "8" at bounding box center [418, 266] width 90 height 32
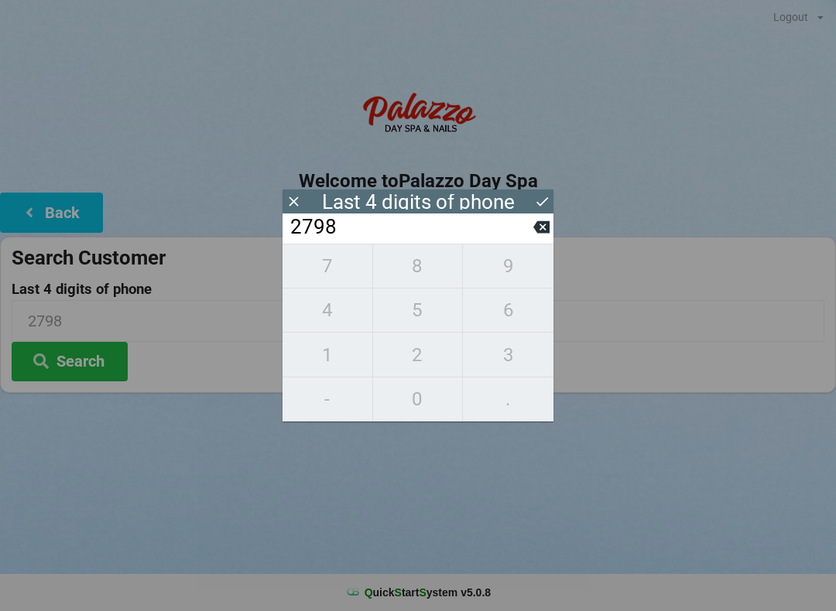
click at [89, 363] on button "Search" at bounding box center [70, 361] width 116 height 39
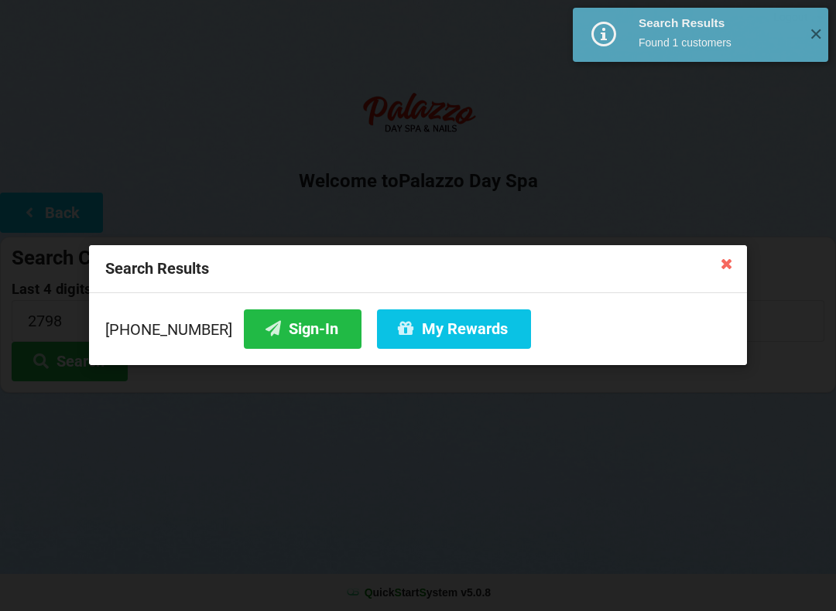
click at [264, 334] on button "Sign-In" at bounding box center [303, 328] width 118 height 39
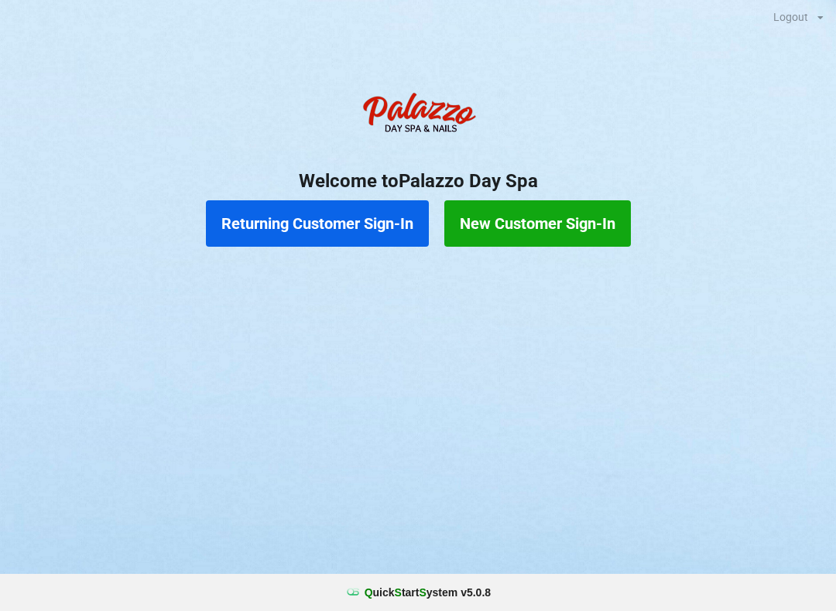
click at [359, 236] on button "Returning Customer Sign-In" at bounding box center [317, 223] width 223 height 46
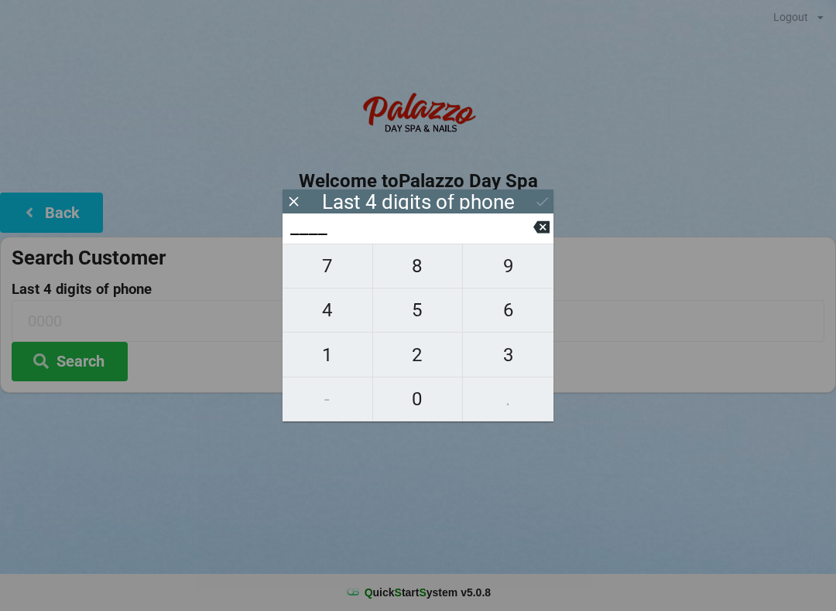
click at [500, 354] on span "3" at bounding box center [508, 355] width 91 height 32
click at [429, 357] on span "2" at bounding box center [418, 355] width 90 height 32
click at [350, 354] on span "1" at bounding box center [327, 355] width 90 height 32
click at [411, 366] on span "2" at bounding box center [418, 355] width 90 height 32
click at [340, 280] on div "7 8 9 4 5 6 1 2 3 - 0 ." at bounding box center [417, 333] width 271 height 178
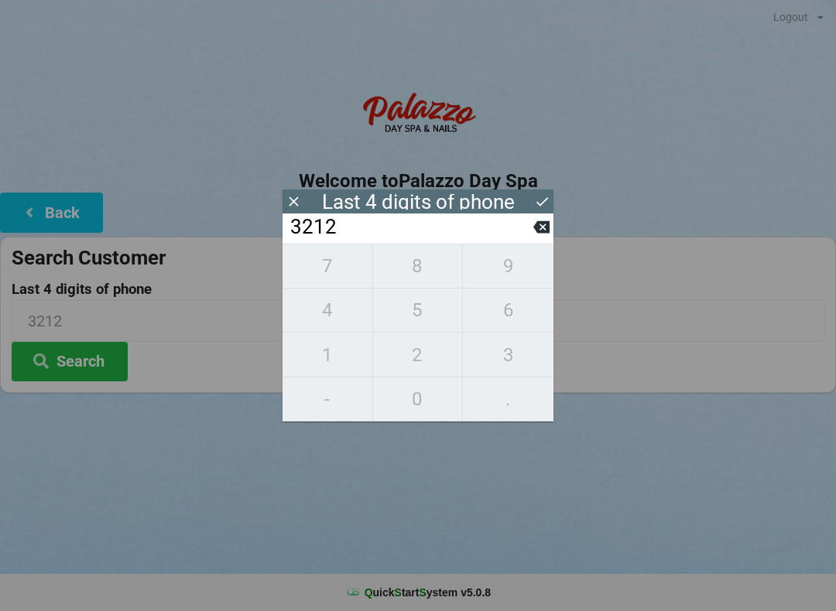
click at [531, 238] on input "3212" at bounding box center [411, 227] width 244 height 25
click at [526, 234] on input "3212" at bounding box center [411, 227] width 244 height 25
click at [531, 227] on input "3212" at bounding box center [411, 227] width 244 height 25
click at [538, 226] on icon at bounding box center [541, 227] width 16 height 16
click at [538, 228] on icon at bounding box center [541, 227] width 16 height 12
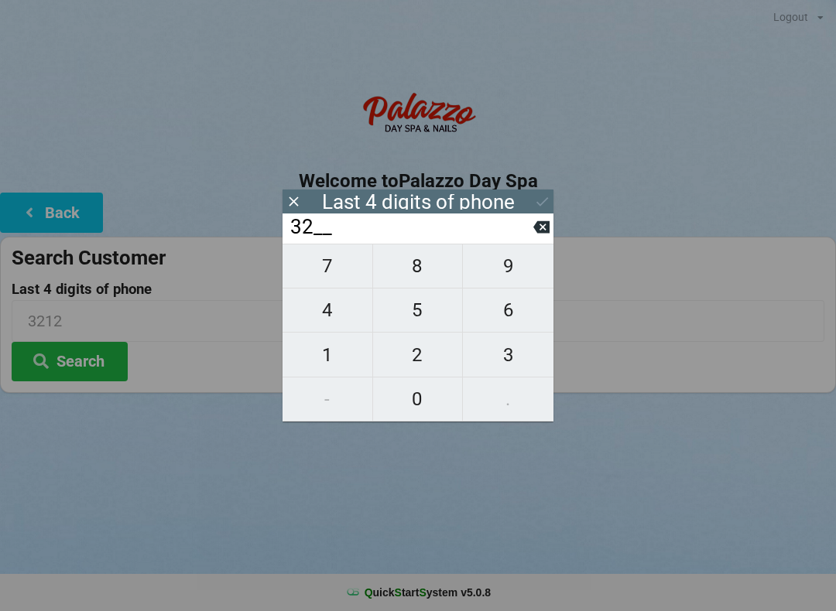
click at [543, 228] on icon at bounding box center [541, 227] width 16 height 12
click at [542, 224] on icon at bounding box center [541, 227] width 16 height 16
click at [524, 267] on span "9" at bounding box center [508, 266] width 91 height 32
click at [520, 270] on span "9" at bounding box center [508, 266] width 91 height 32
click at [429, 354] on span "2" at bounding box center [418, 355] width 90 height 32
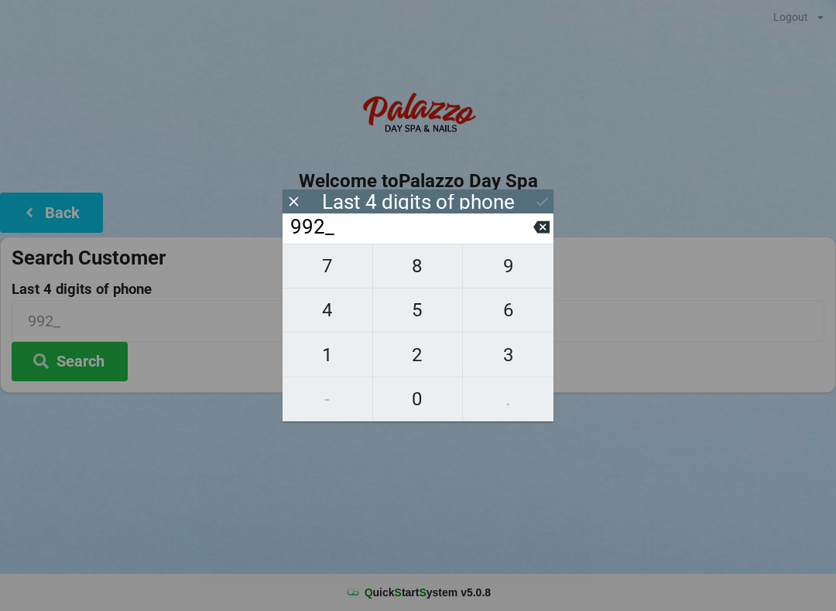
click at [508, 359] on span "3" at bounding box center [508, 355] width 91 height 32
click at [539, 198] on icon at bounding box center [542, 201] width 16 height 16
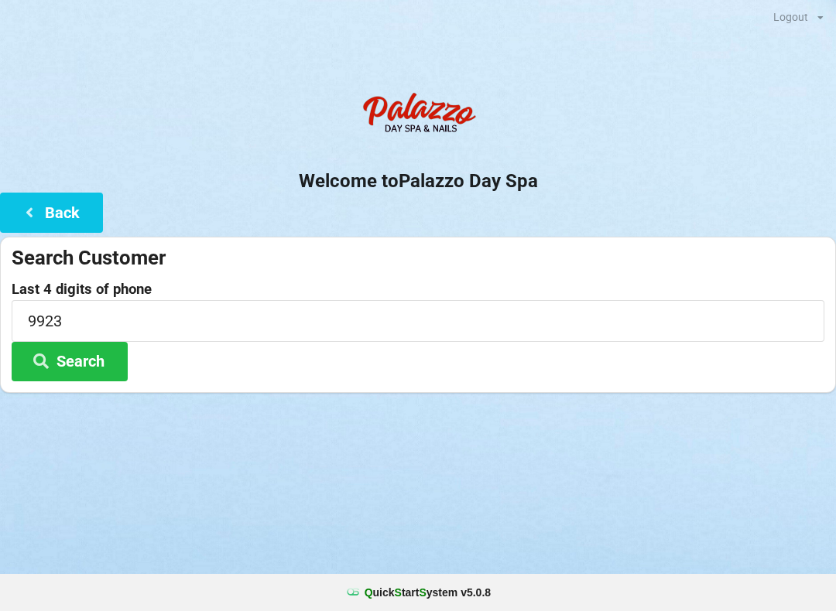
click at [102, 375] on button "Search" at bounding box center [70, 361] width 116 height 39
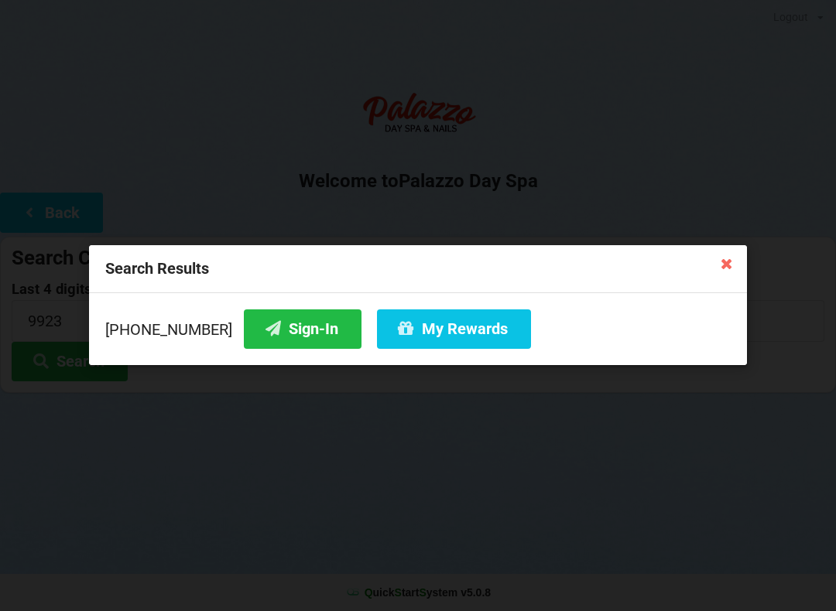
click at [292, 327] on button "Sign-In" at bounding box center [303, 328] width 118 height 39
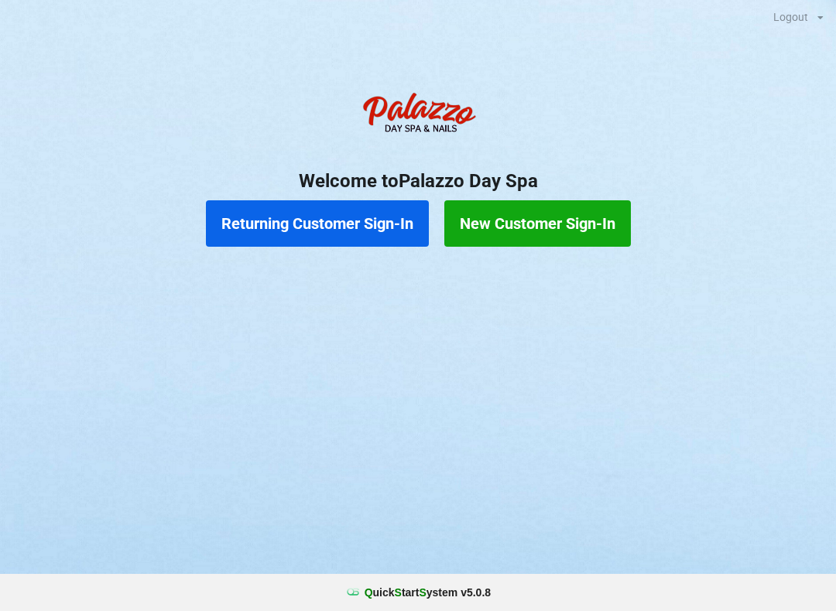
click at [357, 223] on button "Returning Customer Sign-In" at bounding box center [317, 223] width 223 height 46
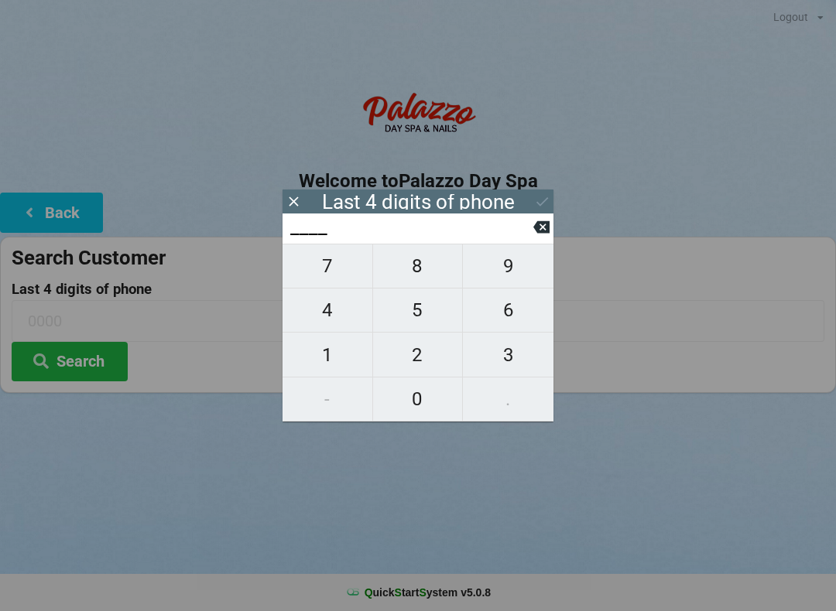
click at [333, 297] on button "4" at bounding box center [327, 311] width 91 height 44
click at [419, 388] on span "0" at bounding box center [418, 399] width 90 height 32
click at [326, 342] on span "1" at bounding box center [327, 355] width 90 height 32
click at [423, 308] on span "5" at bounding box center [418, 310] width 90 height 32
click at [519, 359] on div "7 8 9 4 5 6 1 2 3 - 0 ." at bounding box center [417, 333] width 271 height 178
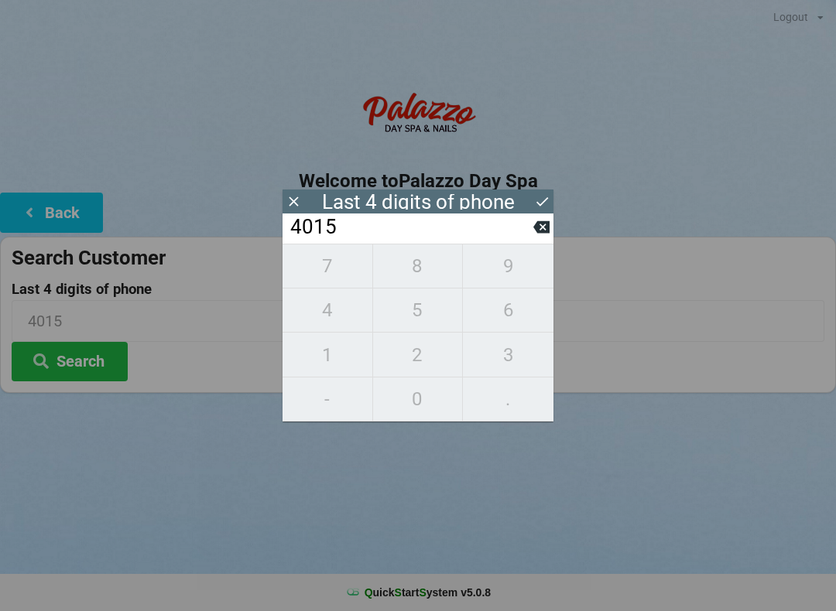
click at [545, 234] on icon at bounding box center [541, 227] width 16 height 12
click at [537, 234] on icon at bounding box center [541, 227] width 16 height 12
click at [337, 272] on span "7" at bounding box center [327, 266] width 90 height 32
click at [425, 312] on span "5" at bounding box center [418, 310] width 90 height 32
click at [508, 359] on div "7 8 9 4 5 6 1 2 3 - 0 ." at bounding box center [417, 333] width 271 height 178
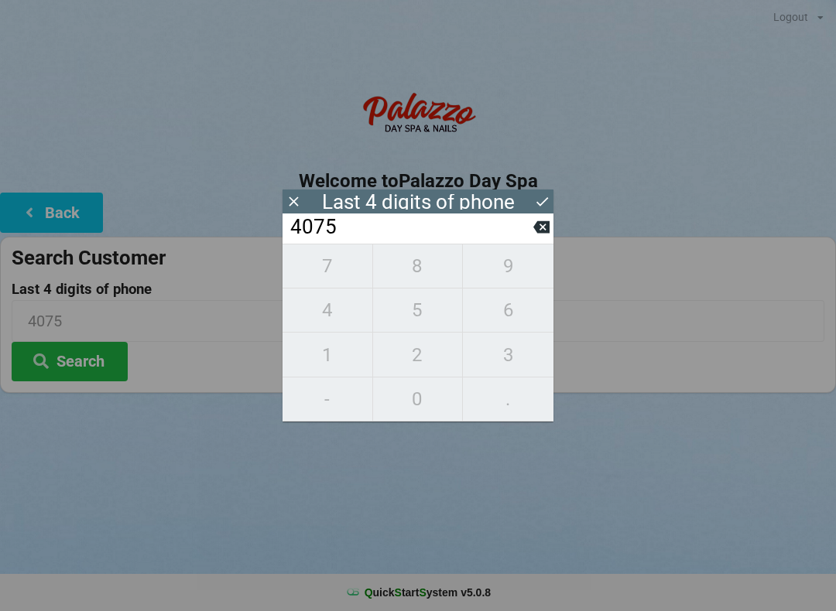
click at [332, 309] on div "7 8 9 4 5 6 1 2 3 - 0 ." at bounding box center [417, 333] width 271 height 178
click at [535, 235] on icon at bounding box center [541, 227] width 16 height 16
click at [547, 232] on icon at bounding box center [541, 227] width 16 height 12
click at [540, 234] on icon at bounding box center [541, 227] width 16 height 12
click at [536, 238] on button at bounding box center [541, 227] width 16 height 21
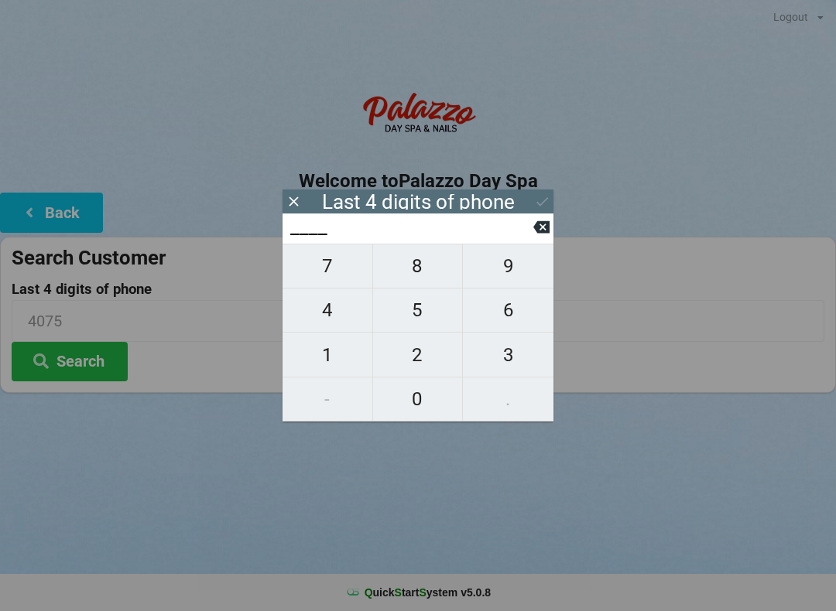
click at [532, 240] on input "____" at bounding box center [411, 227] width 244 height 25
click at [429, 398] on span "0" at bounding box center [418, 399] width 90 height 32
click at [425, 355] on span "2" at bounding box center [418, 355] width 90 height 32
click at [427, 397] on span "0" at bounding box center [418, 399] width 90 height 32
click at [427, 318] on span "5" at bounding box center [418, 310] width 90 height 32
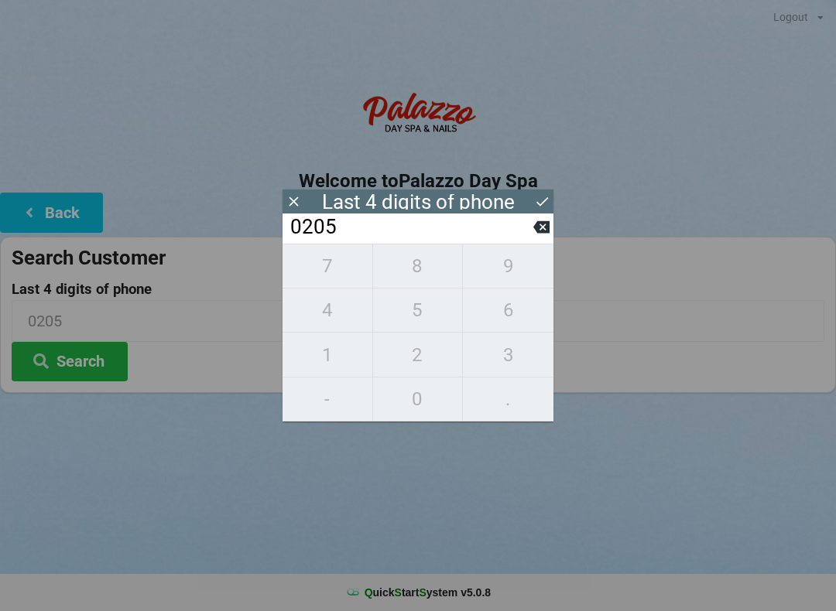
click at [546, 203] on icon at bounding box center [542, 201] width 16 height 16
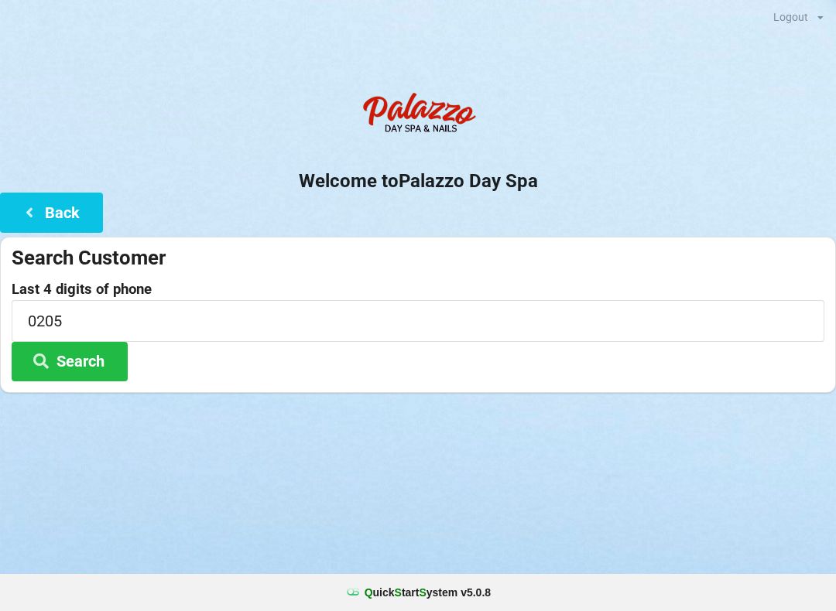
click at [91, 350] on button "Search" at bounding box center [70, 361] width 116 height 39
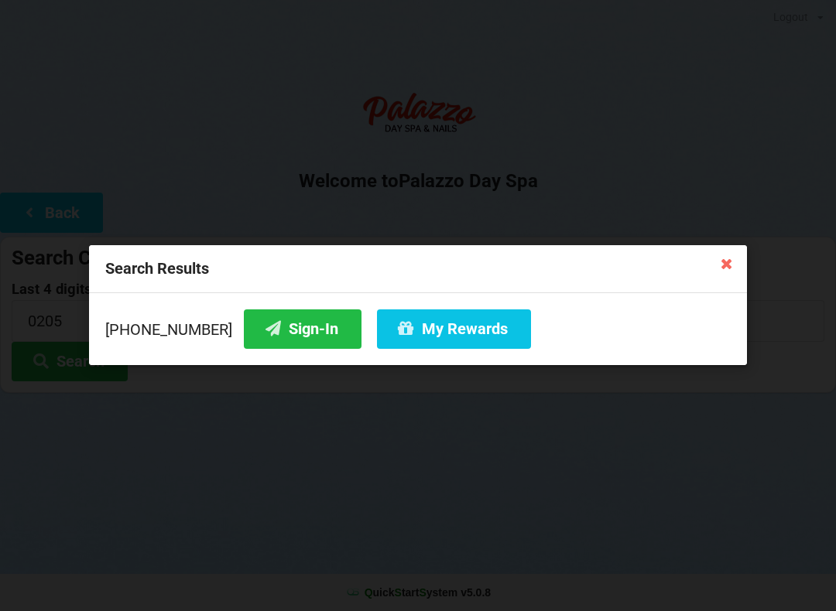
click at [296, 325] on button "Sign-In" at bounding box center [303, 328] width 118 height 39
